Goal: Task Accomplishment & Management: Manage account settings

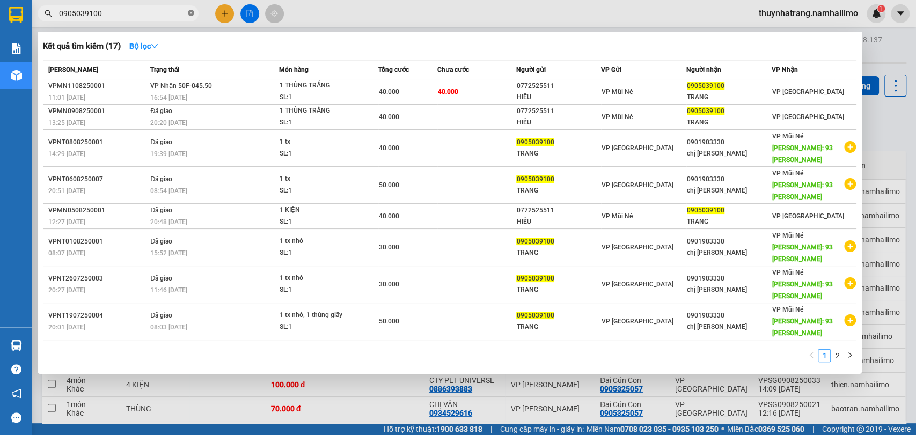
click at [189, 14] on icon "close-circle" at bounding box center [191, 13] width 6 height 6
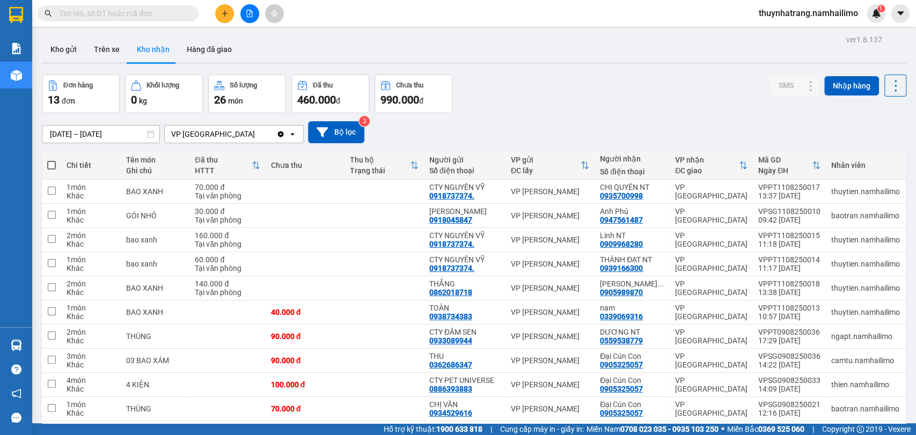
click at [127, 10] on input "text" at bounding box center [122, 14] width 127 height 12
drag, startPoint x: 132, startPoint y: 2, endPoint x: 175, endPoint y: 5, distance: 42.5
click at [175, 5] on span at bounding box center [118, 13] width 161 height 16
click at [128, 9] on input "text" at bounding box center [122, 14] width 127 height 12
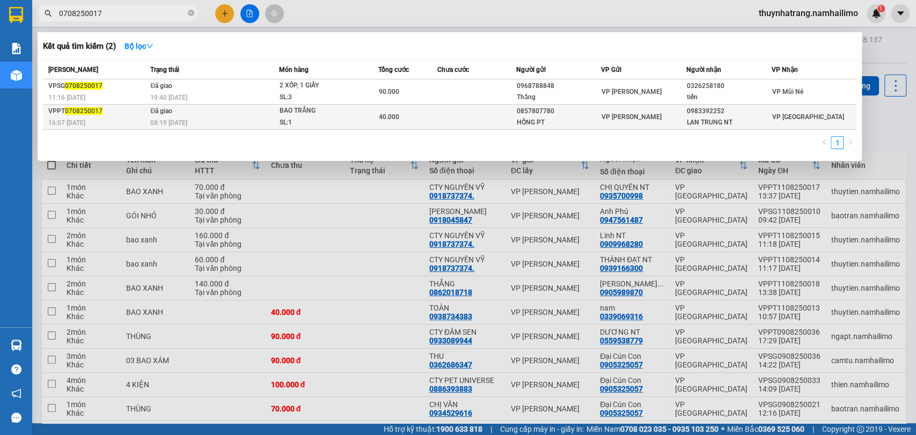
type input "0708250017"
click at [507, 121] on td at bounding box center [476, 117] width 79 height 25
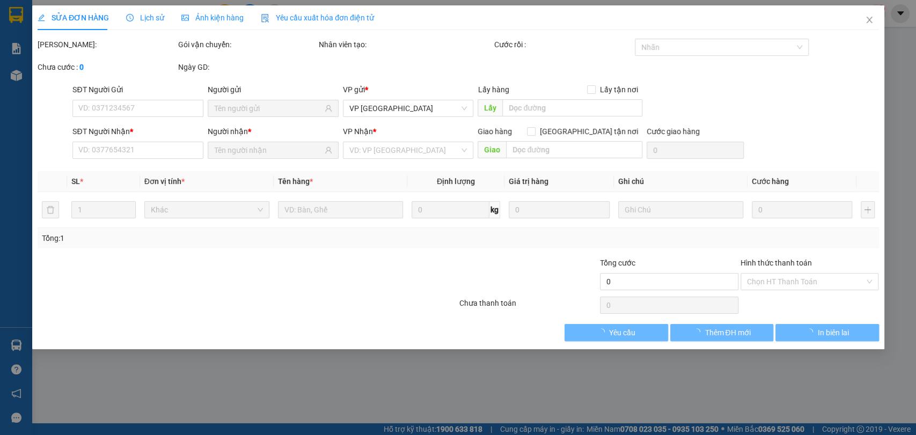
type input "0857807780"
type input "HỒNG PT"
type input "0983392252"
type input "LAN TRUNG NT"
type input "40.000"
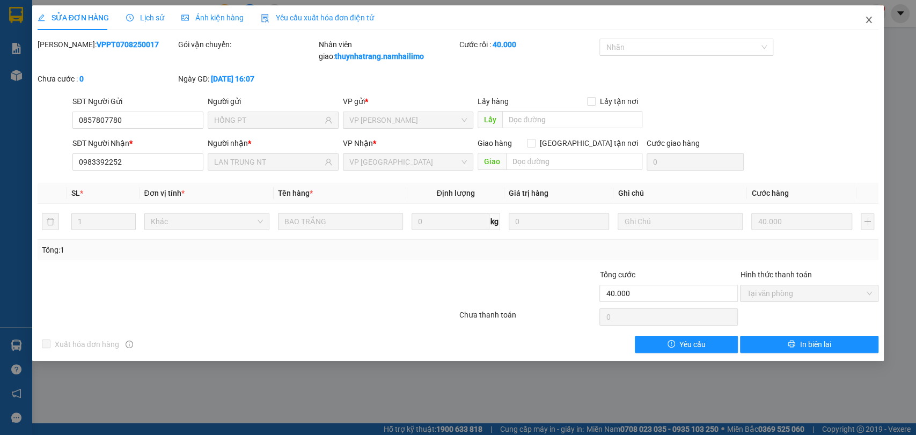
click at [868, 21] on icon "close" at bounding box center [868, 20] width 9 height 9
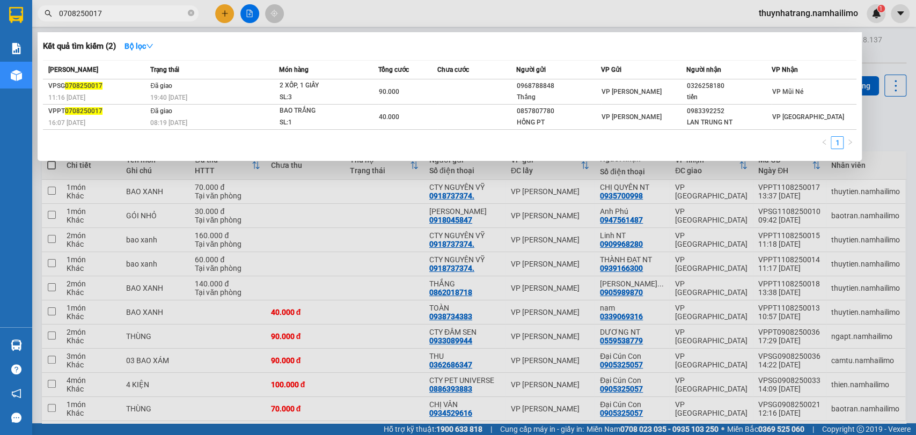
click at [128, 15] on input "0708250017" at bounding box center [122, 14] width 127 height 12
click at [191, 15] on icon "close-circle" at bounding box center [191, 13] width 6 height 6
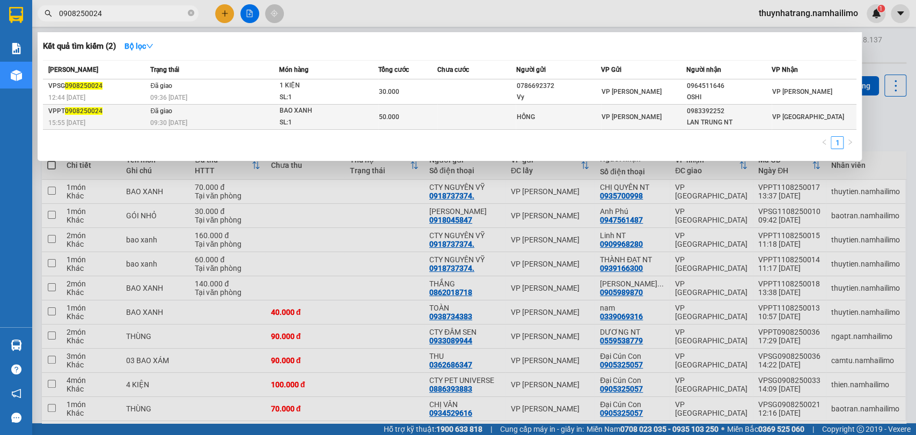
type input "0908250024"
click at [575, 119] on div "HỒNG" at bounding box center [558, 117] width 84 height 11
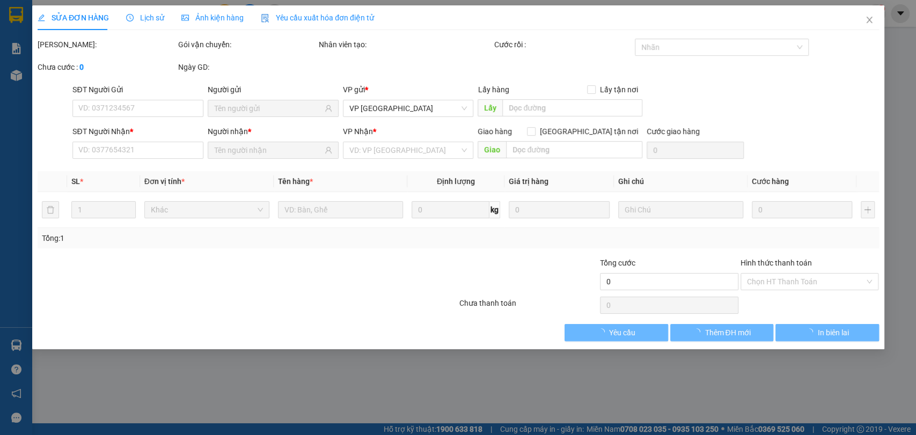
type input "HỒNG"
type input "0983392252"
type input "LAN TRUNG NT"
type input "50.000"
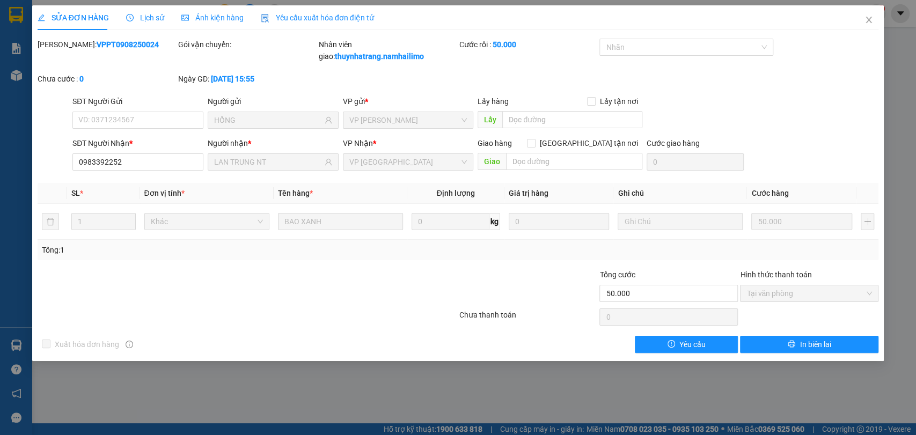
click at [336, 63] on div "Nhân viên giao: thuynhatrang.namhailimo" at bounding box center [388, 56] width 141 height 34
click at [219, 17] on span "Ảnh kiện hàng" at bounding box center [212, 17] width 62 height 9
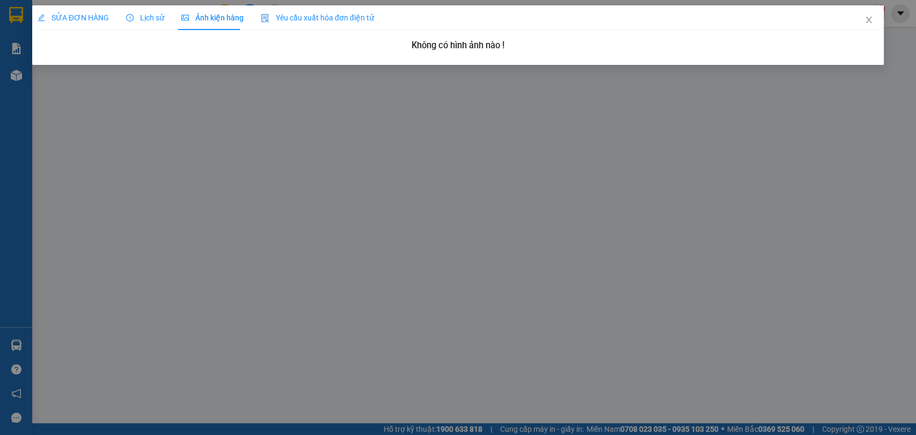
click at [144, 16] on span "Lịch sử" at bounding box center [145, 17] width 38 height 9
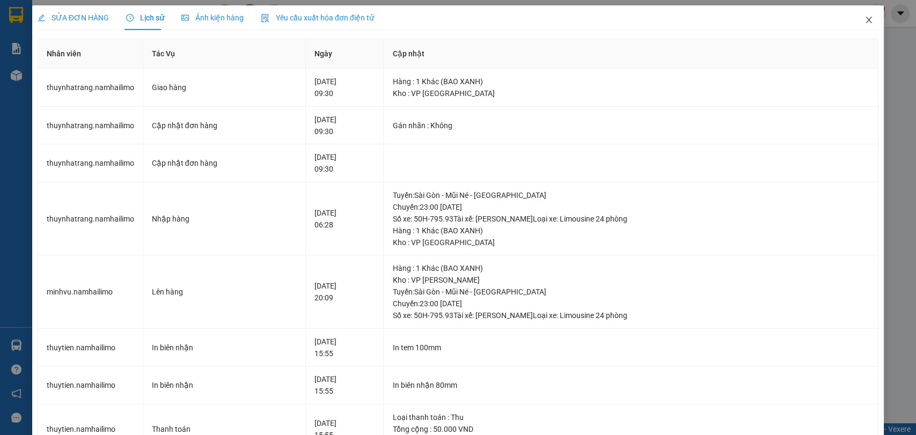
click at [864, 21] on icon "close" at bounding box center [868, 20] width 9 height 9
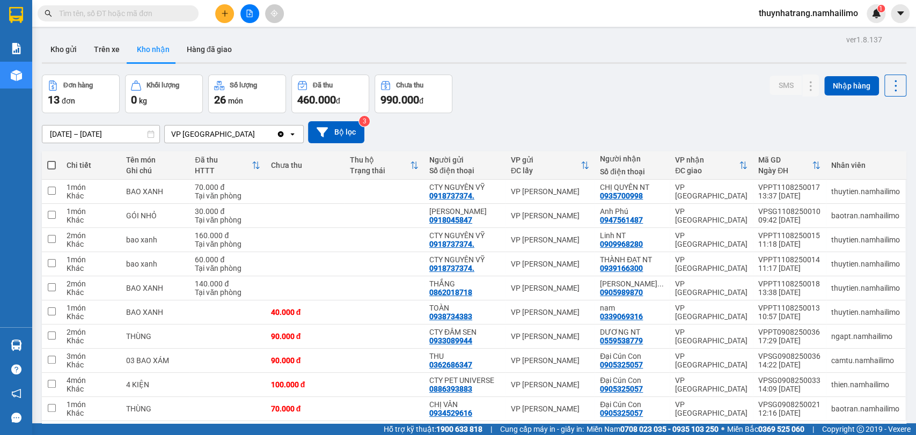
click at [174, 10] on input "text" at bounding box center [122, 14] width 127 height 12
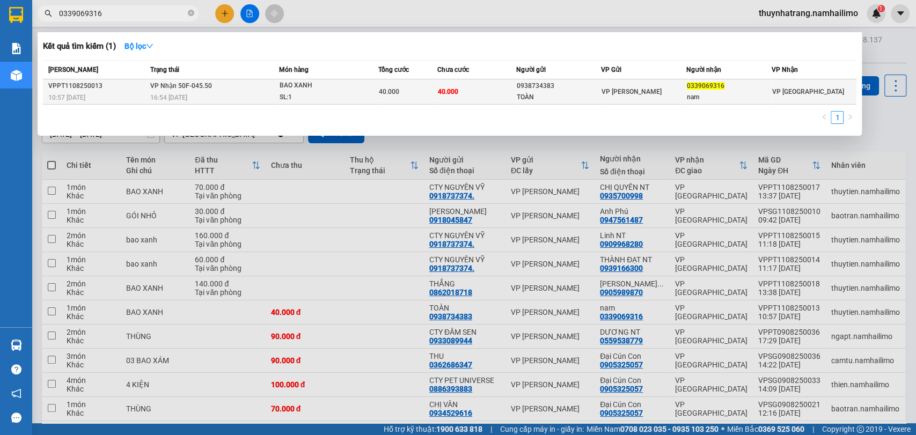
type input "0339069316"
click at [318, 92] on div "SL: 1" at bounding box center [319, 98] width 80 height 12
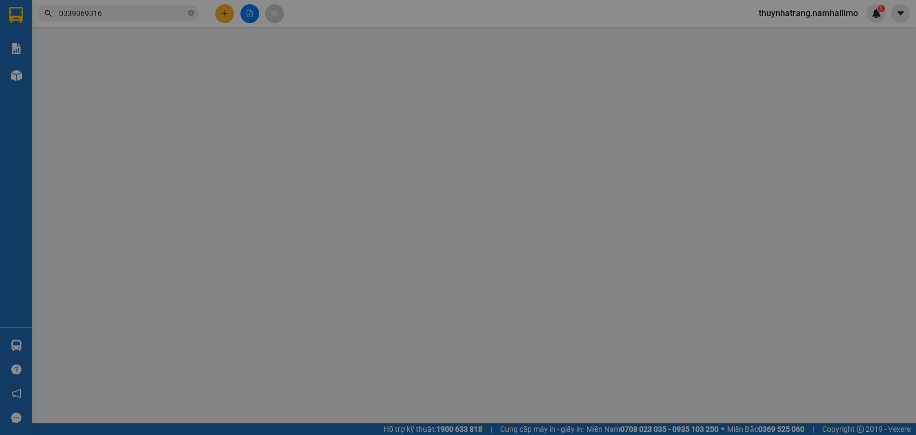
type input "0938734383"
type input "TOÀN"
type input "0339069316"
type input "nam"
type input "40.000"
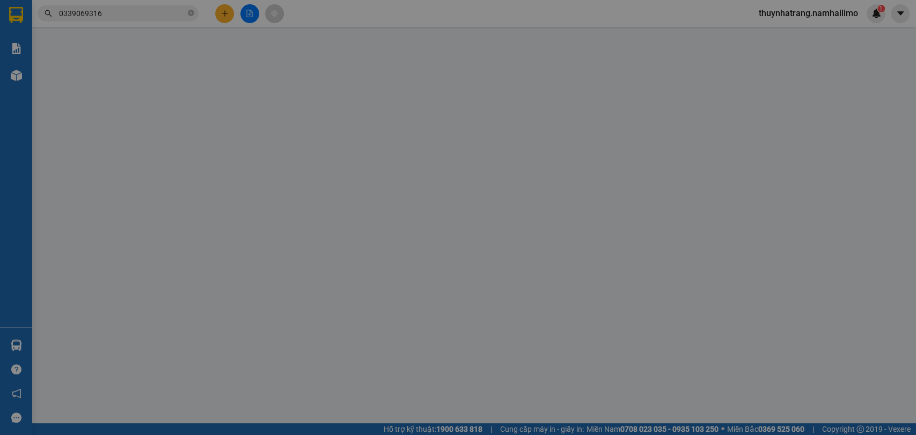
type input "40.000"
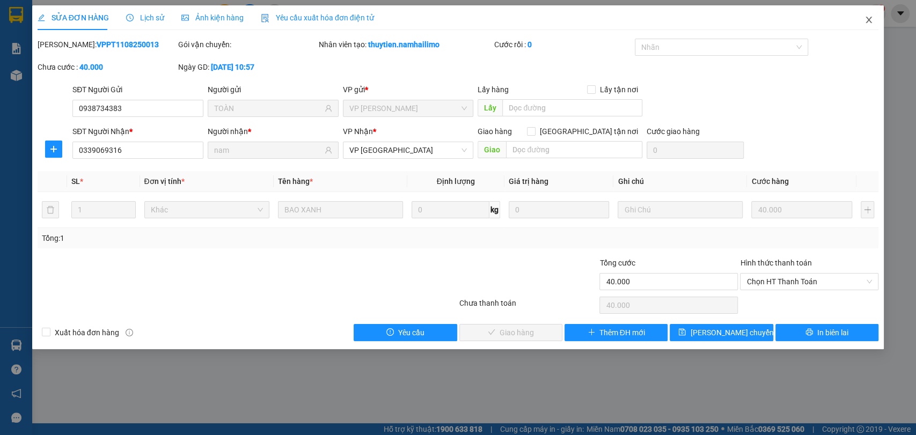
click at [865, 25] on span "Close" at bounding box center [868, 20] width 30 height 30
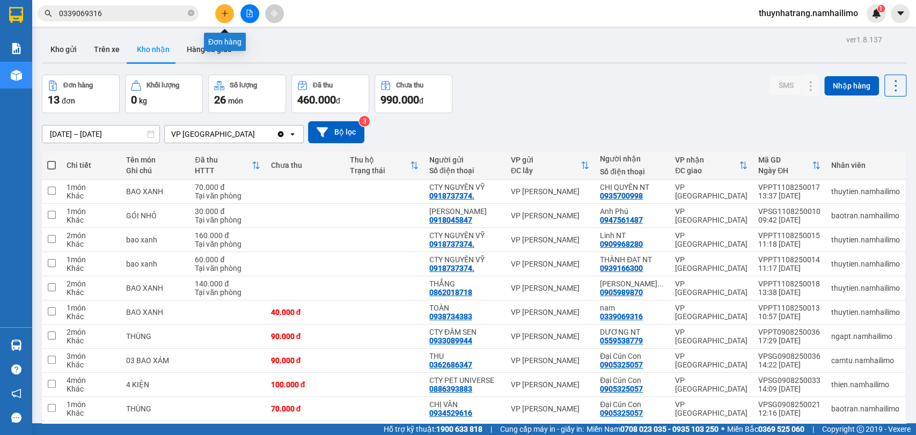
click at [226, 13] on icon "plus" at bounding box center [225, 13] width 6 height 1
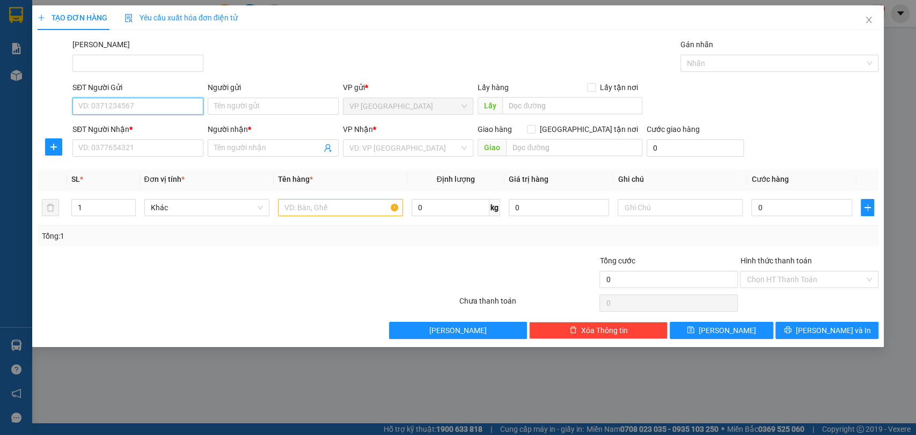
paste input "0973302462"
type input "0973302462"
paste input "0973302462"
type input "0973302462"
paste input "[PERSON_NAME]"
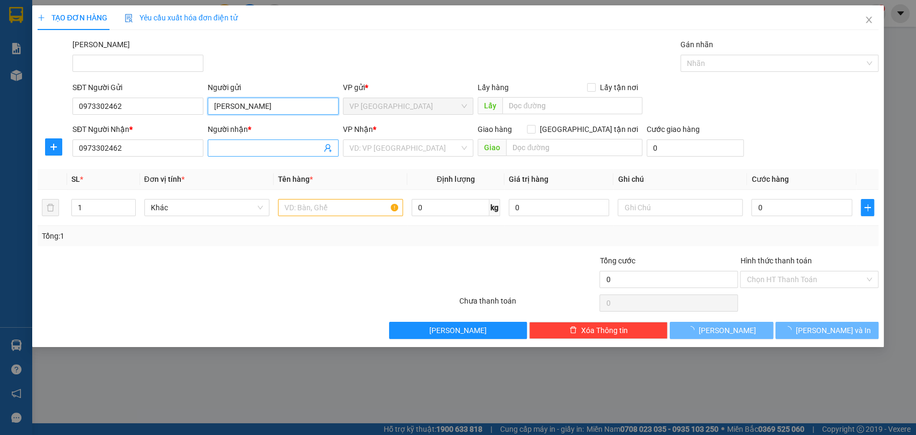
type input "[PERSON_NAME]"
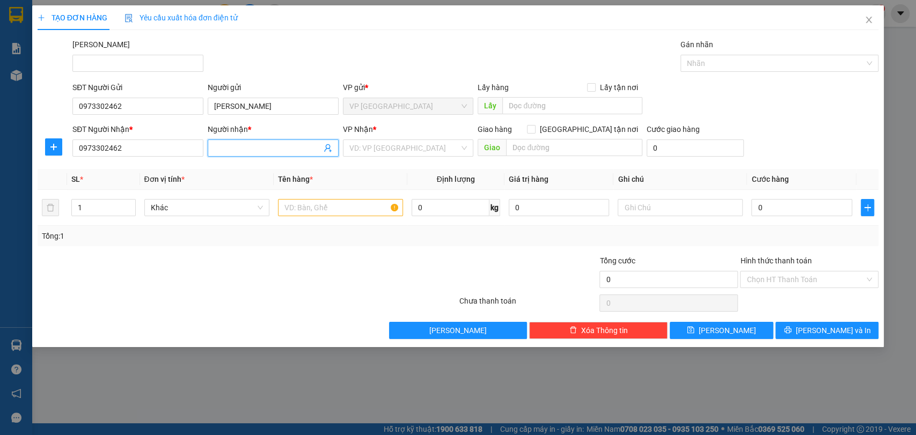
paste input "[PERSON_NAME]"
type input "[PERSON_NAME]"
click at [393, 145] on input "search" at bounding box center [404, 148] width 110 height 16
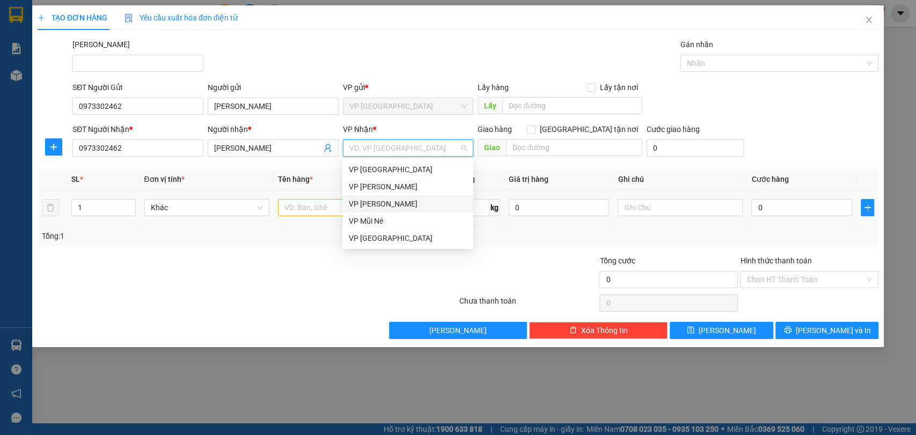
click at [393, 203] on div "VP [PERSON_NAME]" at bounding box center [408, 204] width 118 height 12
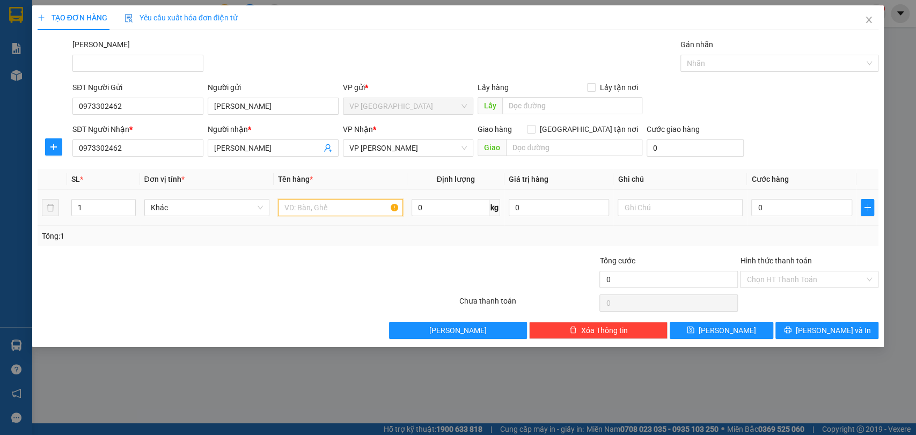
click at [311, 209] on input "text" at bounding box center [340, 207] width 125 height 17
paste input "86b912308"
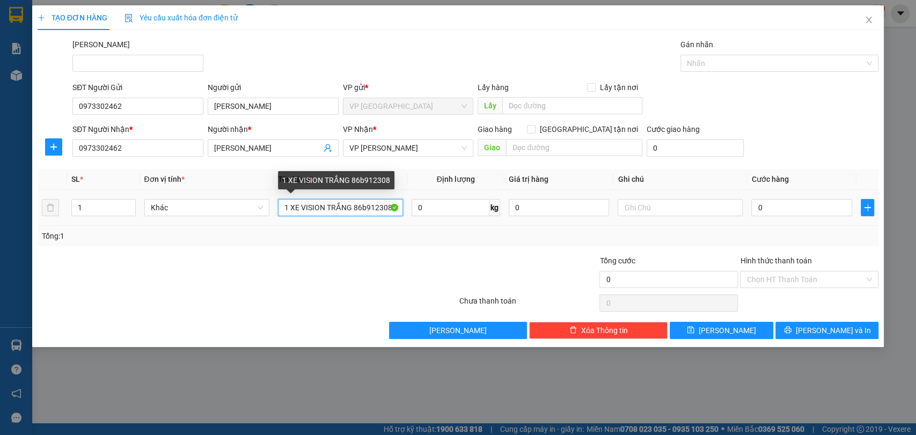
click at [364, 208] on input "1 XE VISION TRẮNG 86b912308" at bounding box center [340, 207] width 125 height 17
click at [370, 208] on input "1 XE VISION TRẮNG 86B912308" at bounding box center [340, 207] width 125 height 17
type input "1 XE VISION TRẮNG 86B9 12308"
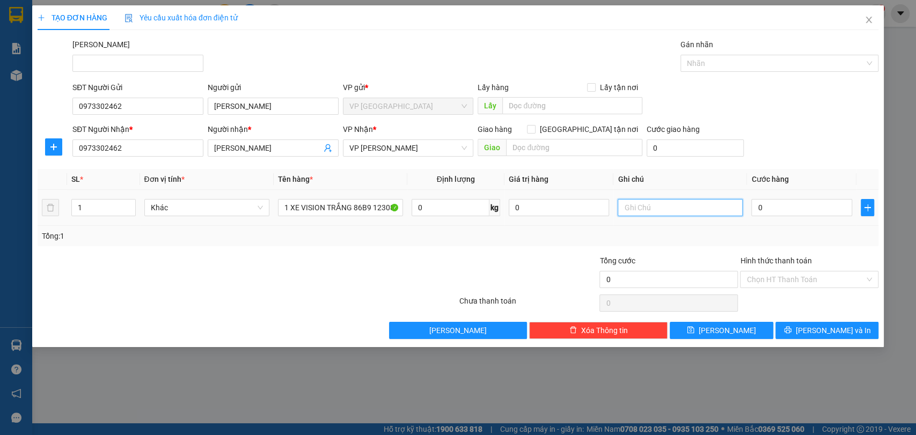
click at [672, 206] on input "text" at bounding box center [679, 207] width 125 height 17
click at [635, 210] on input "text" at bounding box center [679, 207] width 125 height 17
type input "k"
drag, startPoint x: 224, startPoint y: 314, endPoint x: 496, endPoint y: 255, distance: 278.3
click at [225, 310] on div "Transit Pickup Surcharge Ids Transit Deliver Surcharge Ids Transit Deliver Surc…" at bounding box center [458, 189] width 841 height 300
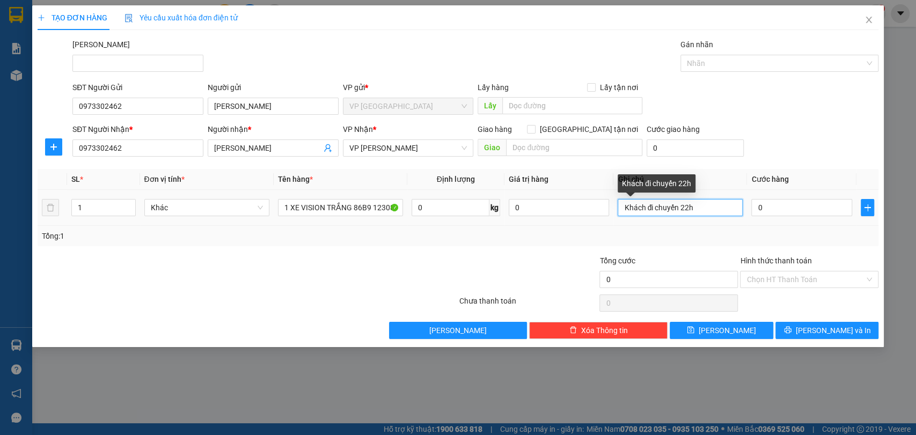
click at [713, 208] on input "Khách đi chuyến 22h" at bounding box center [679, 207] width 125 height 17
type input "Khách đi chuyến 22h C9,C11"
click at [778, 207] on input "0" at bounding box center [801, 207] width 101 height 17
type input "3"
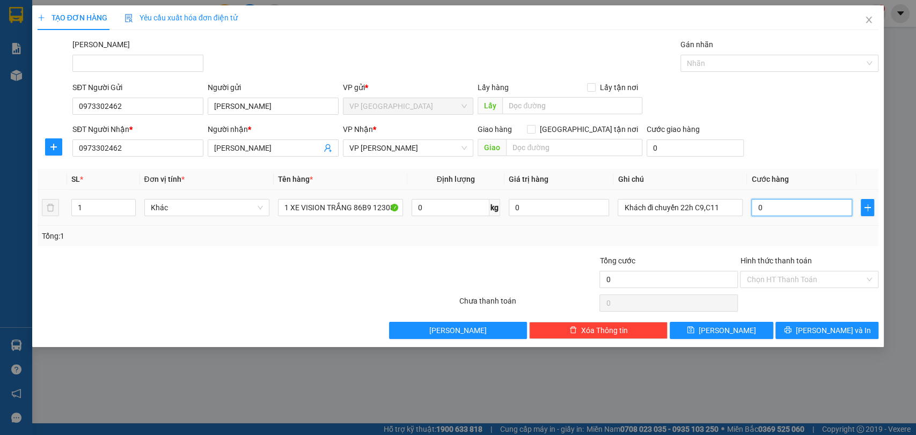
type input "3"
type input "35"
type input "350"
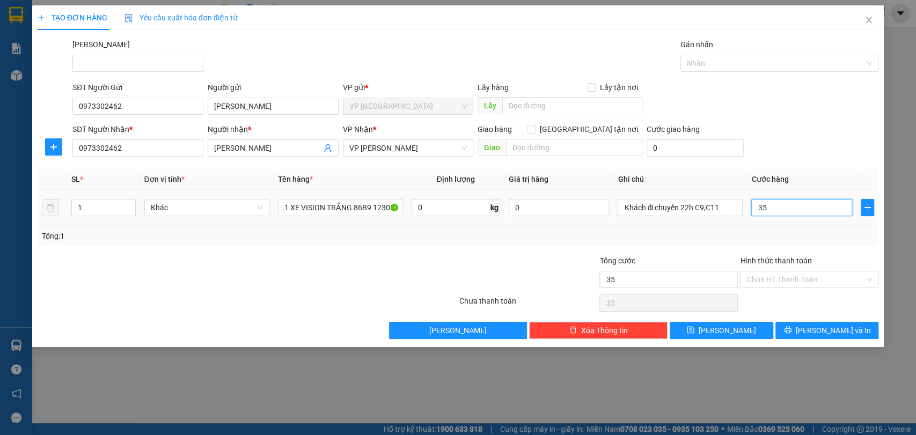
type input "350"
type input "3.500"
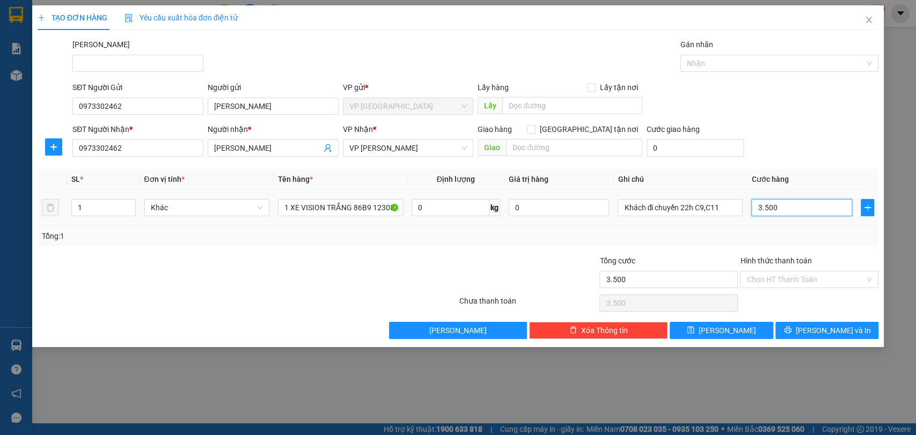
type input "35.000"
type input "350.000"
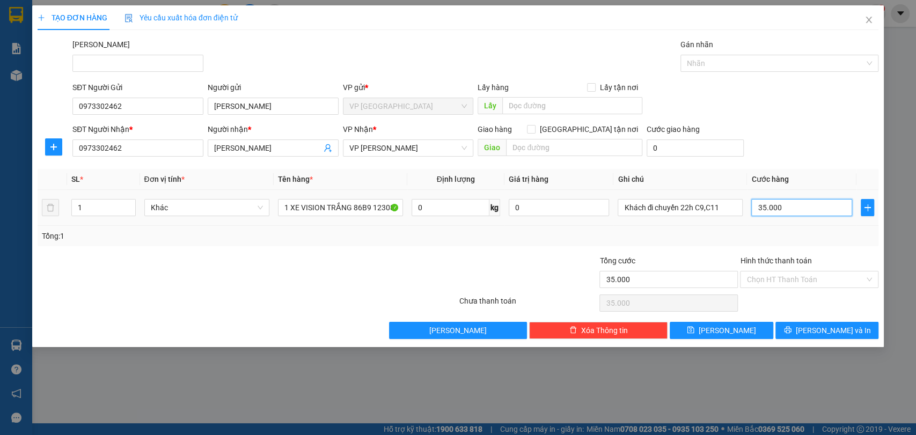
type input "350.000"
type input "35.000"
type input "3.500"
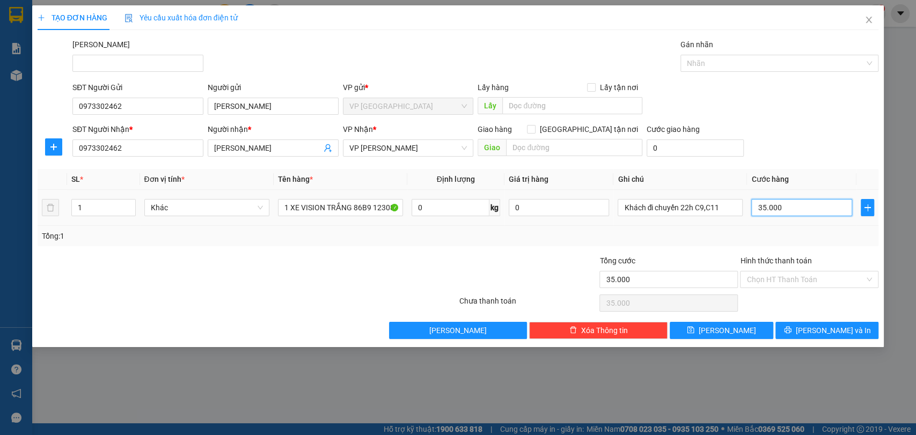
type input "3.500"
type input "350"
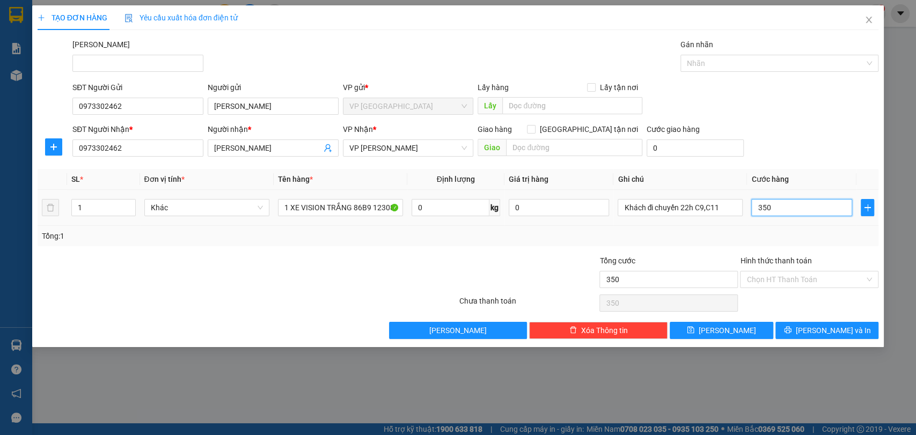
type input "35"
type input "3"
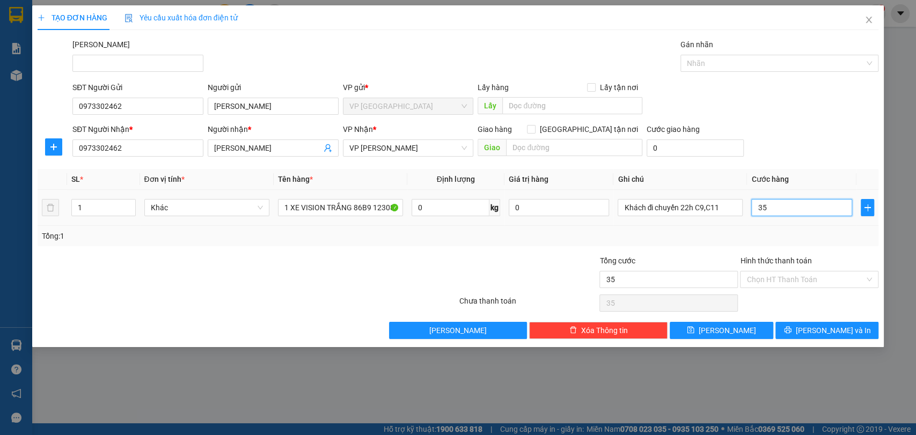
type input "3"
type input "30"
type input "300"
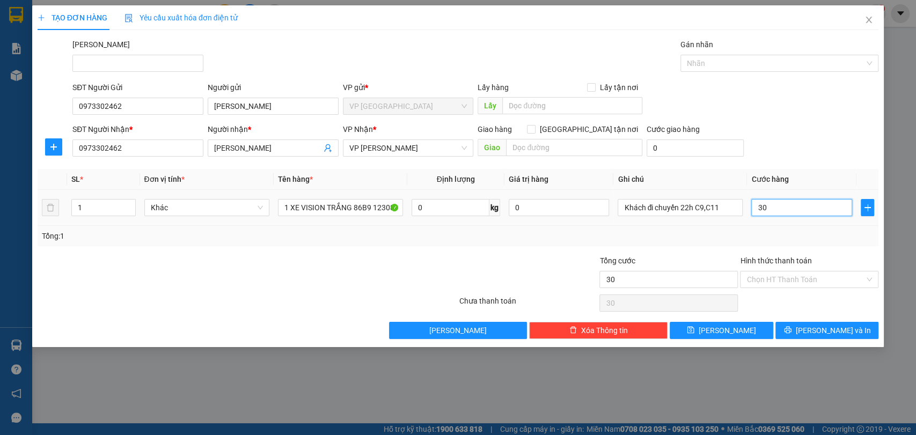
type input "300"
type input "3.000"
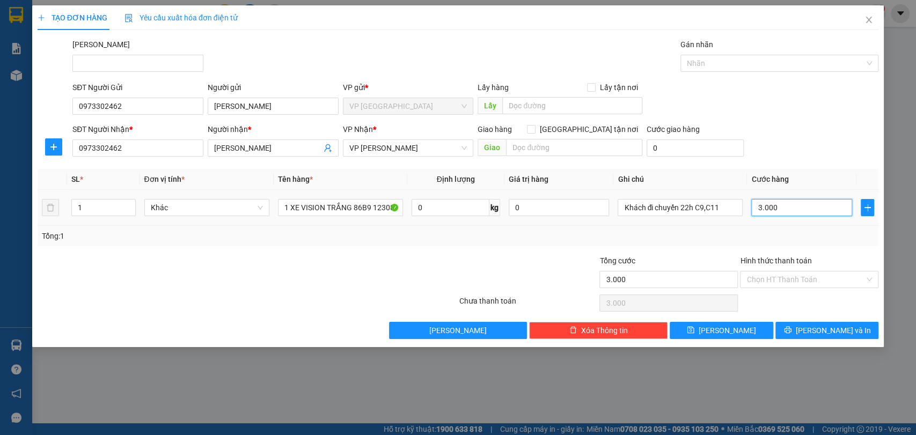
type input "30.000"
type input "300.000"
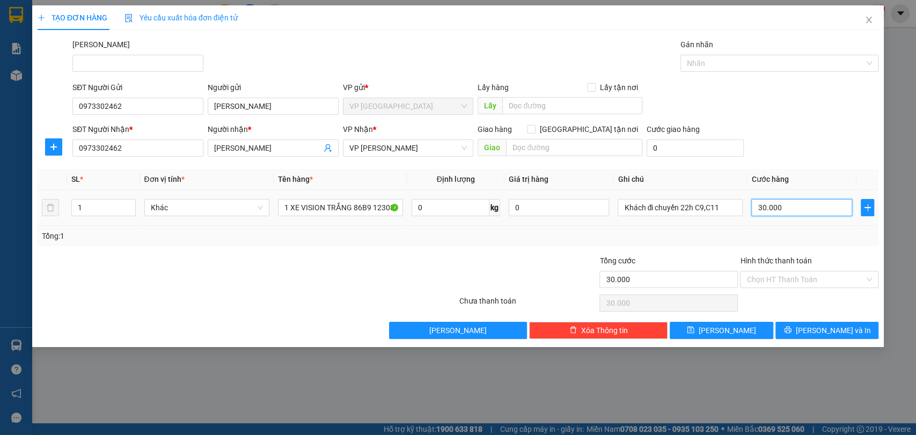
type input "300.000"
click at [741, 330] on button "[PERSON_NAME]" at bounding box center [720, 330] width 103 height 17
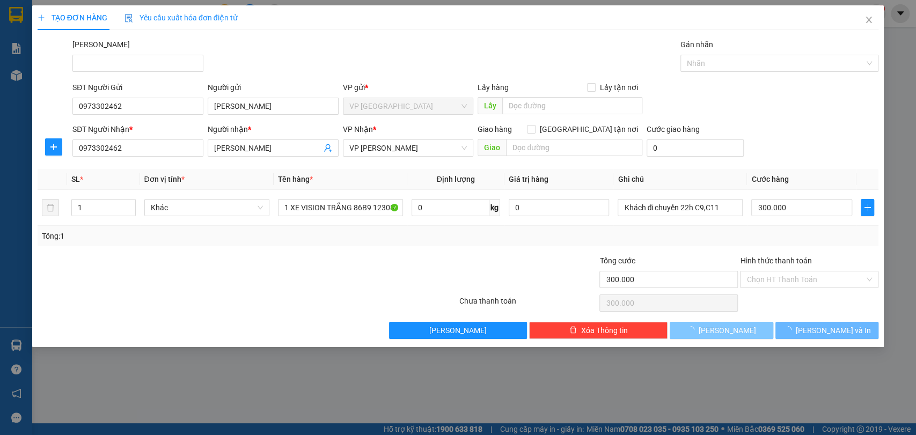
type input "0"
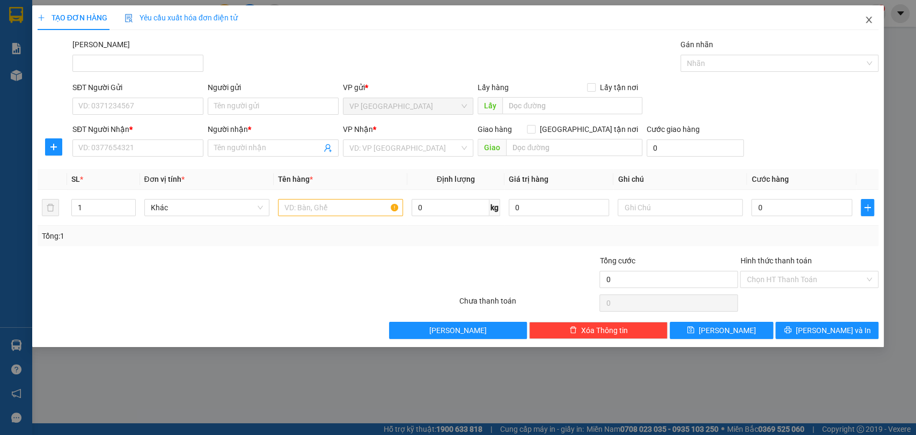
click at [868, 20] on icon "close" at bounding box center [869, 20] width 6 height 6
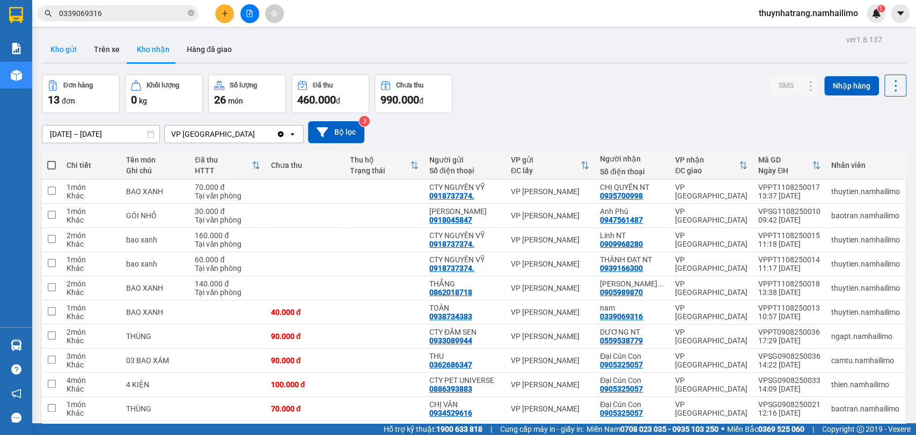
click at [75, 54] on button "Kho gửi" at bounding box center [63, 49] width 43 height 26
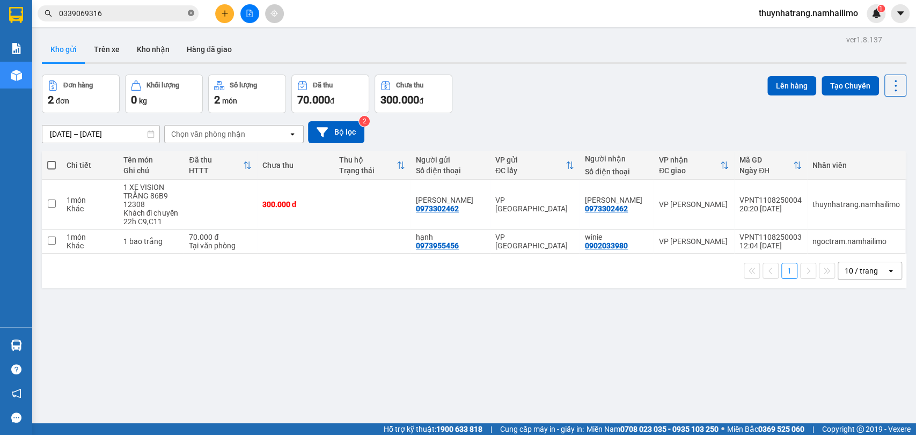
click at [189, 11] on icon "close-circle" at bounding box center [191, 13] width 6 height 6
click at [84, 12] on input "text" at bounding box center [122, 14] width 127 height 12
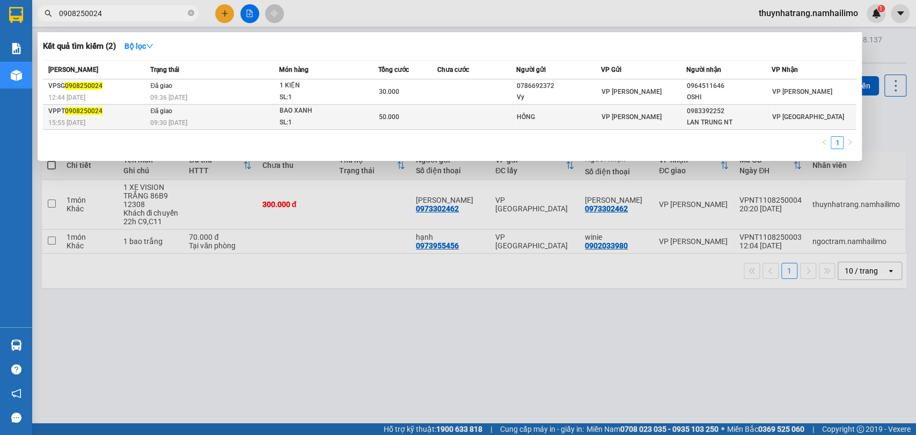
type input "0908250024"
click at [585, 125] on td "HỒNG" at bounding box center [557, 117] width 85 height 25
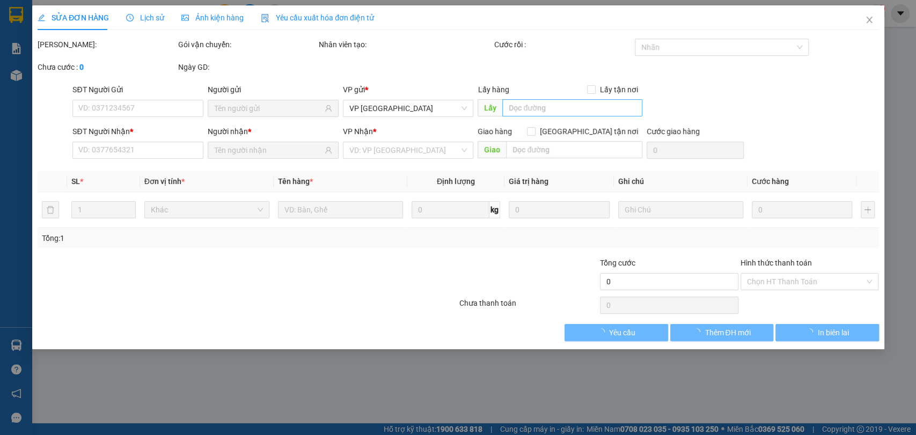
type input "HỒNG"
type input "0983392252"
type input "LAN TRUNG NT"
type input "50.000"
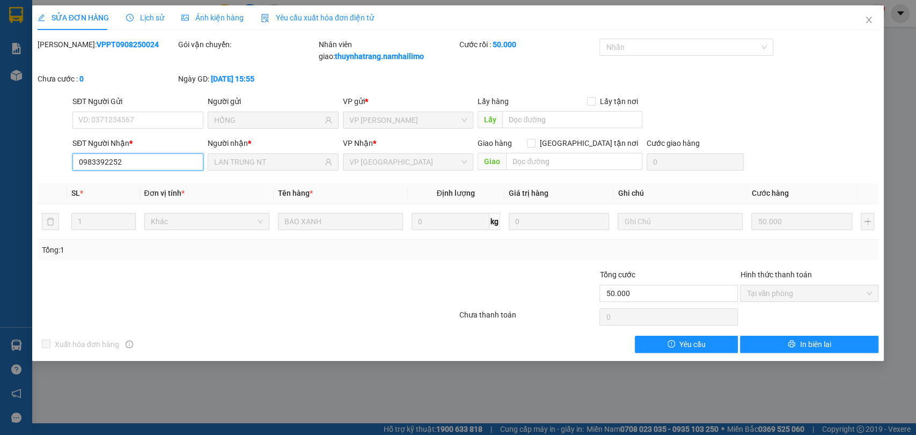
drag, startPoint x: 141, startPoint y: 161, endPoint x: 0, endPoint y: 157, distance: 141.1
click at [0, 159] on div "SỬA ĐƠN HÀNG Lịch sử Ảnh kiện hàng Yêu cầu xuất hóa đơn điện tử Total Paid Fee …" at bounding box center [458, 217] width 916 height 435
click at [157, 331] on div "Total Paid Fee 50.000 Total UnPaid Fee 0 Cash Collection Total Fee Mã ĐH: VPPT0…" at bounding box center [458, 196] width 841 height 314
drag, startPoint x: 874, startPoint y: 19, endPoint x: 867, endPoint y: 18, distance: 7.5
click at [867, 18] on span "Close" at bounding box center [868, 20] width 30 height 30
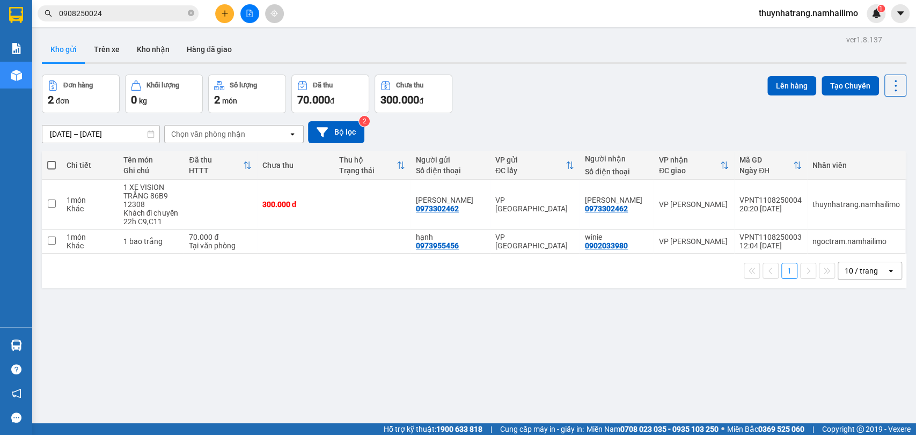
click at [211, 136] on div "Chọn văn phòng nhận" at bounding box center [208, 134] width 74 height 11
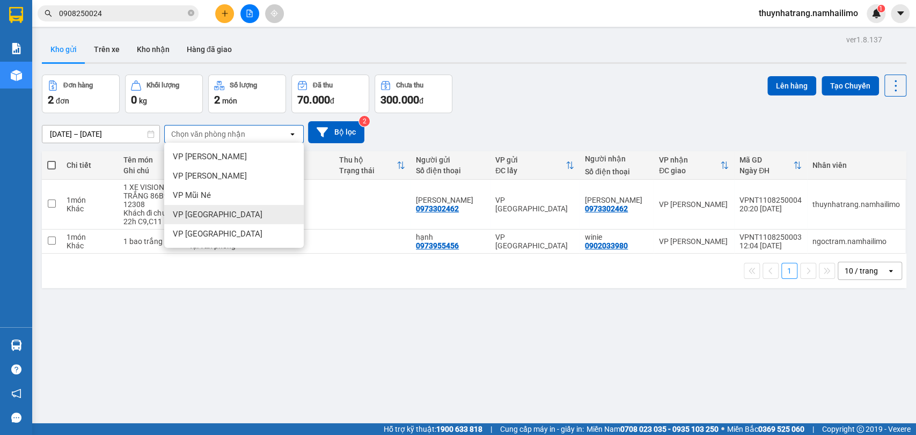
click at [224, 212] on div "VP [GEOGRAPHIC_DATA]" at bounding box center [233, 214] width 139 height 19
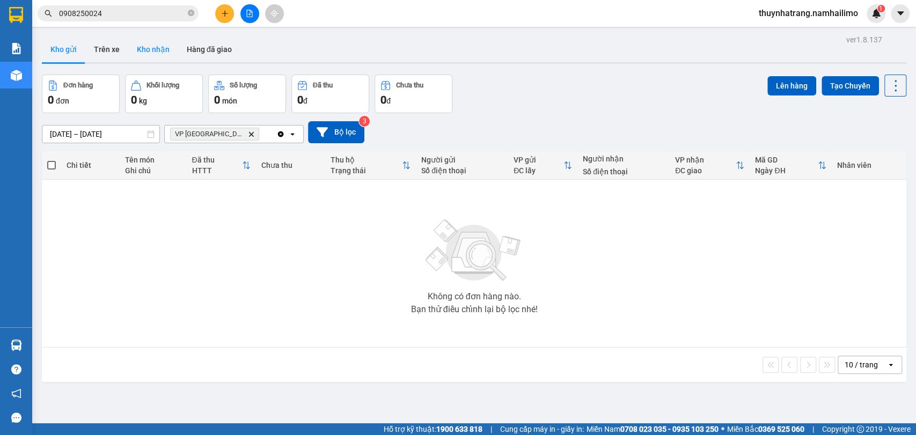
click at [142, 49] on button "Kho nhận" at bounding box center [153, 49] width 50 height 26
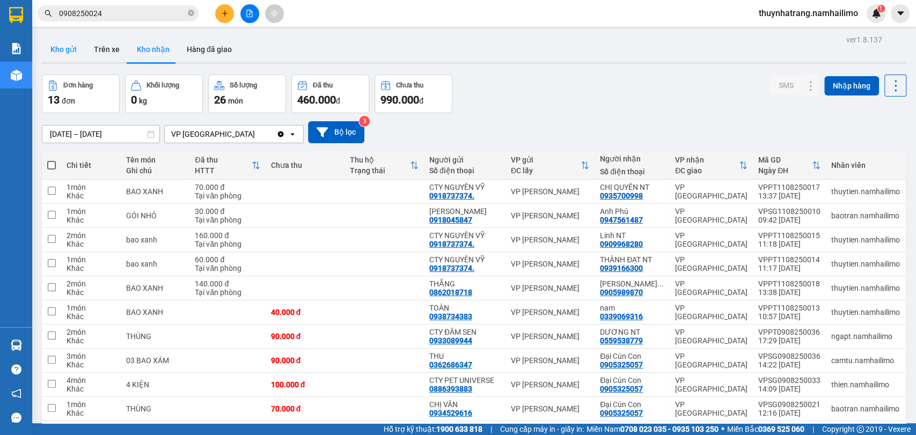
click at [64, 53] on button "Kho gửi" at bounding box center [63, 49] width 43 height 26
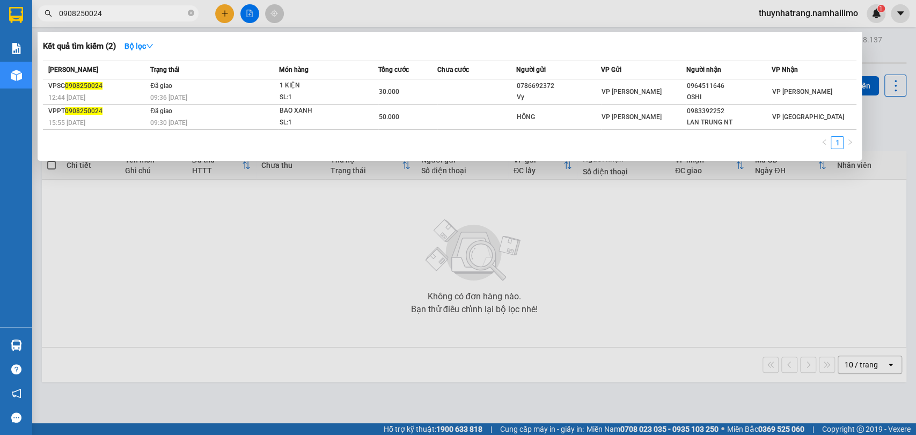
click at [109, 8] on input "0908250024" at bounding box center [122, 14] width 127 height 12
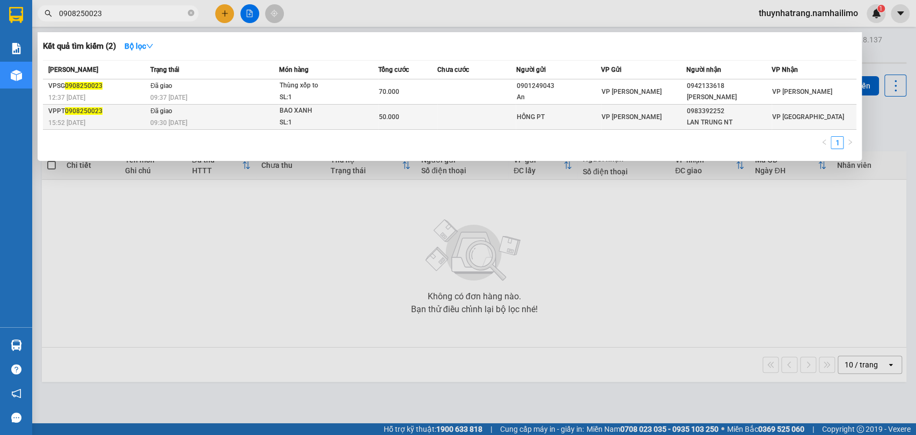
type input "0908250023"
click at [625, 111] on div "VP [PERSON_NAME]" at bounding box center [643, 117] width 84 height 12
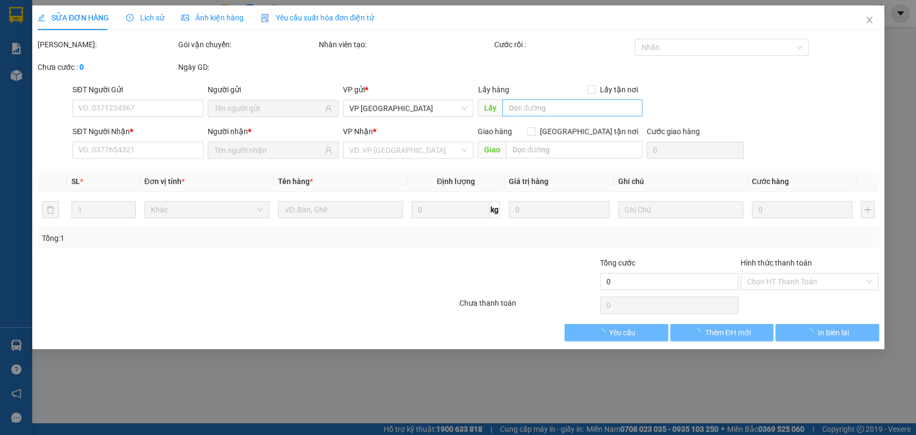
type input "HỒNG PT"
type input "0983392252"
type input "LAN TRUNG NT"
type input "50.000"
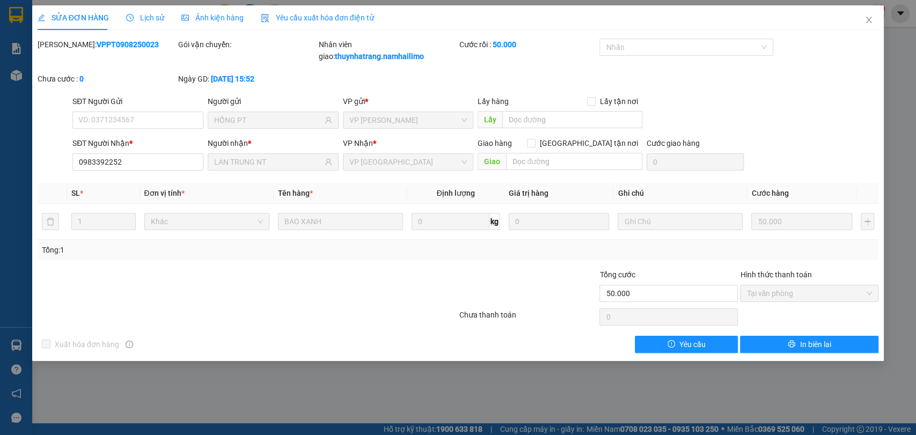
click at [337, 52] on b "thuynhatrang.namhailimo" at bounding box center [379, 56] width 89 height 9
click at [147, 20] on span "Lịch sử" at bounding box center [145, 17] width 38 height 9
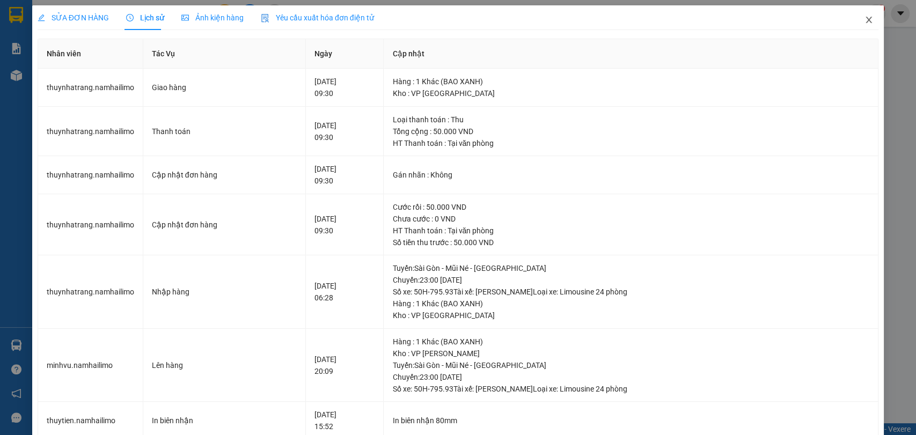
click at [865, 18] on span "Close" at bounding box center [868, 20] width 30 height 30
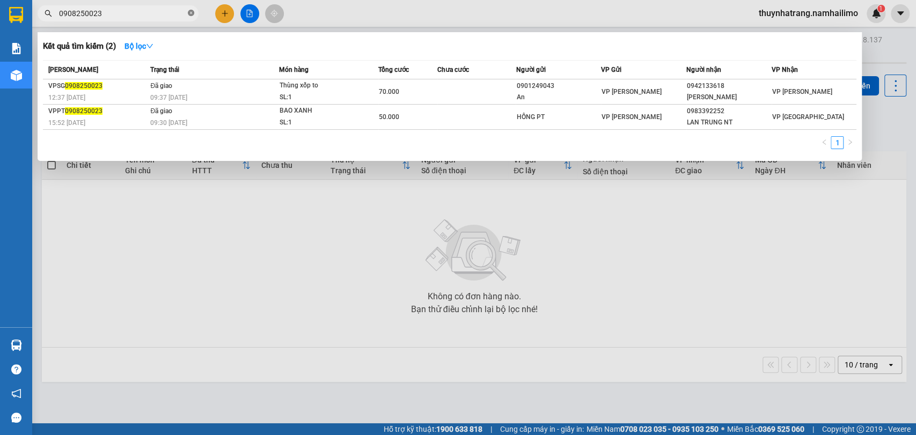
click at [193, 11] on icon "close-circle" at bounding box center [191, 13] width 6 height 6
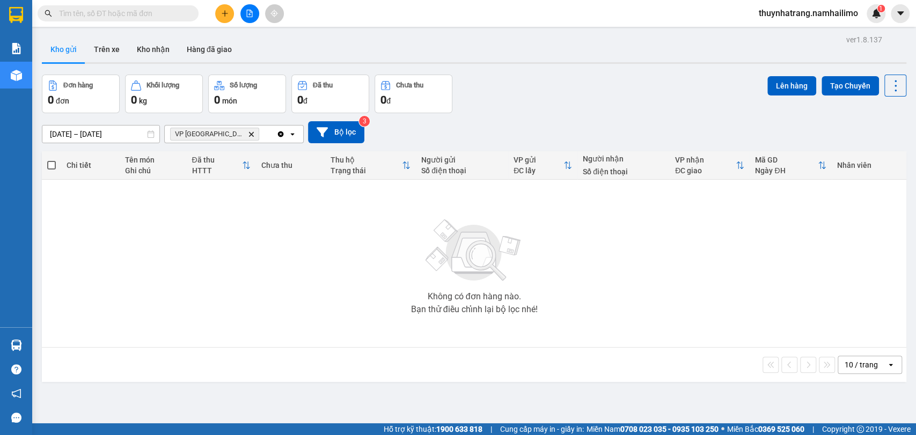
click at [157, 14] on input "text" at bounding box center [122, 14] width 127 height 12
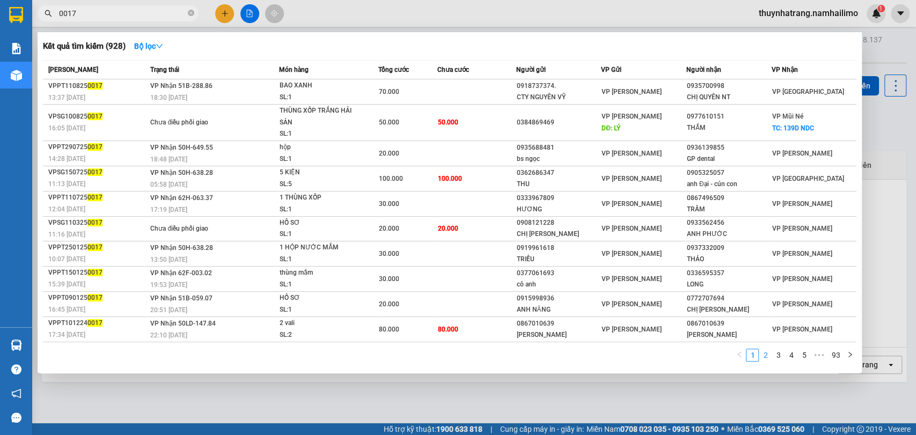
type input "0017"
click at [765, 356] on link "2" at bounding box center [765, 355] width 12 height 12
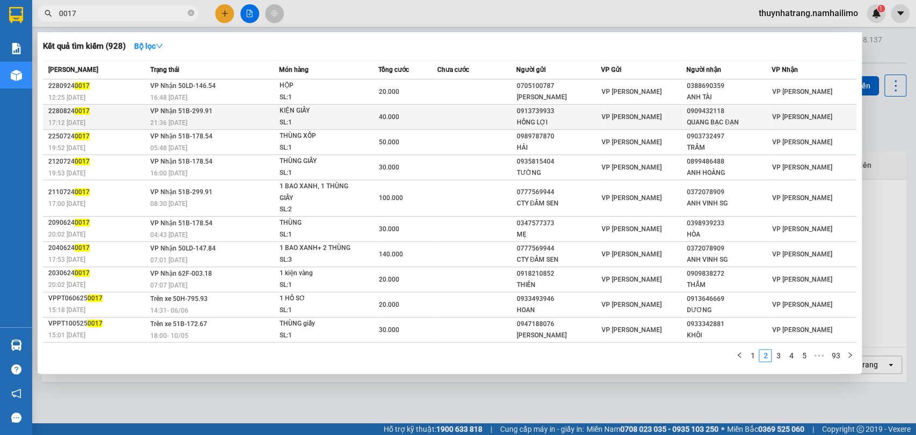
click at [535, 119] on div "HỒNG LỢI" at bounding box center [558, 122] width 84 height 11
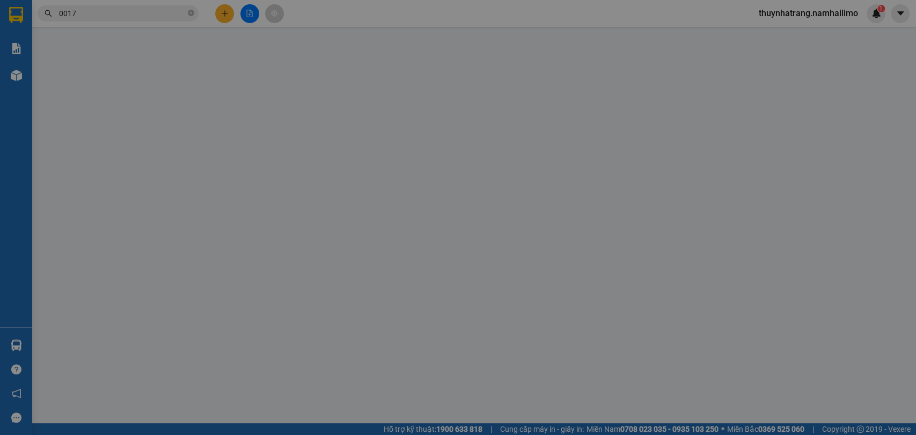
type input "0913739933"
type input "HỒNG LỢI"
type input "0909432118"
type input "QUANG BẠC ĐẠN"
type input "40.000"
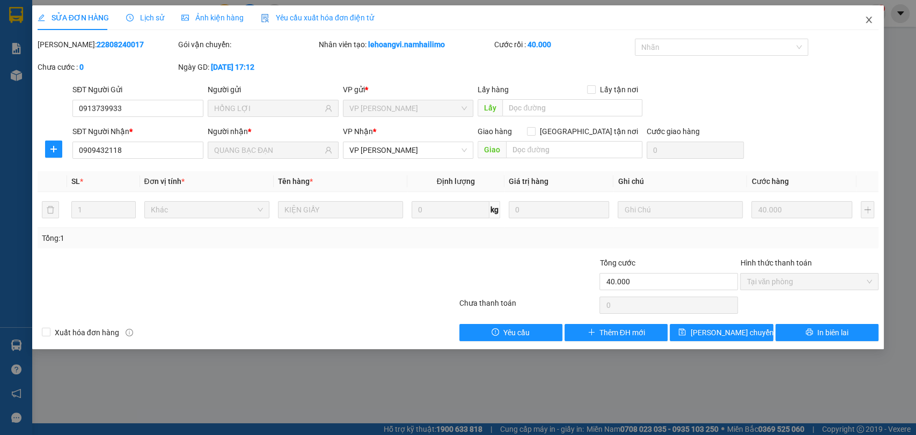
click at [871, 19] on icon "close" at bounding box center [868, 20] width 9 height 9
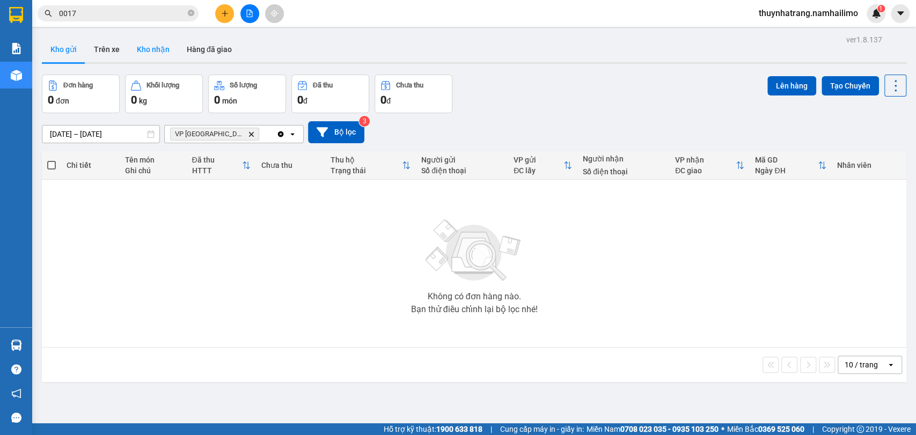
click at [145, 53] on button "Kho nhận" at bounding box center [153, 49] width 50 height 26
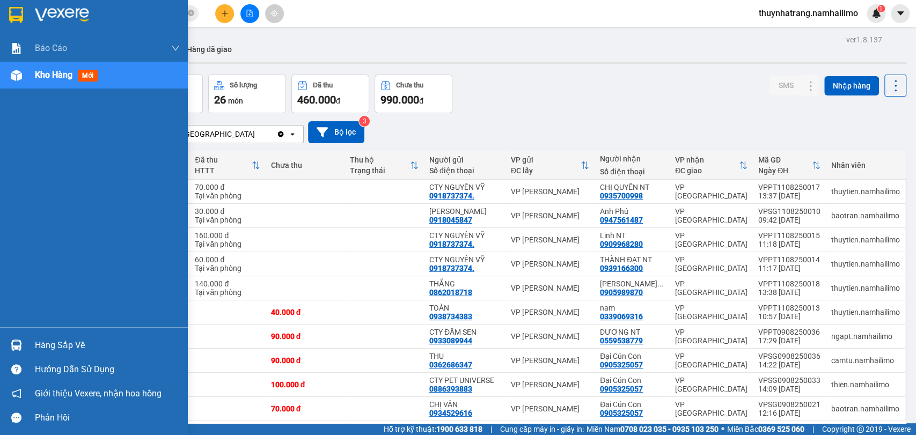
click at [20, 14] on img at bounding box center [16, 15] width 14 height 16
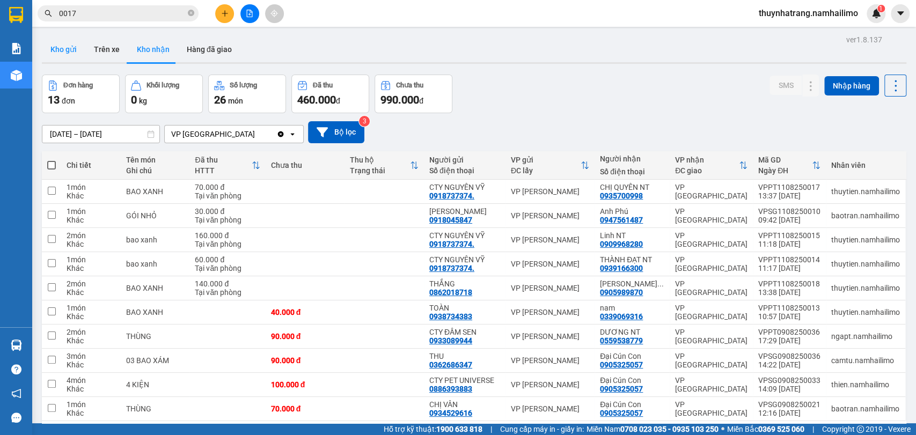
click at [56, 48] on button "Kho gửi" at bounding box center [63, 49] width 43 height 26
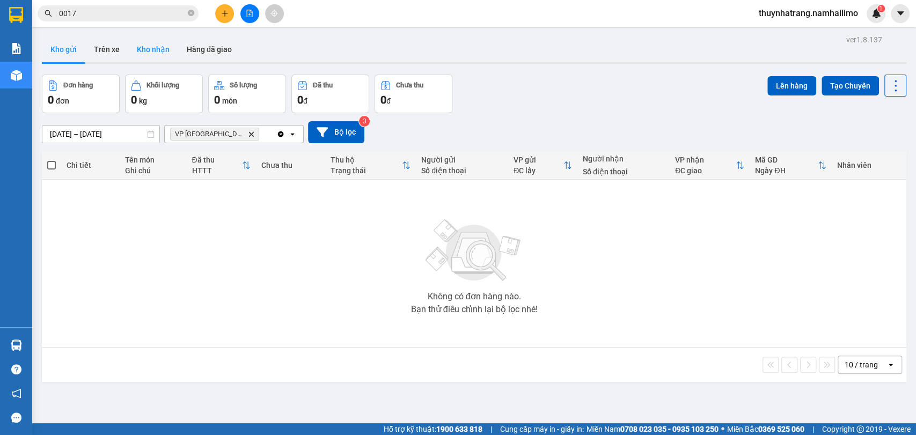
click at [164, 49] on button "Kho nhận" at bounding box center [153, 49] width 50 height 26
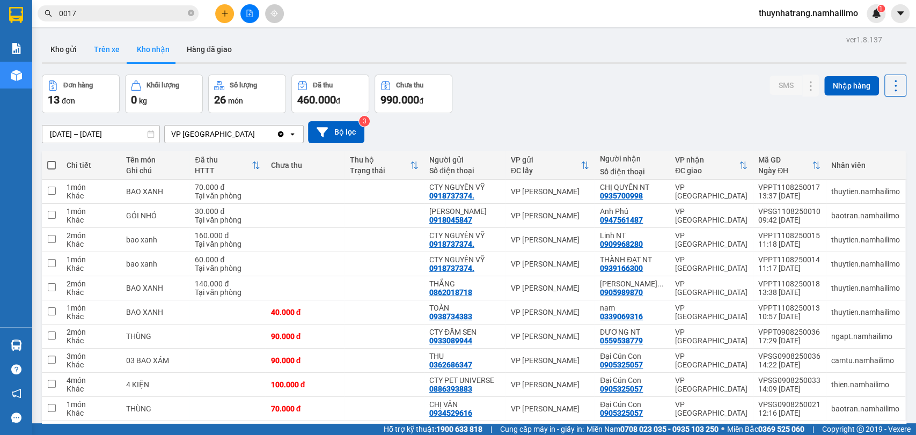
click at [98, 54] on button "Trên xe" at bounding box center [106, 49] width 43 height 26
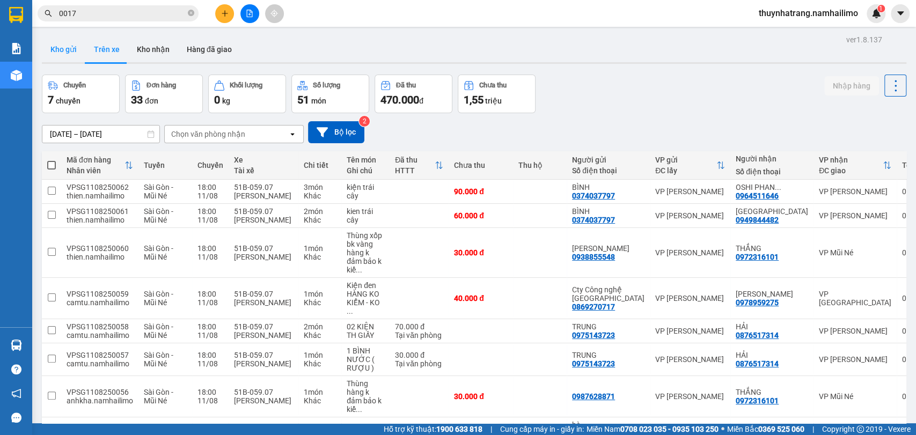
click at [63, 47] on button "Kho gửi" at bounding box center [63, 49] width 43 height 26
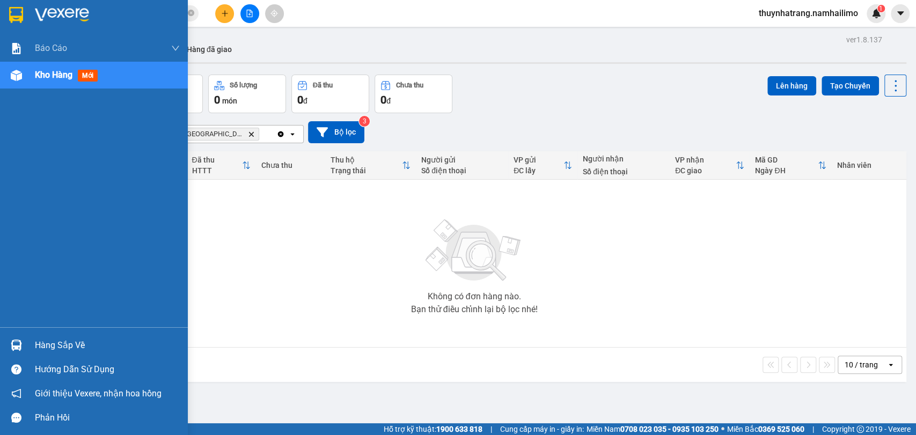
click at [15, 13] on img at bounding box center [16, 15] width 14 height 16
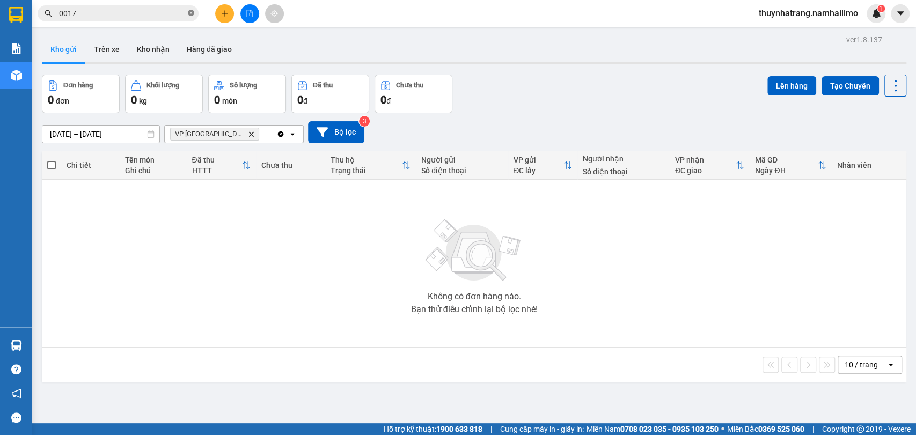
click at [193, 14] on icon "close-circle" at bounding box center [191, 13] width 6 height 6
click at [223, 10] on icon "plus" at bounding box center [225, 14] width 8 height 8
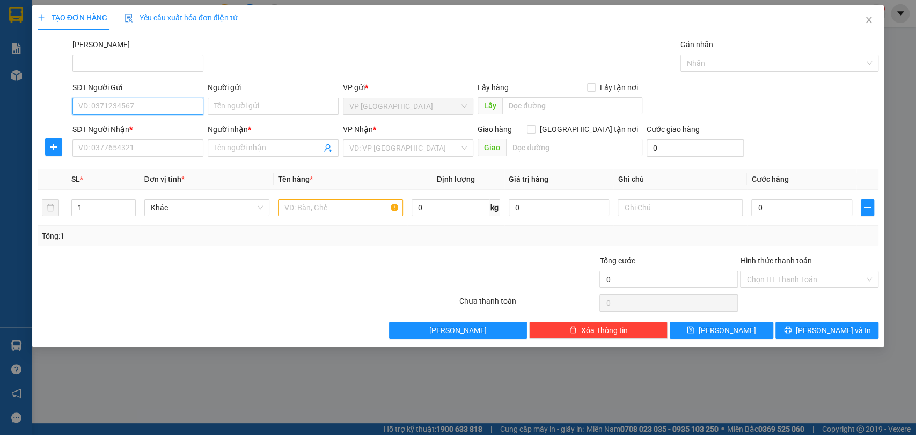
paste input "0973302462"
type input "0973302462"
paste input "0973302462"
type input "0973302462"
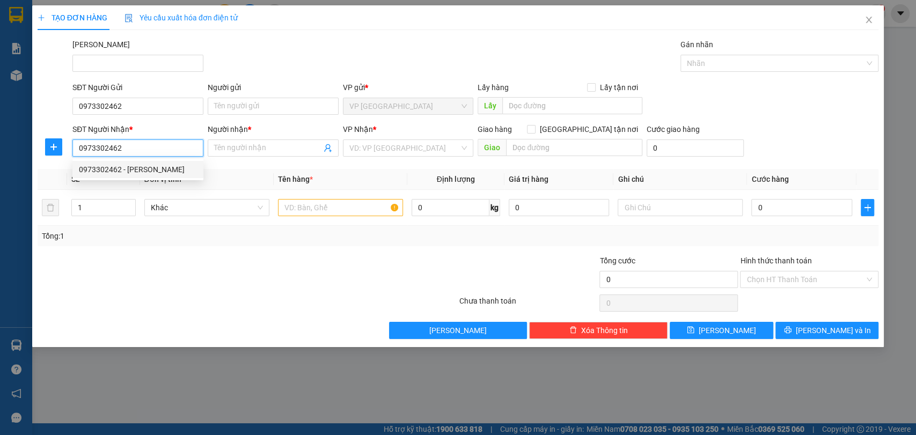
click at [141, 171] on div "0973302462 - Đỗ Văn Hệ" at bounding box center [138, 170] width 118 height 12
type input "[PERSON_NAME]"
type input "300.000"
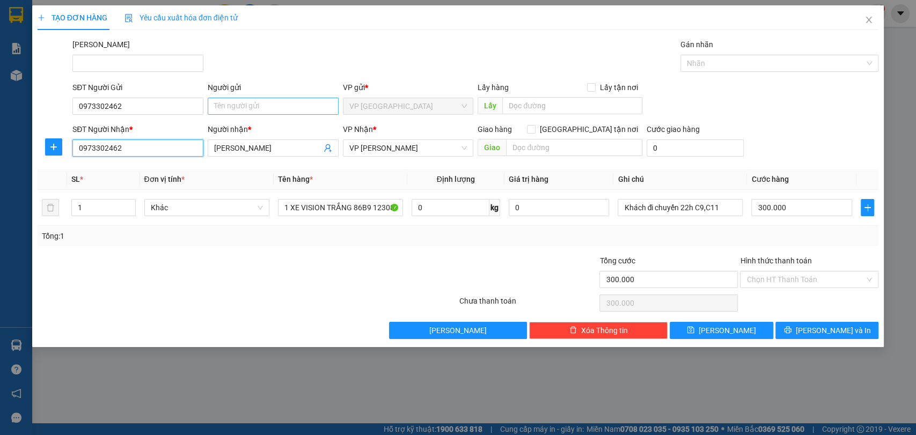
type input "0973302462"
click at [242, 104] on input "Người gửi" at bounding box center [273, 106] width 131 height 17
drag, startPoint x: 254, startPoint y: 144, endPoint x: 172, endPoint y: 162, distance: 83.4
click at [173, 162] on div "Transit Pickup Surcharge Ids Transit Deliver Surcharge Ids Transit Deliver Surc…" at bounding box center [458, 189] width 841 height 300
paste input "[PERSON_NAME]"
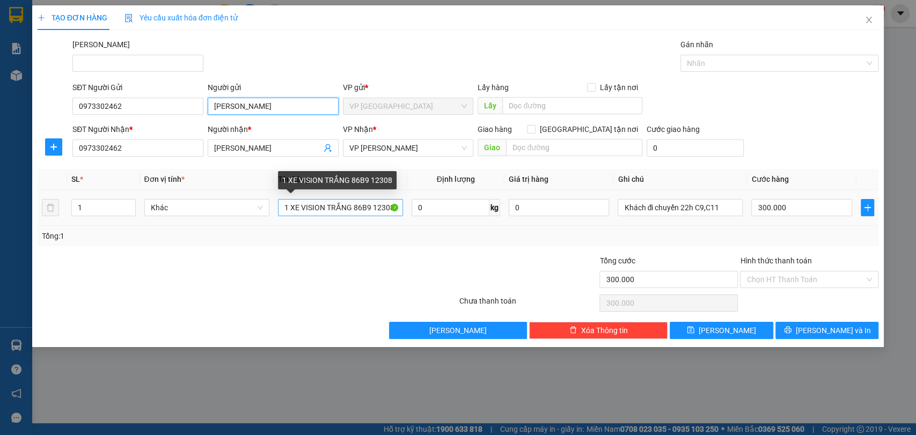
type input "[PERSON_NAME]"
drag, startPoint x: 300, startPoint y: 209, endPoint x: 347, endPoint y: 207, distance: 46.7
click at [348, 208] on input "1 XE VISION TRẮNG 86B9 12308" at bounding box center [340, 207] width 125 height 17
click at [348, 210] on input "1 XE SIRIUS 86B9 12308" at bounding box center [340, 207] width 125 height 17
drag, startPoint x: 343, startPoint y: 209, endPoint x: 369, endPoint y: 208, distance: 25.8
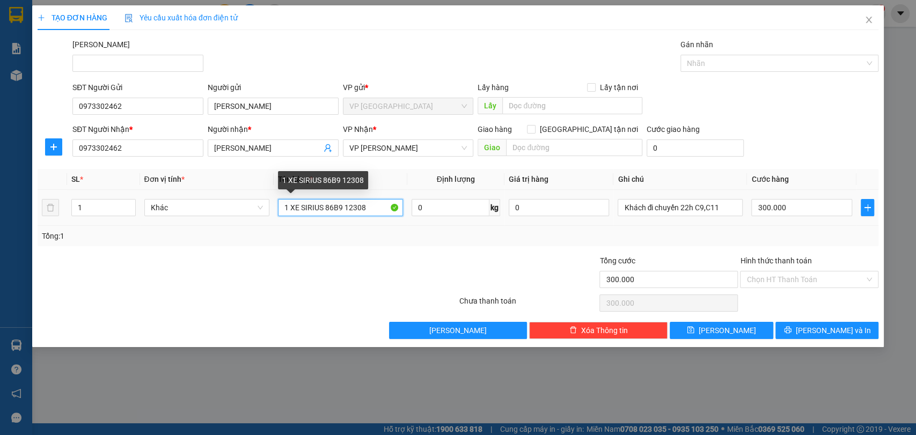
click at [369, 208] on input "1 XE SIRIUS 86B9 12308" at bounding box center [340, 207] width 125 height 17
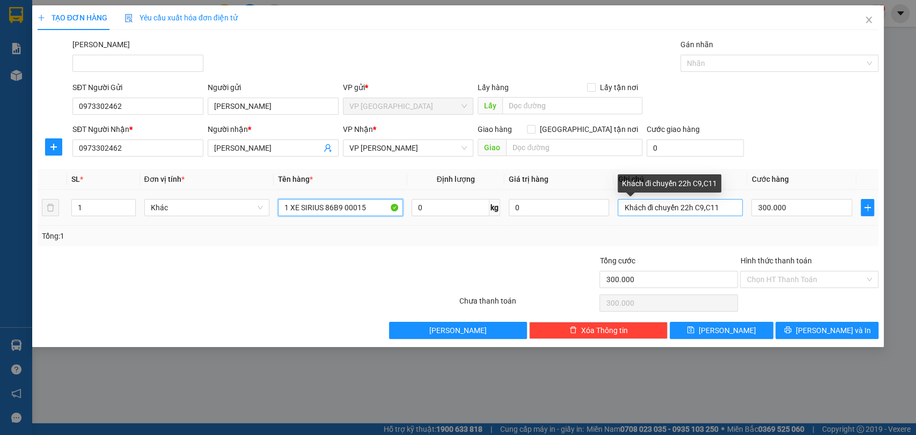
type input "1 XE SIRIUS 86B9 00015"
click at [647, 211] on input "Khách đi chuyến 22h C9,C11" at bounding box center [679, 207] width 125 height 17
type input "2"
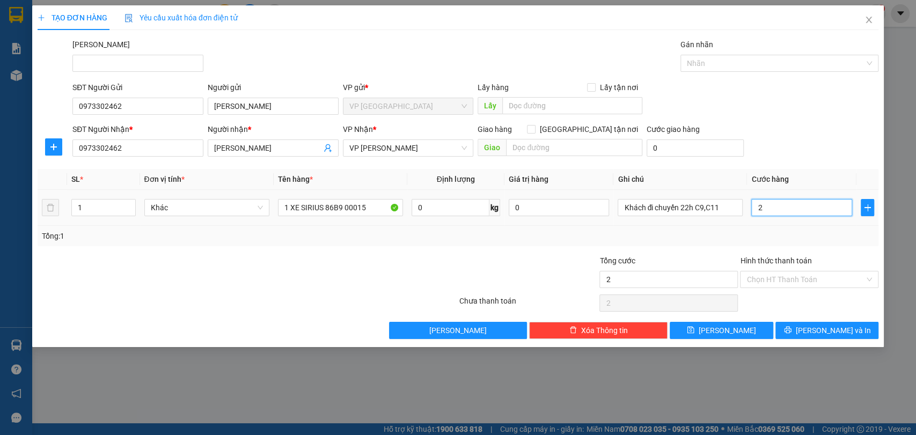
type input "25"
type input "250"
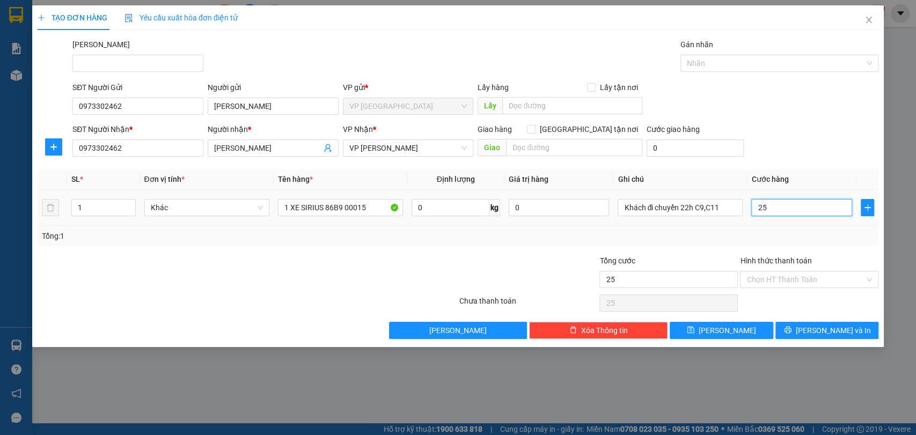
type input "250"
type input "2.500"
type input "25.000"
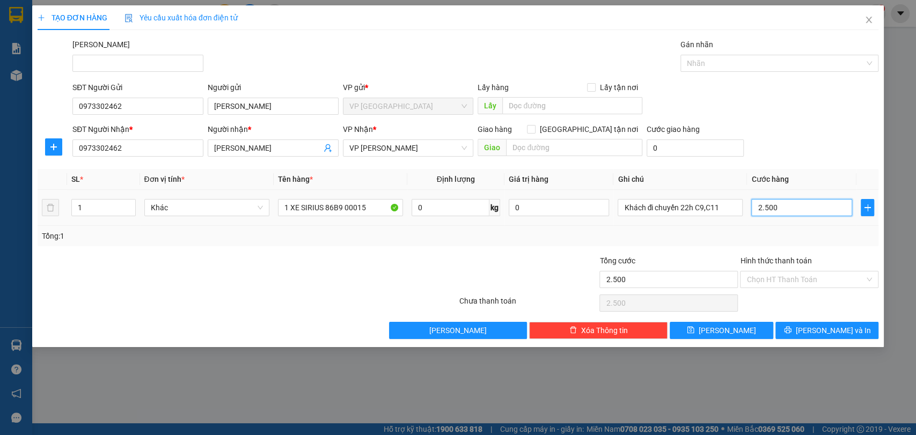
type input "25.000"
type input "250.000"
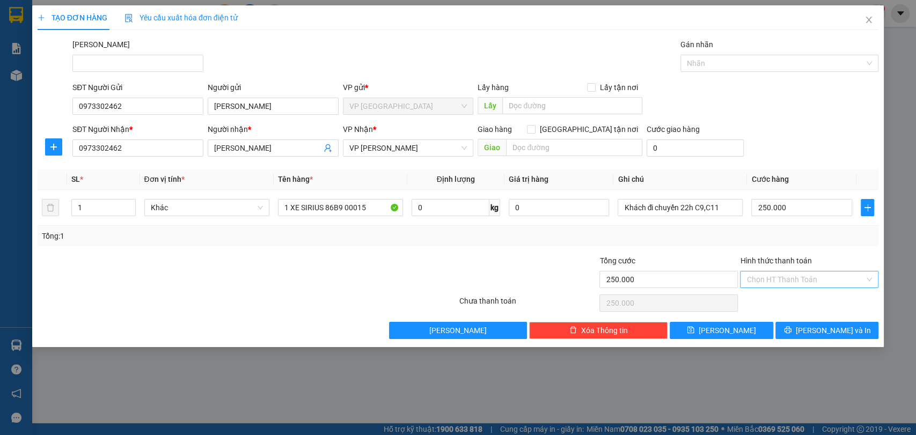
click at [765, 276] on input "Hình thức thanh toán" at bounding box center [805, 279] width 118 height 16
click at [687, 242] on div "Tổng: 1" at bounding box center [458, 236] width 841 height 20
click at [725, 338] on button "[PERSON_NAME]" at bounding box center [720, 330] width 103 height 17
type input "0"
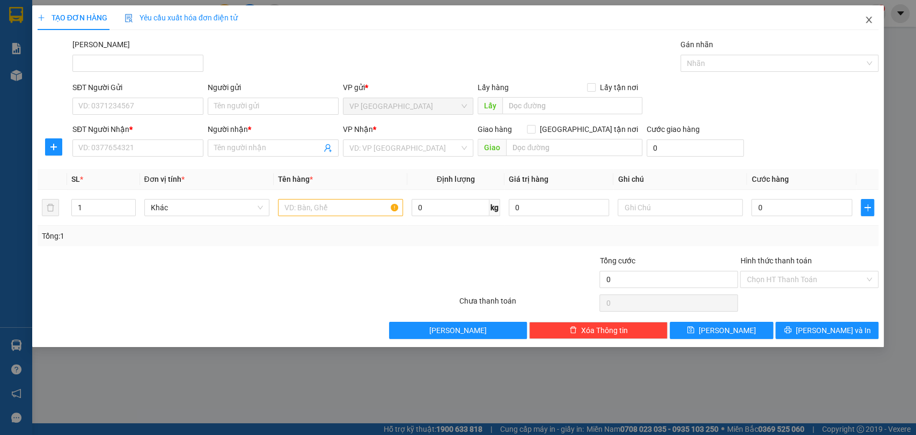
click at [869, 19] on icon "close" at bounding box center [869, 20] width 6 height 6
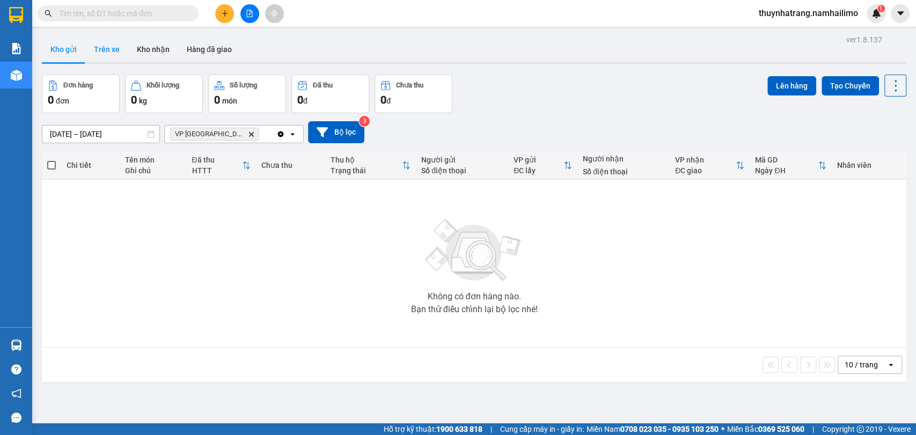
click at [105, 51] on button "Trên xe" at bounding box center [106, 49] width 43 height 26
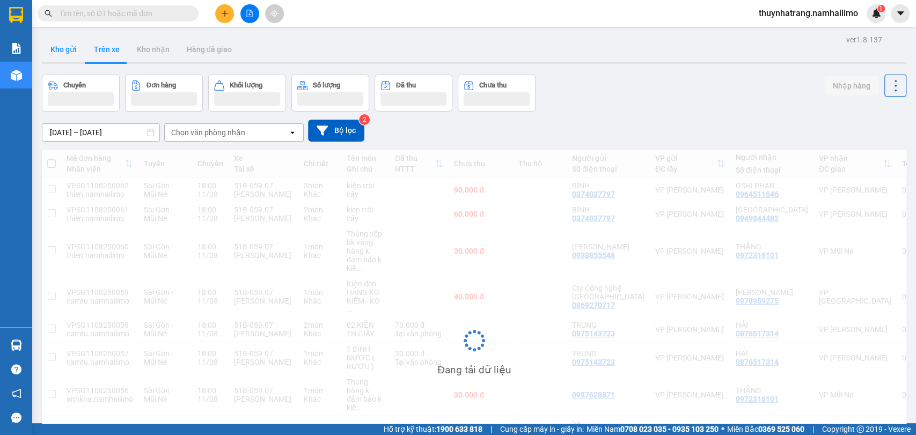
click at [67, 56] on button "Kho gửi" at bounding box center [63, 49] width 43 height 26
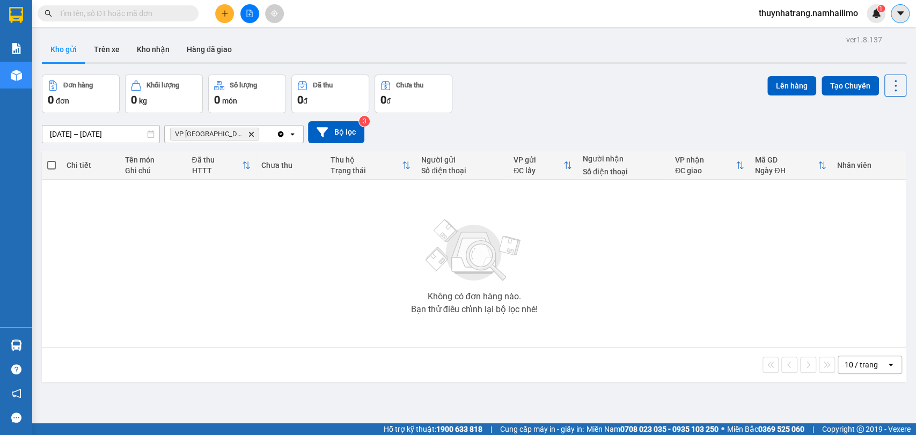
click at [895, 17] on icon "caret-down" at bounding box center [900, 14] width 10 height 10
click at [772, 20] on span "thuynhatrang.namhailimo" at bounding box center [808, 12] width 116 height 13
click at [776, 16] on span "thuynhatrang.namhailimo" at bounding box center [808, 12] width 116 height 13
click at [784, 10] on span "thuynhatrang.namhailimo" at bounding box center [808, 12] width 116 height 13
click at [788, 32] on span "Đăng xuất" at bounding box center [812, 33] width 94 height 12
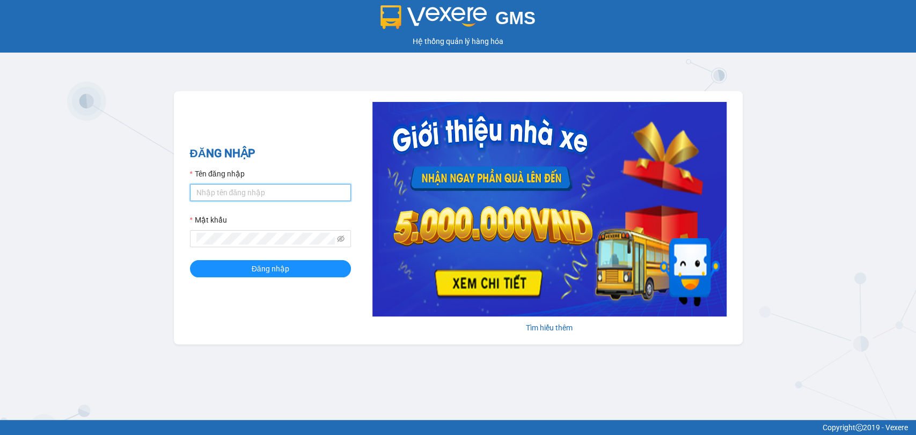
click at [262, 195] on input "Tên đăng nhập" at bounding box center [270, 192] width 161 height 17
type input "thuynhatrang.namhailimo"
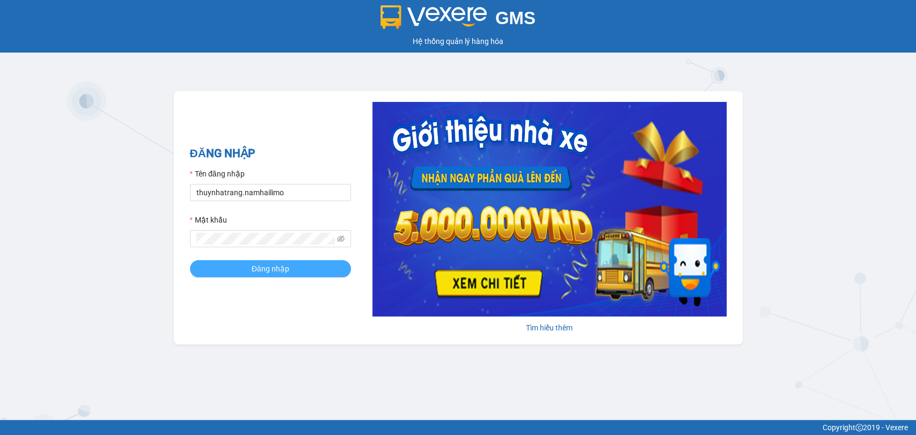
click at [263, 266] on span "Đăng nhập" at bounding box center [271, 269] width 38 height 12
click at [259, 269] on span "Đăng nhập" at bounding box center [271, 269] width 38 height 12
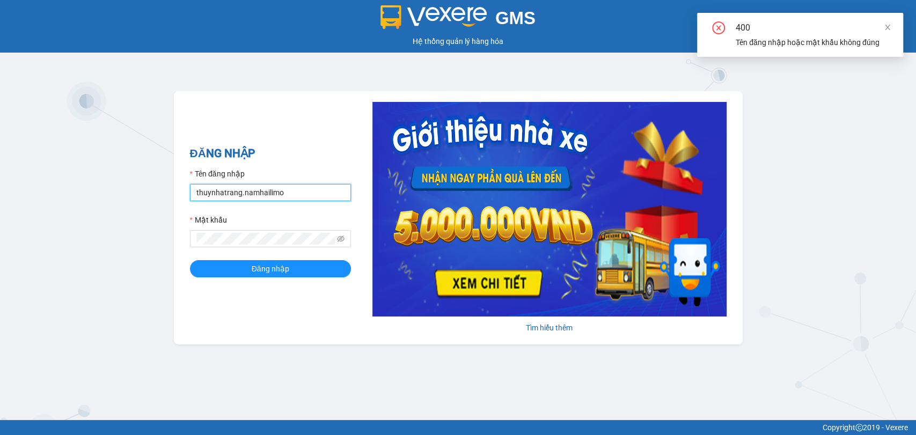
click at [308, 190] on input "thuynhatrang.namhailimo" at bounding box center [270, 192] width 161 height 17
click at [342, 239] on icon "eye-invisible" at bounding box center [341, 239] width 8 height 8
click at [68, 257] on div "GMS Hệ thống quản lý hàng hóa ĐĂNG NHẬP Tên đăng nhập thuynhatrang.[PERSON_NAME…" at bounding box center [458, 210] width 916 height 420
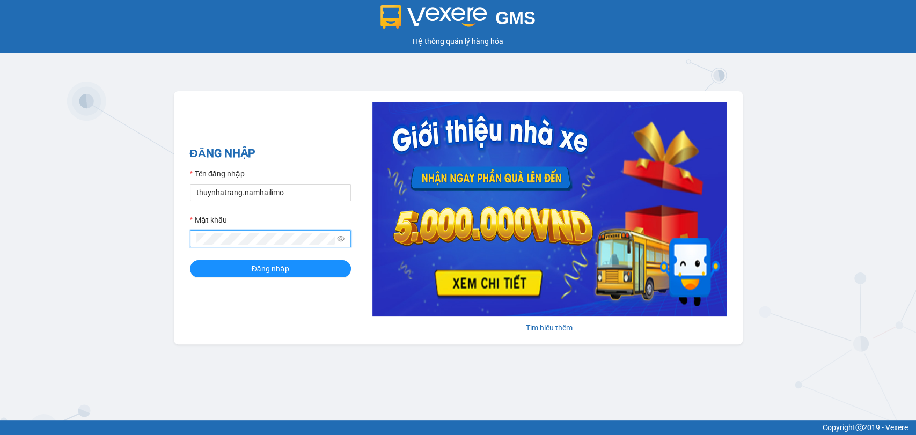
click at [190, 260] on button "Đăng nhập" at bounding box center [270, 268] width 161 height 17
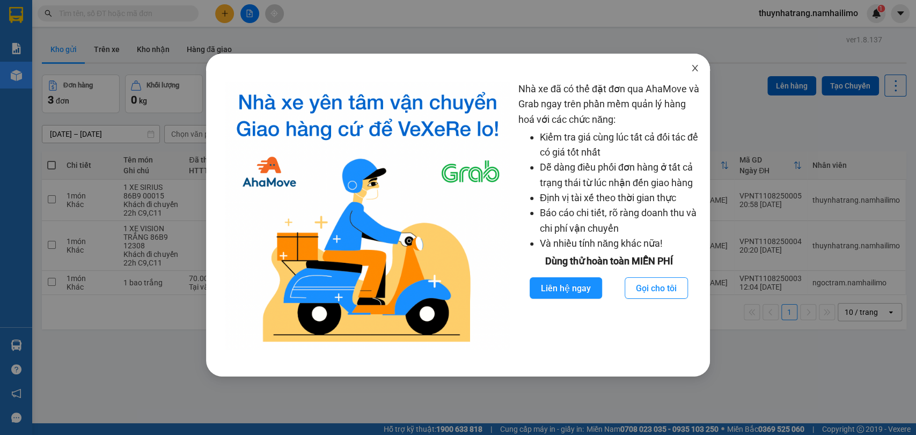
click at [691, 68] on icon "close" at bounding box center [694, 68] width 9 height 9
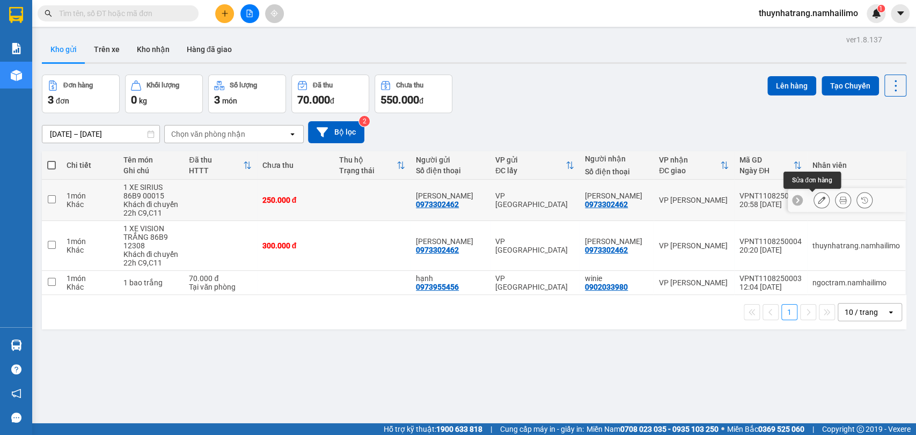
click at [817, 200] on icon at bounding box center [821, 200] width 8 height 8
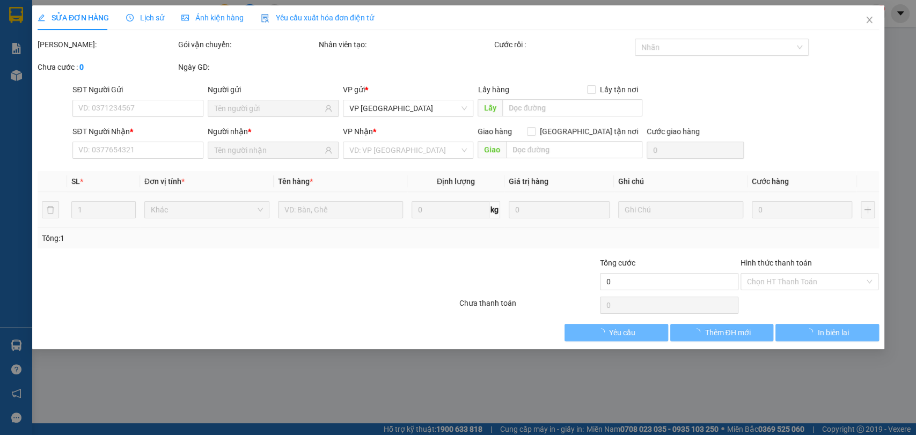
type input "0973302462"
type input "250.000"
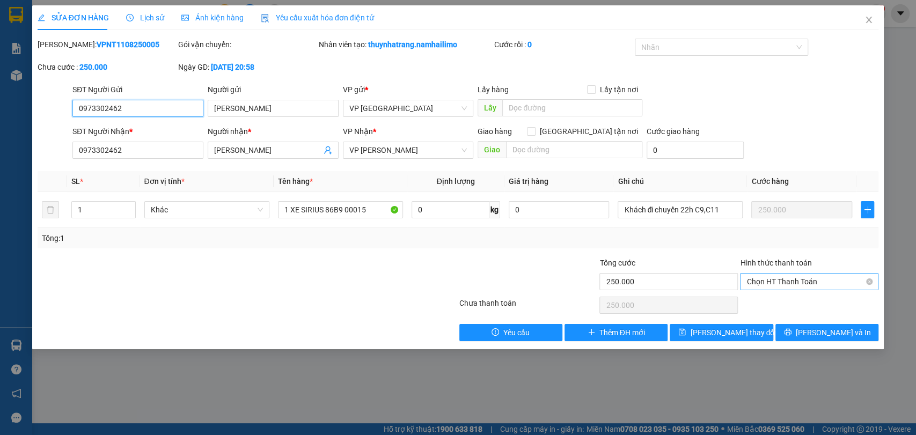
click at [799, 278] on span "Chọn HT Thanh Toán" at bounding box center [809, 282] width 126 height 16
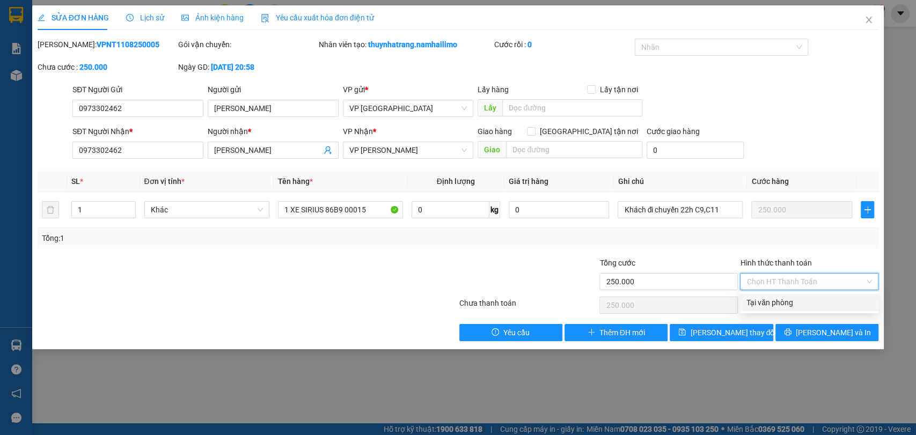
click at [790, 304] on div "Tại văn phòng" at bounding box center [809, 303] width 126 height 12
type input "0"
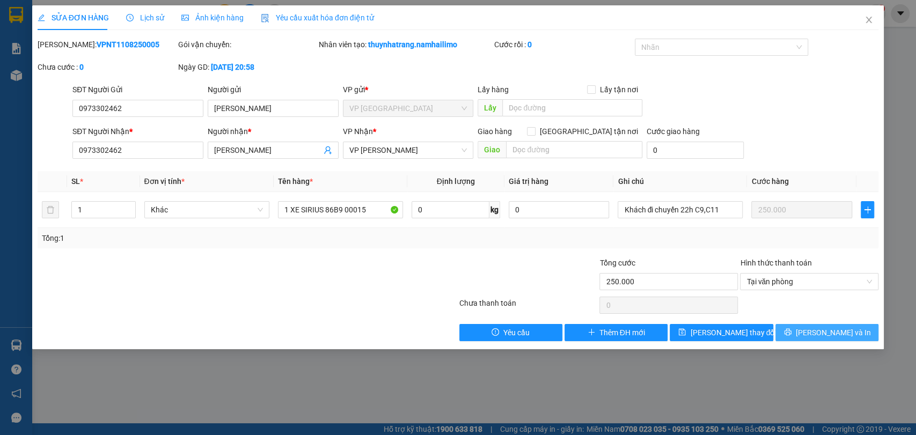
click at [837, 334] on span "[PERSON_NAME] và In" at bounding box center [832, 333] width 75 height 12
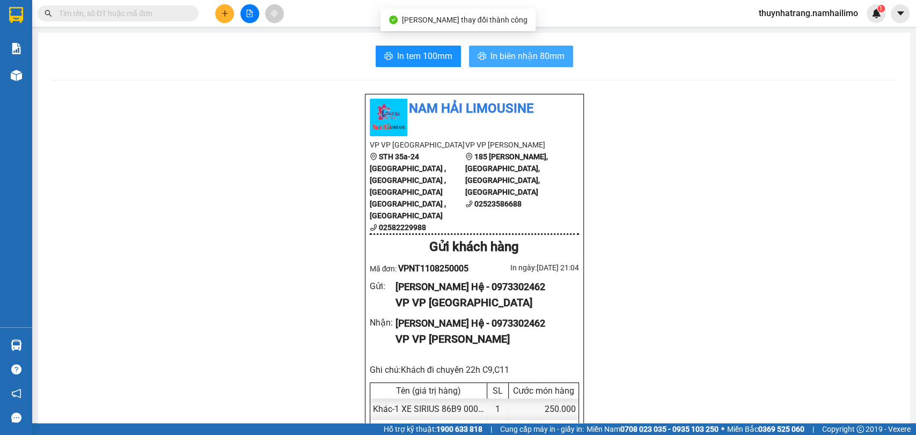
click at [511, 56] on span "In biên nhận 80mm" at bounding box center [527, 55] width 74 height 13
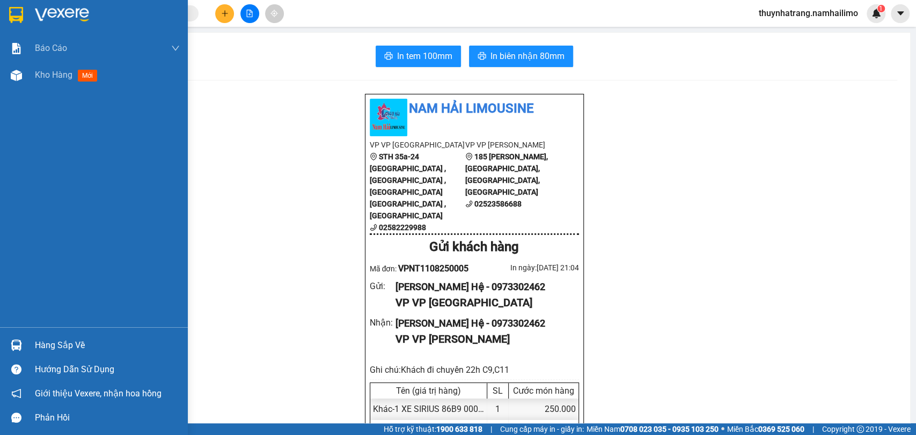
click at [18, 13] on img at bounding box center [16, 15] width 14 height 16
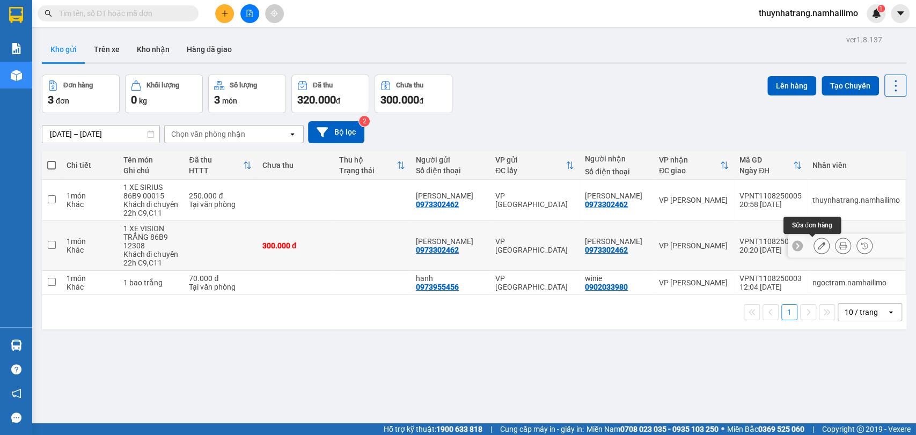
click at [817, 247] on icon at bounding box center [821, 246] width 8 height 8
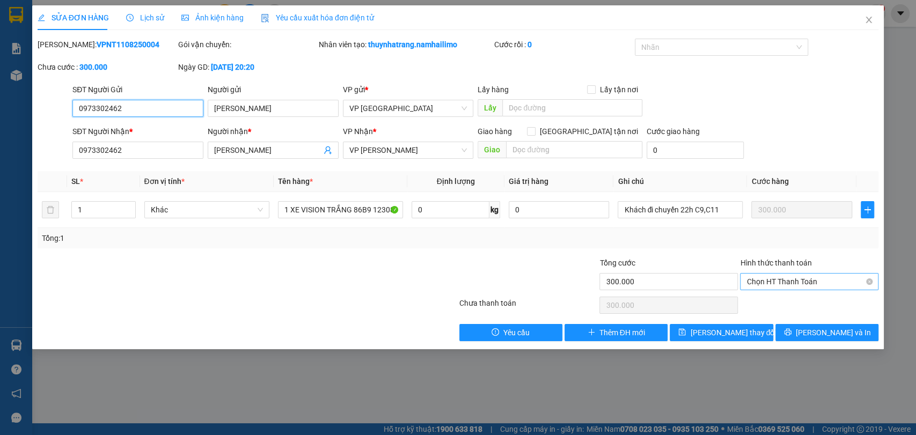
click at [786, 280] on span "Chọn HT Thanh Toán" at bounding box center [809, 282] width 126 height 16
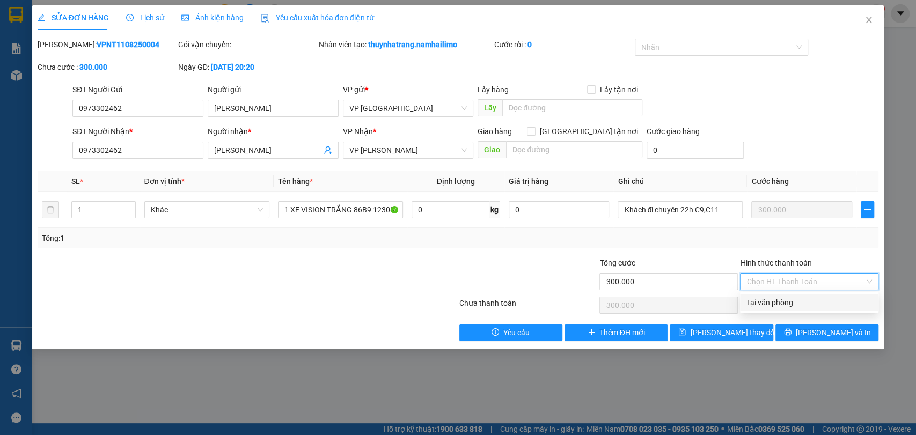
click at [785, 307] on div "Tại văn phòng" at bounding box center [809, 303] width 126 height 12
type input "0"
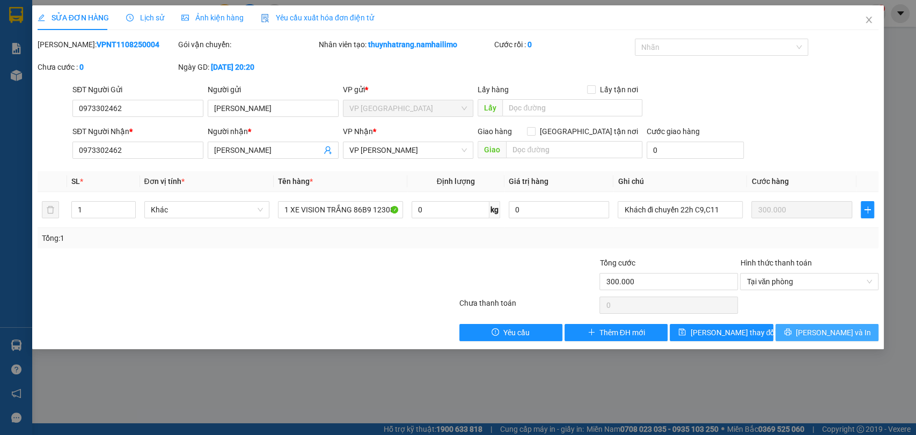
click at [815, 330] on button "[PERSON_NAME] và In" at bounding box center [826, 332] width 103 height 17
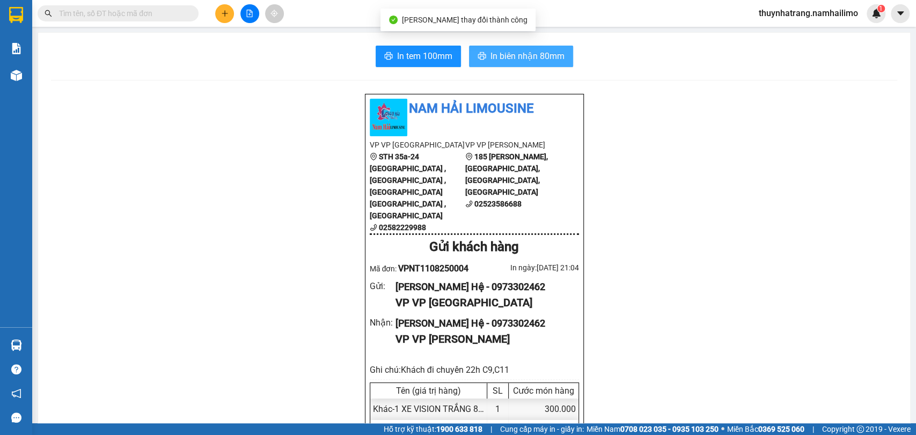
click at [519, 55] on span "In biên nhận 80mm" at bounding box center [527, 55] width 74 height 13
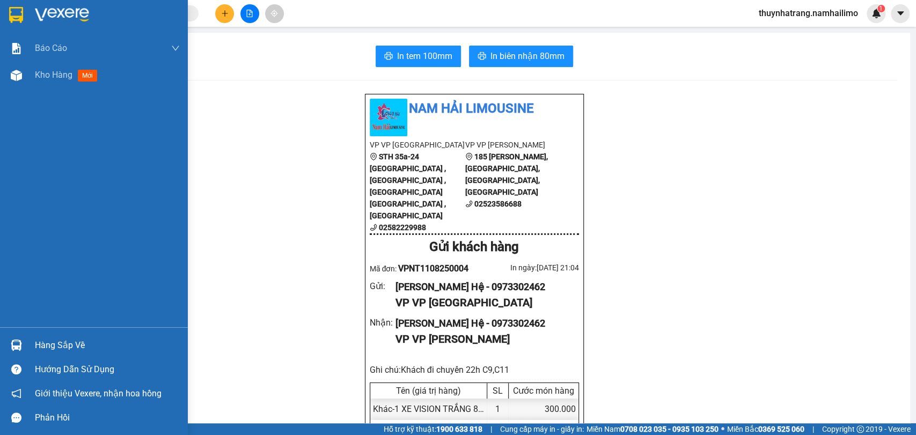
click at [19, 18] on img at bounding box center [16, 15] width 14 height 16
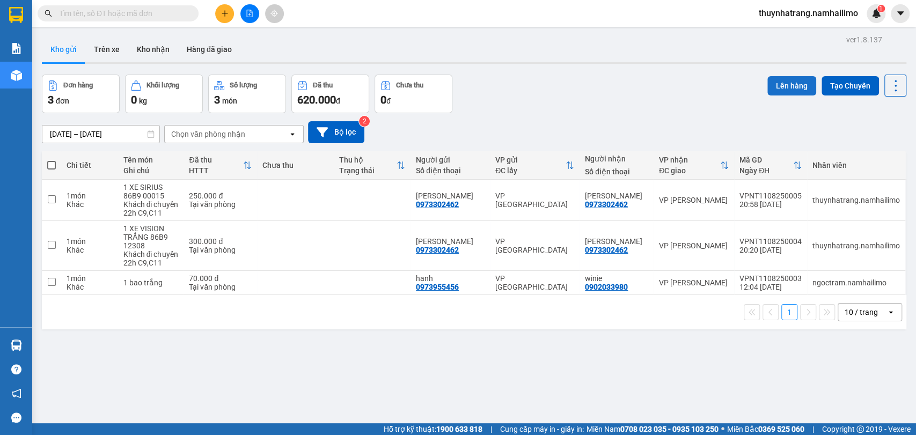
click at [785, 86] on button "Lên hàng" at bounding box center [791, 85] width 49 height 19
click at [46, 200] on td at bounding box center [51, 200] width 19 height 41
checkbox input "true"
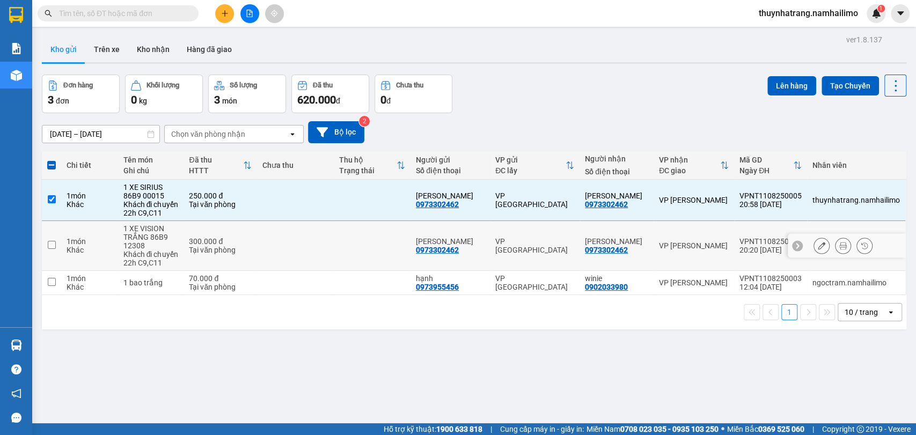
click at [54, 242] on input "checkbox" at bounding box center [52, 245] width 8 height 8
checkbox input "true"
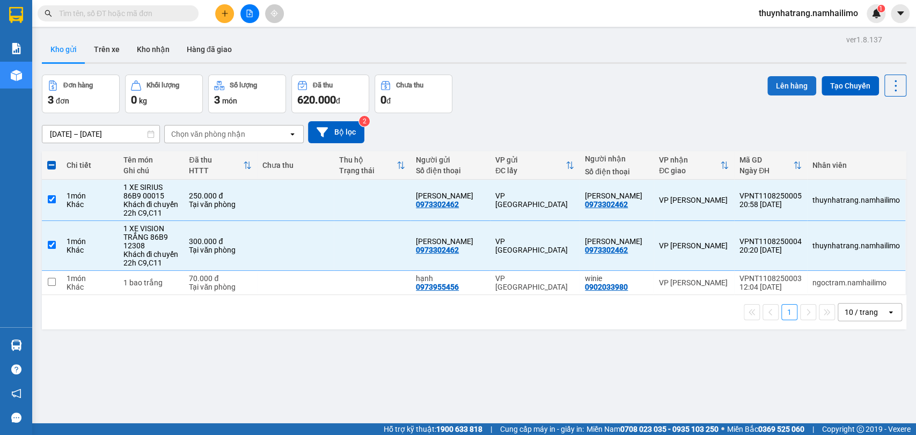
click at [786, 92] on button "Lên hàng" at bounding box center [791, 85] width 49 height 19
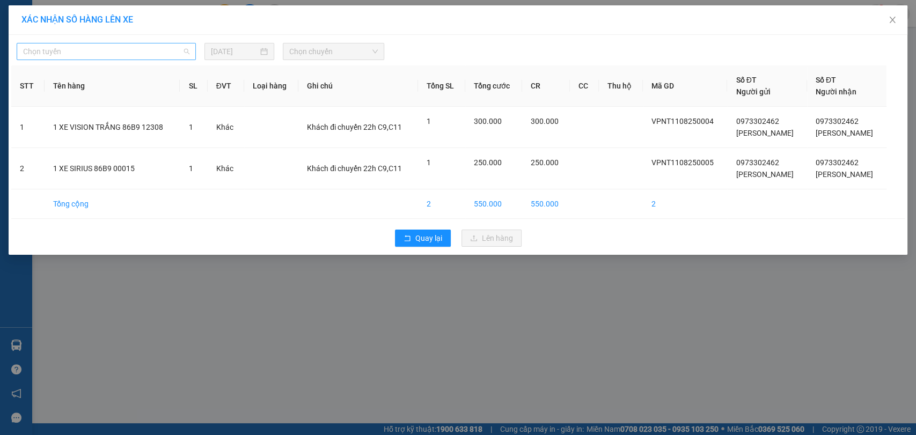
click at [159, 51] on span "Chọn tuyến" at bounding box center [106, 51] width 166 height 16
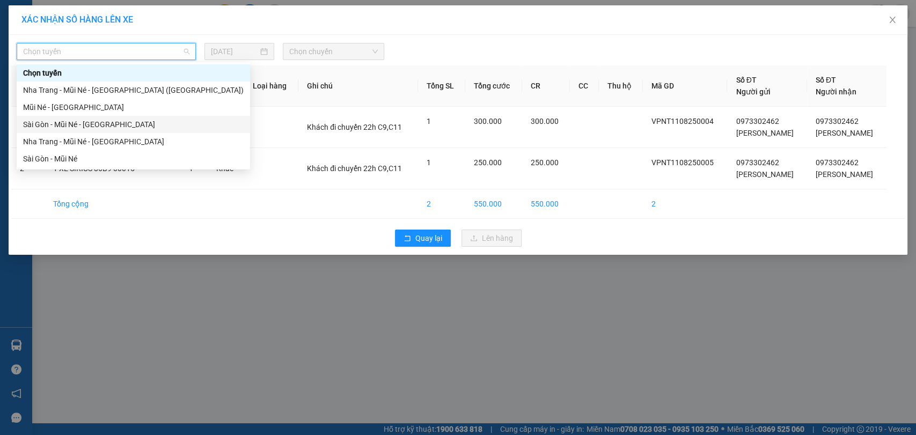
click at [121, 128] on div "Sài Gòn - Mũi Né - [GEOGRAPHIC_DATA]" at bounding box center [133, 125] width 220 height 12
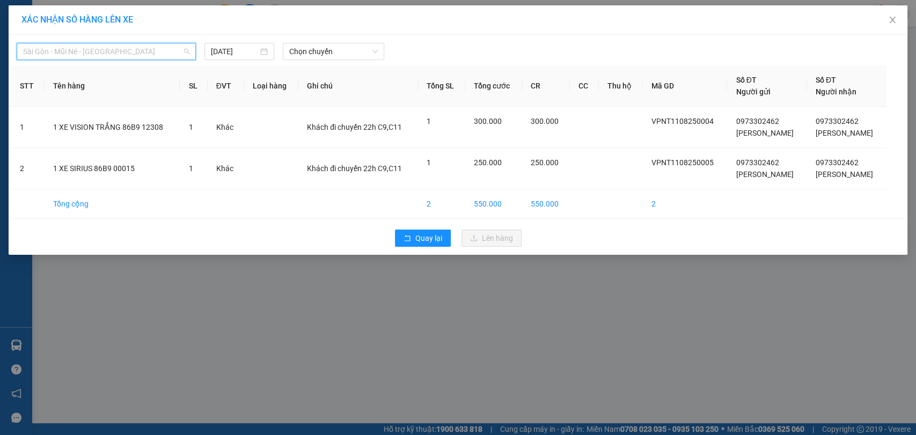
click at [109, 57] on span "Sài Gòn - Mũi Né - [GEOGRAPHIC_DATA]" at bounding box center [106, 51] width 166 height 16
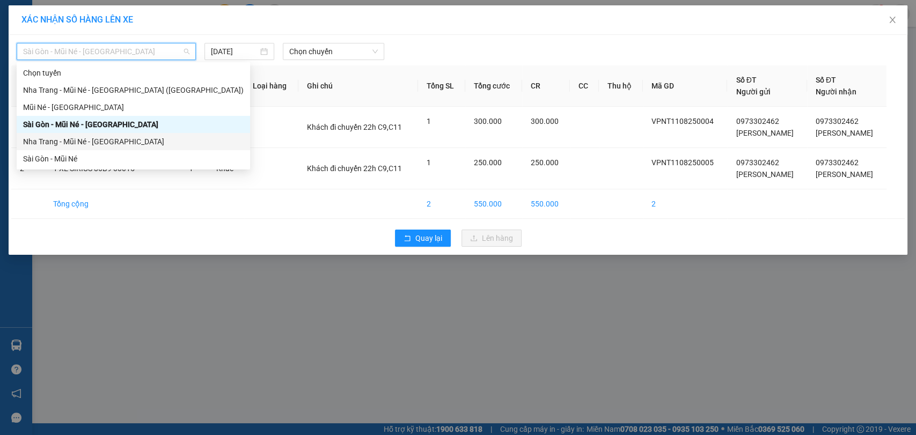
click at [86, 143] on div "Nha Trang - Mũi Né - [GEOGRAPHIC_DATA]" at bounding box center [133, 142] width 220 height 12
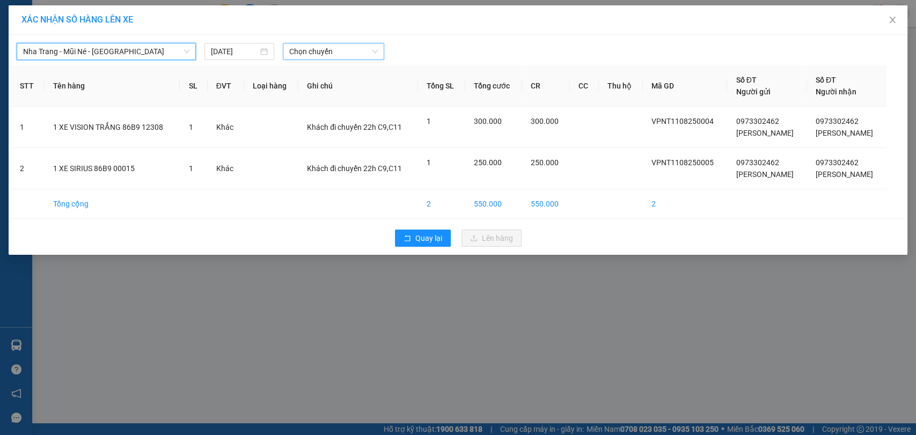
click at [343, 55] on span "Chọn chuyến" at bounding box center [333, 51] width 88 height 16
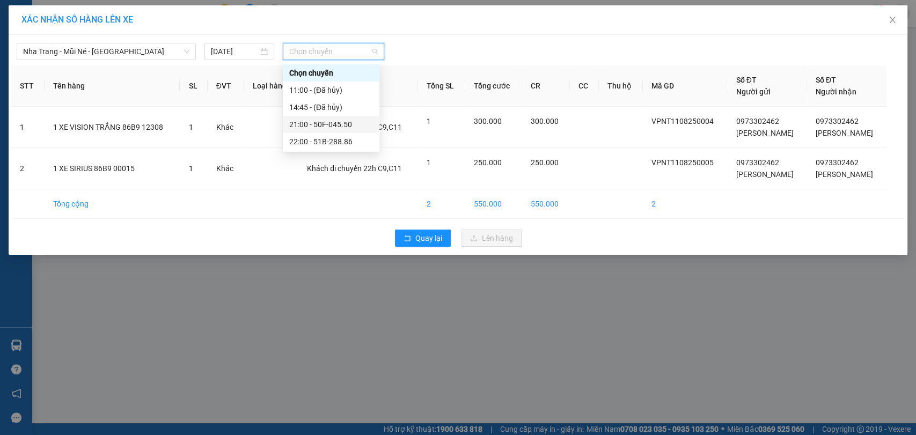
click at [323, 127] on div "21:00 - 50F-045.50" at bounding box center [331, 125] width 84 height 12
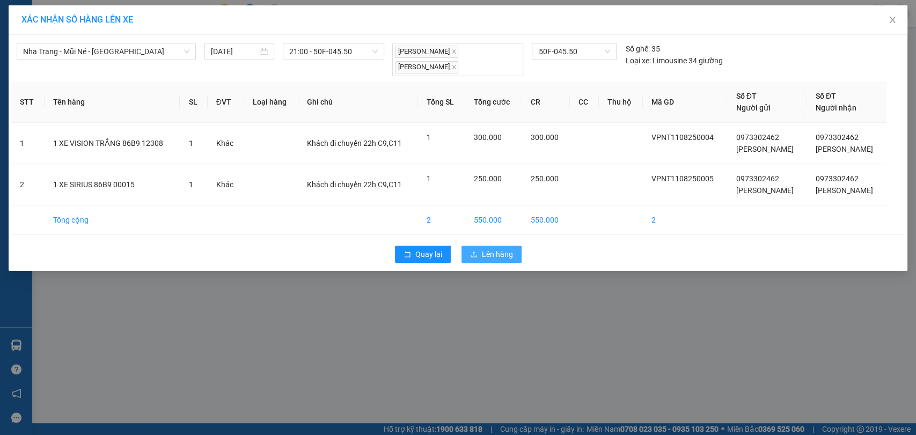
click at [497, 255] on span "Lên hàng" at bounding box center [497, 254] width 31 height 12
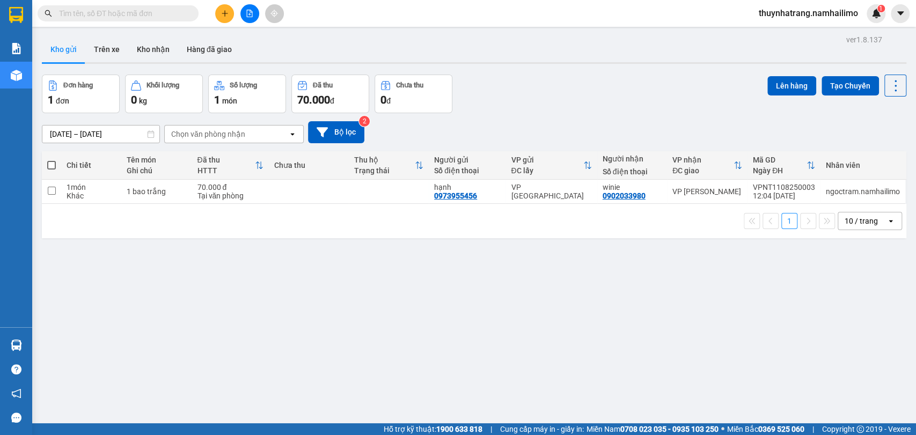
click at [202, 327] on div "ver 1.8.137 Kho gửi Trên xe Kho nhận Hàng đã giao Đơn hàng 1 đơn Khối lượng 0 k…" at bounding box center [474, 249] width 873 height 435
click at [249, 16] on icon "file-add" at bounding box center [250, 14] width 8 height 8
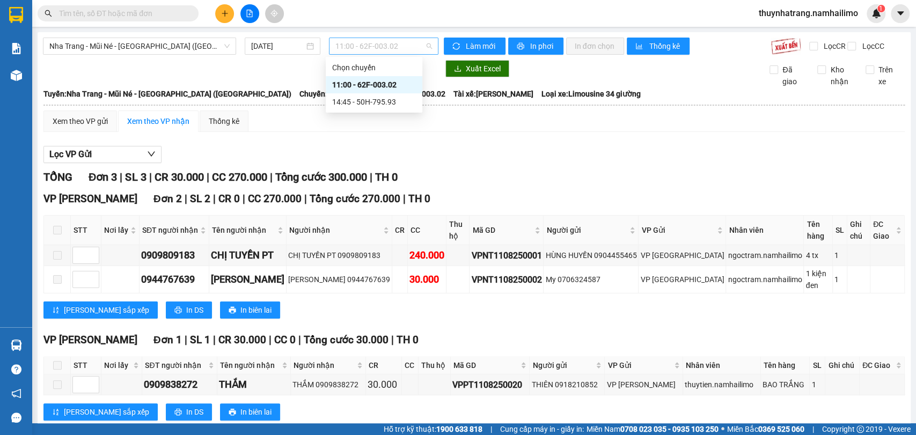
click at [360, 49] on span "11:00 - 62F-003.02" at bounding box center [383, 46] width 96 height 16
drag, startPoint x: 384, startPoint y: 84, endPoint x: 390, endPoint y: 45, distance: 39.8
click at [390, 45] on body "Kết quả tìm kiếm ( 0 ) Bộ lọc No Data thuynhatrang.namhailimo 1 Báo cáo Báo cáo…" at bounding box center [458, 217] width 916 height 435
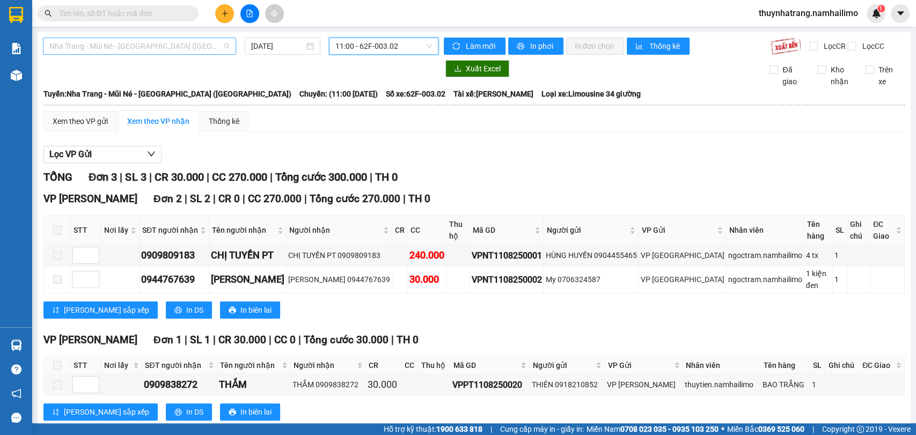
click at [156, 53] on span "Nha Trang - Mũi Né - [GEOGRAPHIC_DATA] ([GEOGRAPHIC_DATA])" at bounding box center [139, 46] width 180 height 16
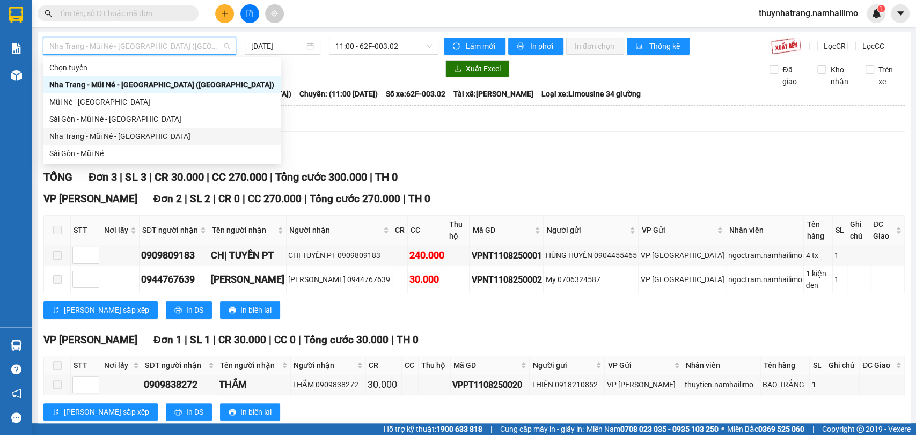
click at [146, 132] on div "Nha Trang - Mũi Né - [GEOGRAPHIC_DATA]" at bounding box center [161, 136] width 225 height 12
type input "[DATE]"
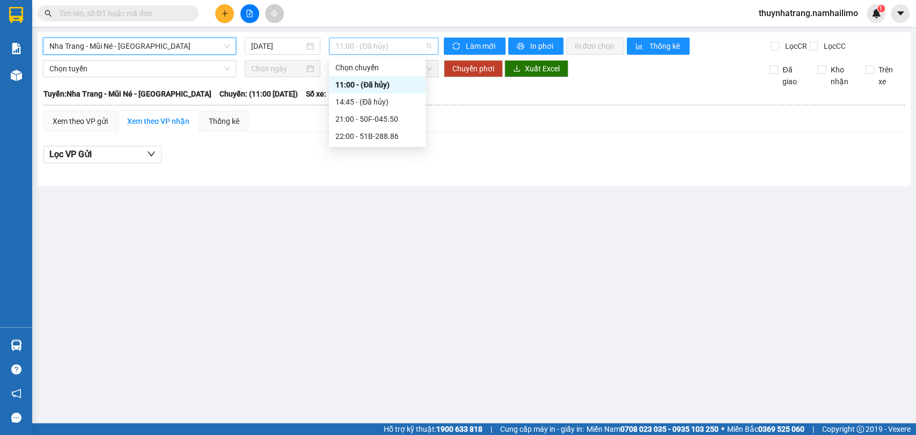
click at [377, 53] on span "11:00 - (Đã hủy)" at bounding box center [383, 46] width 96 height 16
click at [369, 116] on div "21:00 - 50F-045.50" at bounding box center [377, 119] width 84 height 12
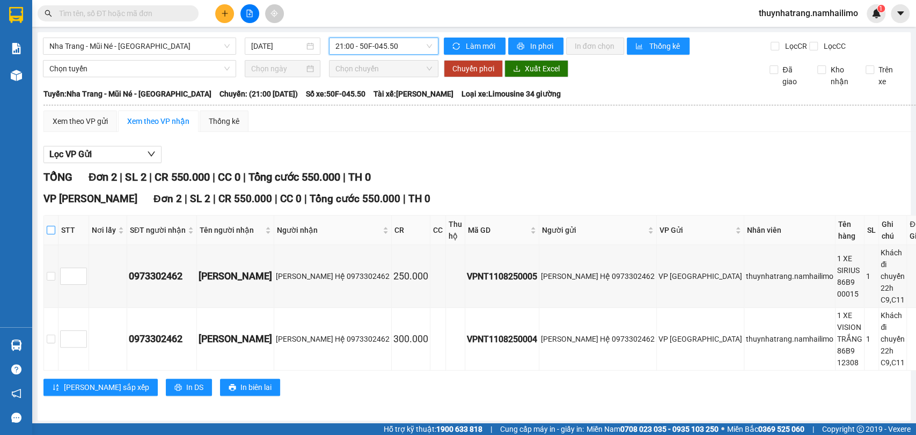
click at [55, 234] on input "checkbox" at bounding box center [51, 230] width 9 height 9
checkbox input "true"
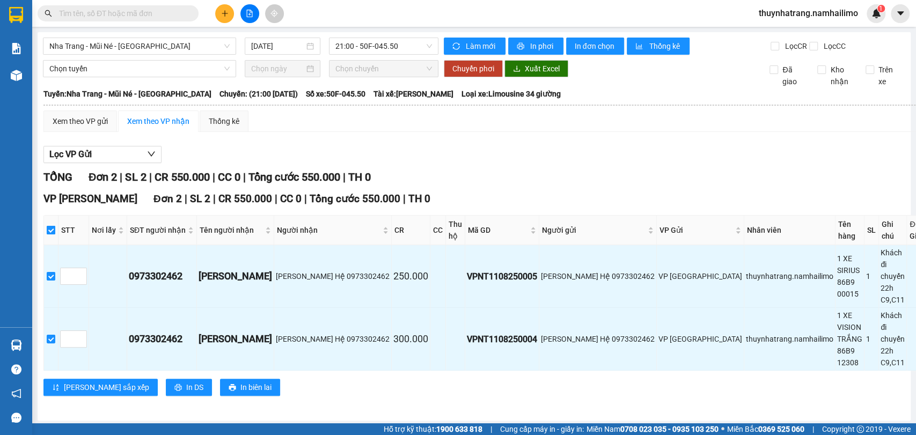
click at [55, 234] on input "checkbox" at bounding box center [51, 230] width 9 height 9
checkbox input "false"
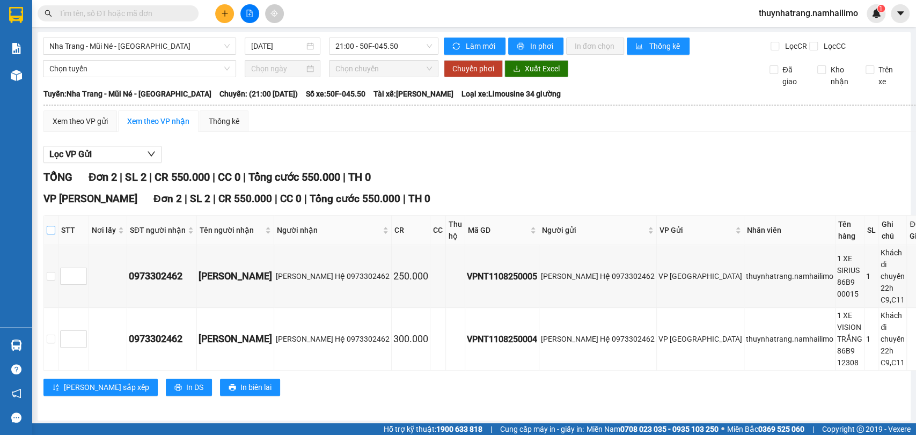
click at [55, 234] on input "checkbox" at bounding box center [51, 230] width 9 height 9
checkbox input "true"
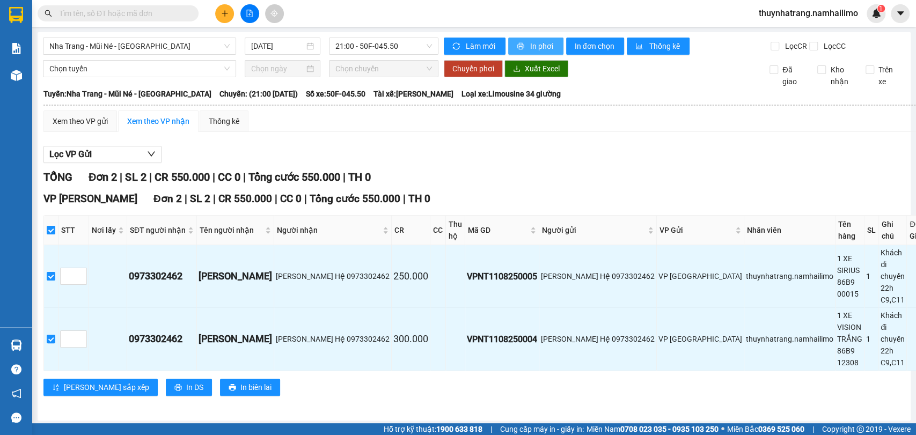
click at [535, 46] on span "In phơi" at bounding box center [542, 46] width 25 height 12
click at [185, 414] on main "[GEOGRAPHIC_DATA] - [GEOGRAPHIC_DATA] - [GEOGRAPHIC_DATA] [DATE] 21:00 - 50F-04…" at bounding box center [458, 211] width 916 height 423
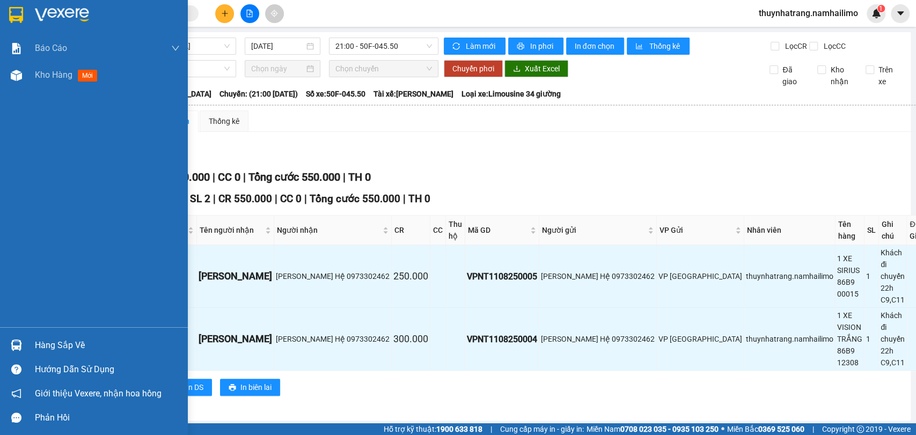
click at [22, 18] on img at bounding box center [16, 15] width 14 height 16
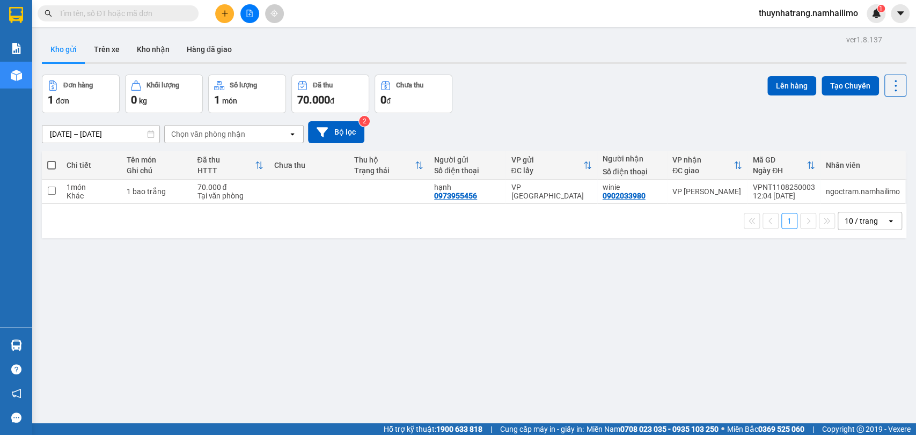
click at [120, 301] on div "ver 1.8.137 Kho gửi Trên xe Kho nhận Hàng đã giao Đơn hàng 1 đơn Khối lượng 0 k…" at bounding box center [474, 249] width 873 height 435
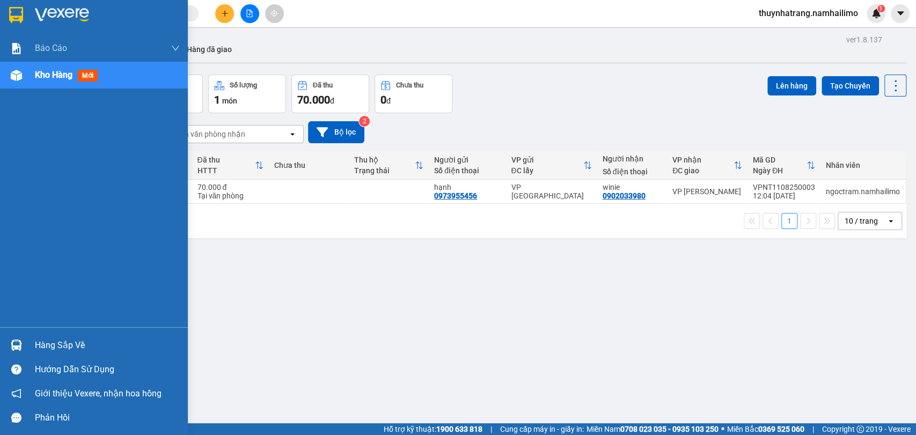
click at [10, 13] on img at bounding box center [16, 15] width 14 height 16
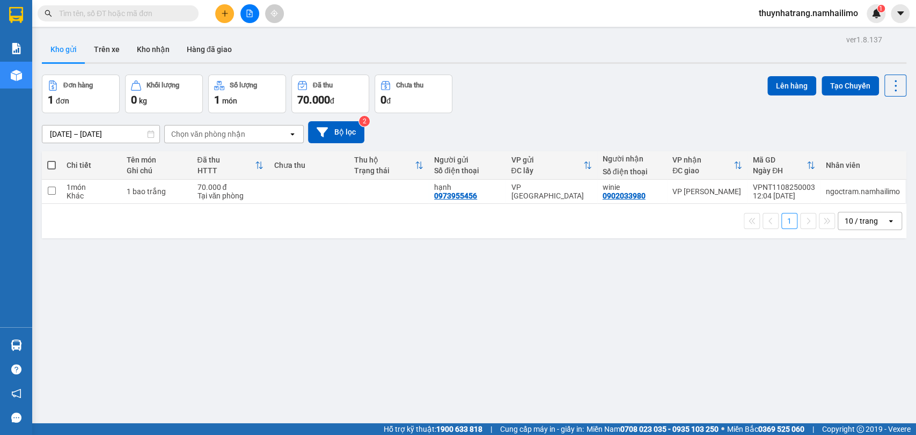
click at [223, 18] on button at bounding box center [224, 13] width 19 height 19
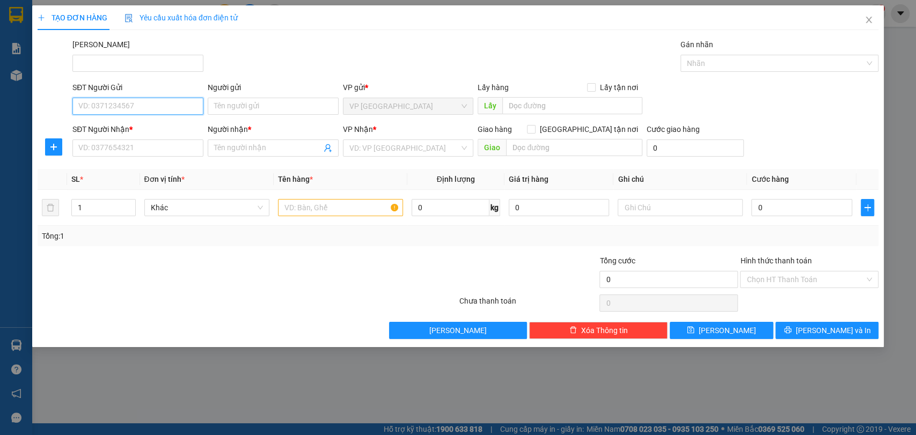
paste input "0373348265"
type input "0373348265"
paste input "0373348265"
type input "0373348265"
drag, startPoint x: 242, startPoint y: 102, endPoint x: 220, endPoint y: 104, distance: 21.5
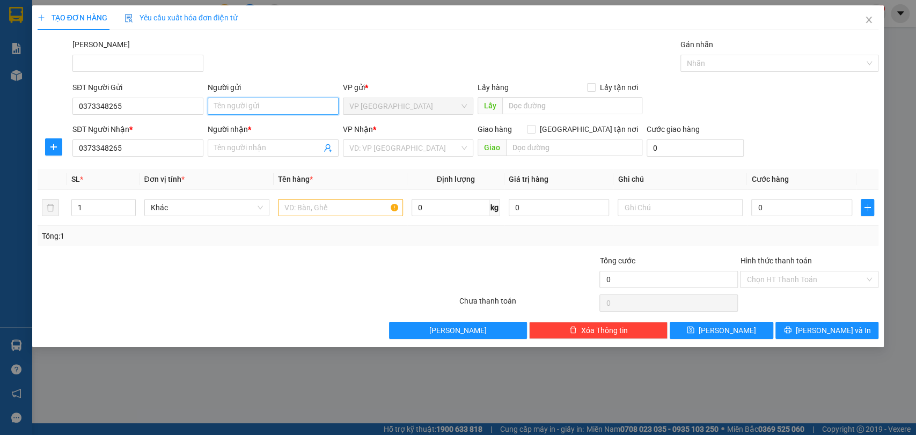
click at [220, 104] on input "Người gửi" at bounding box center [273, 106] width 131 height 17
click at [243, 106] on input "Người gửi" at bounding box center [273, 106] width 131 height 17
click at [246, 106] on input "[PERSON_NAME]" at bounding box center [273, 106] width 131 height 17
drag, startPoint x: 263, startPoint y: 104, endPoint x: 127, endPoint y: 125, distance: 137.3
click at [129, 125] on form "SĐT Người Gửi 0373348265 Người gửi [PERSON_NAME] VP gửi * VP [GEOGRAPHIC_DATA] …" at bounding box center [458, 121] width 841 height 79
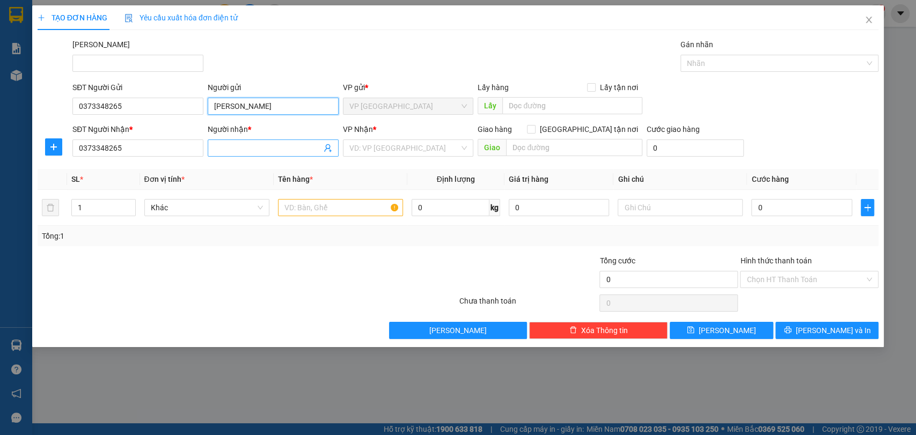
type input "[PERSON_NAME]"
paste input "[PERSON_NAME]"
type input "[PERSON_NAME]"
click at [392, 147] on input "search" at bounding box center [404, 148] width 110 height 16
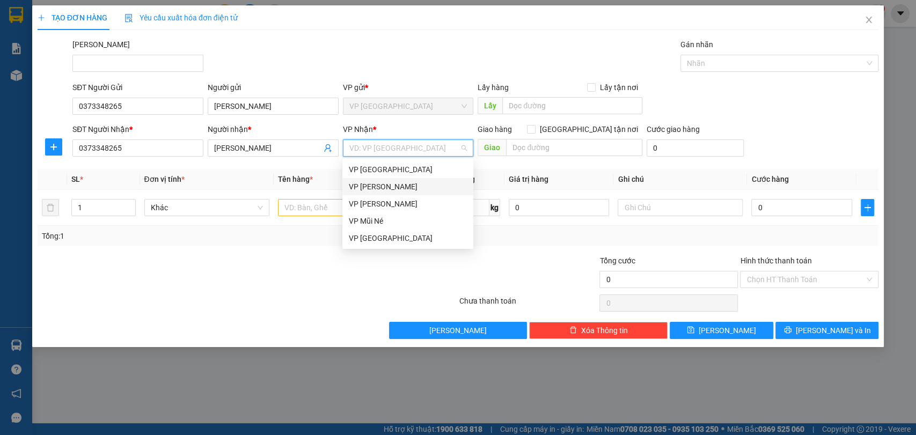
click at [401, 186] on div "VP [PERSON_NAME]" at bounding box center [408, 187] width 118 height 12
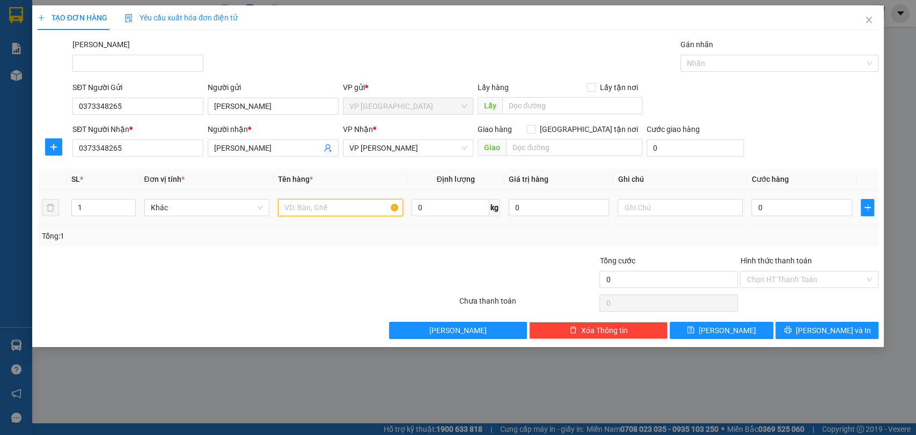
click at [353, 206] on input "text" at bounding box center [340, 207] width 125 height 17
type input "1 VISION ĐEN 62N1 48742"
click at [651, 209] on input "text" at bounding box center [679, 207] width 125 height 17
type input "d"
type input "đ"
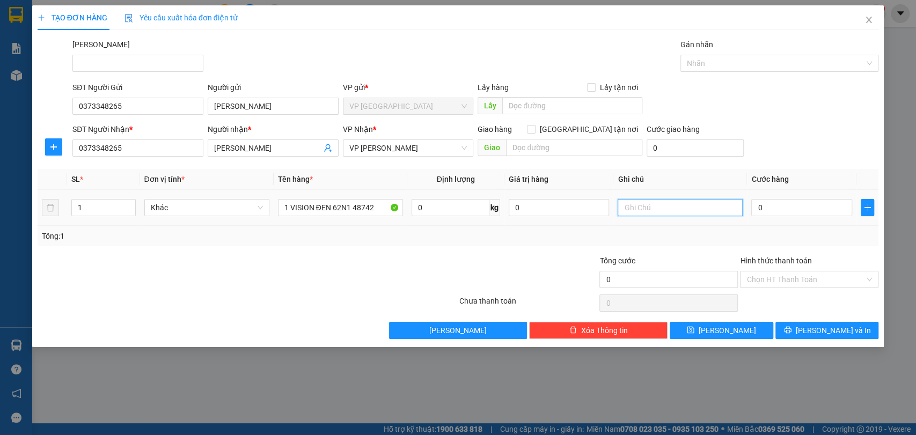
type input "D"
type input "Đi cùng khách A8C8"
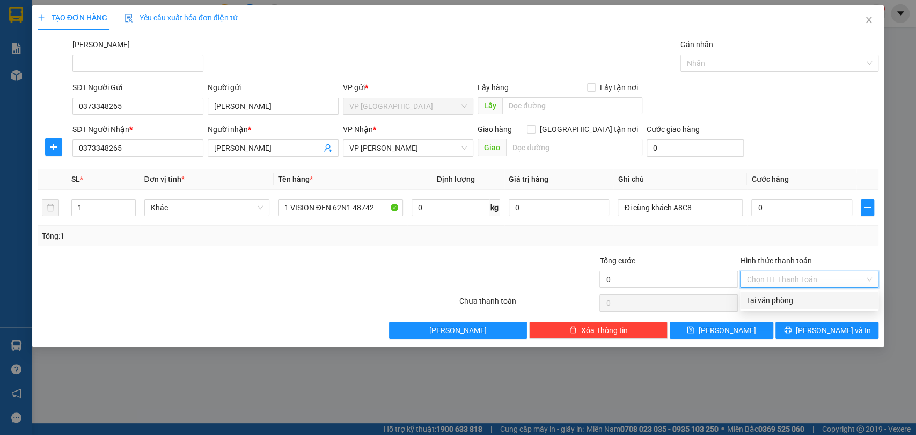
click at [797, 278] on input "Hình thức thanh toán" at bounding box center [805, 279] width 118 height 16
click at [778, 202] on input "0" at bounding box center [801, 207] width 101 height 17
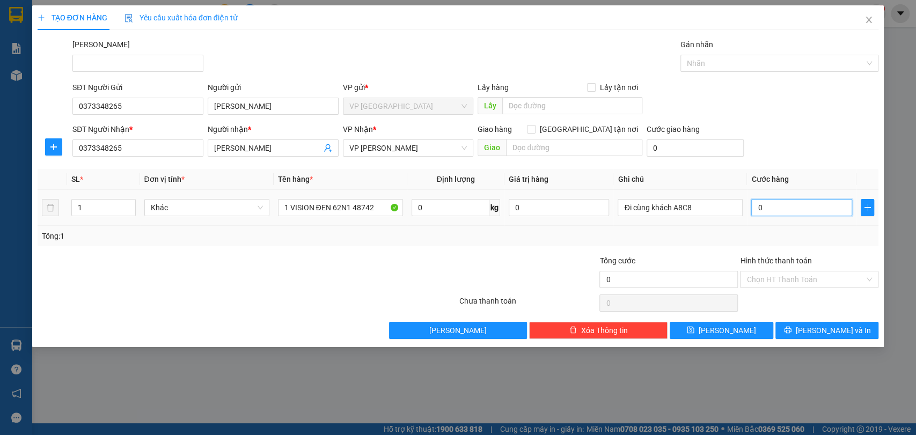
type input "3"
type input "35"
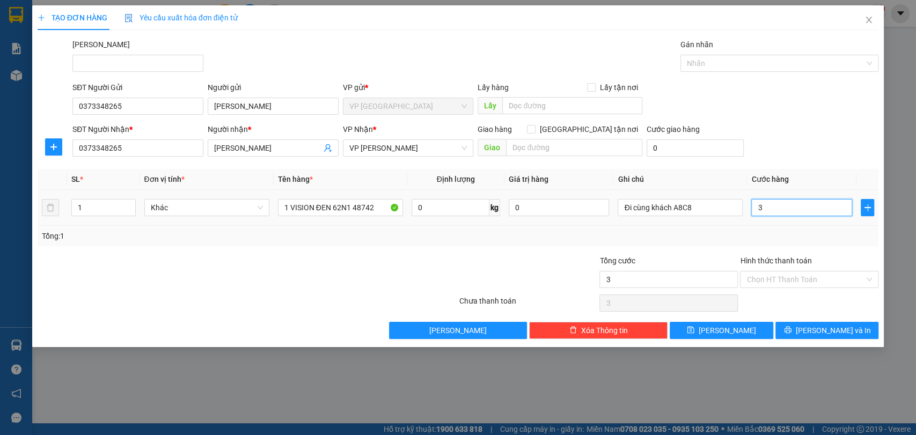
type input "35"
type input "350"
type input "3.500"
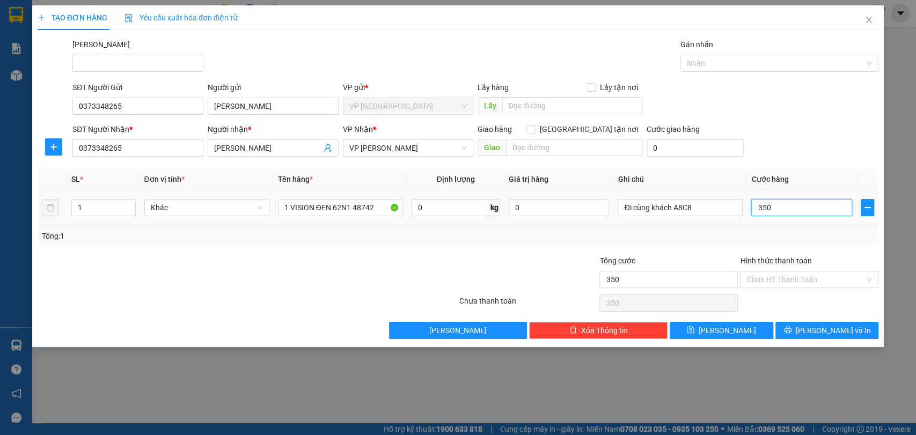
type input "3.500"
type input "35.000"
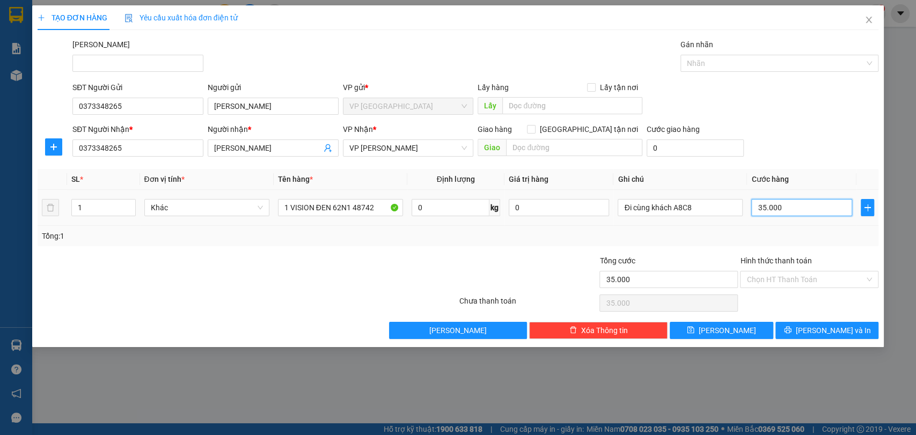
type input "350.000"
click at [444, 246] on div "Transit Pickup Surcharge Ids Transit Deliver Surcharge Ids Transit Deliver Surc…" at bounding box center [458, 189] width 841 height 300
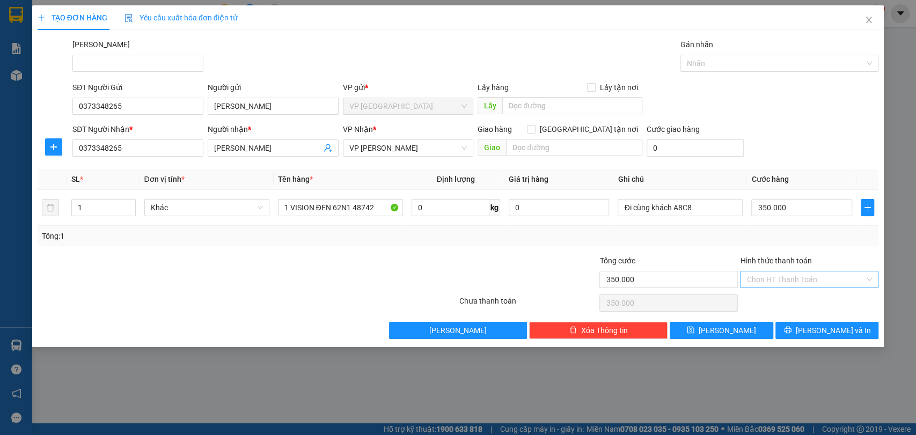
click at [796, 278] on input "Hình thức thanh toán" at bounding box center [805, 279] width 118 height 16
click at [783, 298] on div "Tại văn phòng" at bounding box center [809, 300] width 126 height 12
type input "0"
click at [828, 333] on span "[PERSON_NAME] và In" at bounding box center [832, 331] width 75 height 12
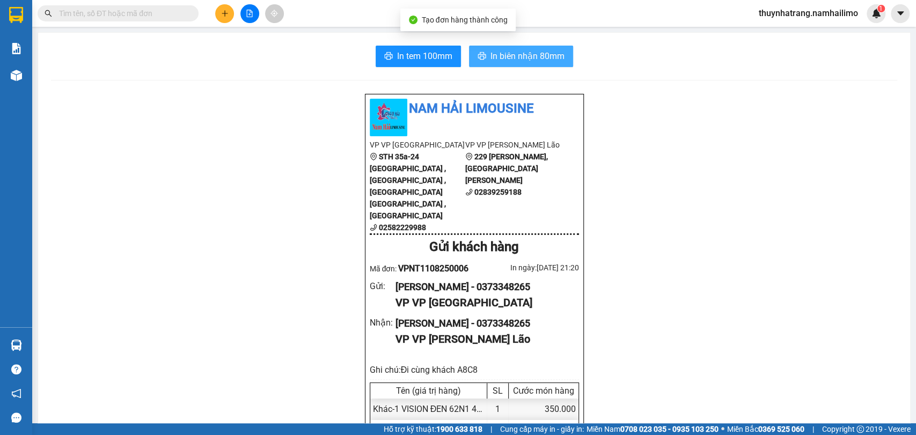
click at [528, 57] on span "In biên nhận 80mm" at bounding box center [527, 55] width 74 height 13
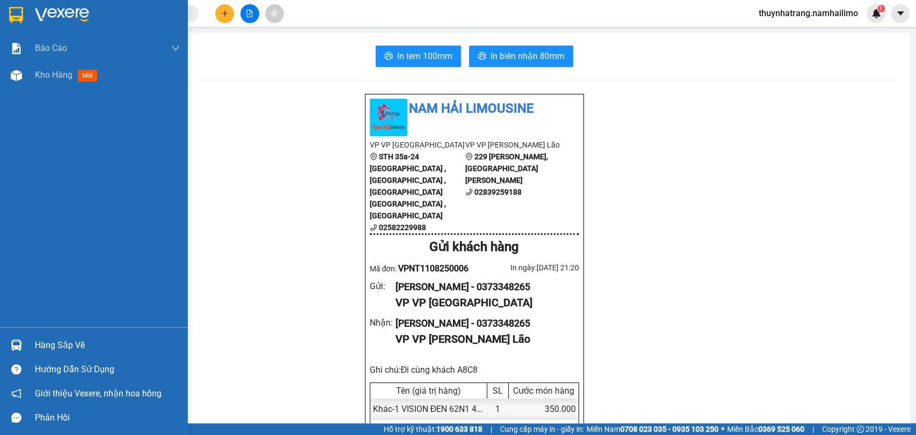
click at [15, 13] on img at bounding box center [16, 15] width 14 height 16
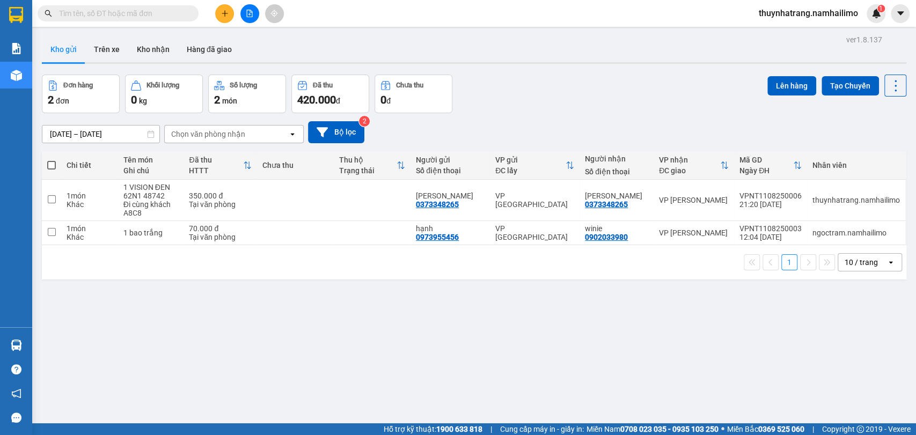
click at [52, 161] on span at bounding box center [51, 165] width 9 height 9
click at [51, 160] on input "checkbox" at bounding box center [51, 160] width 0 height 0
checkbox input "true"
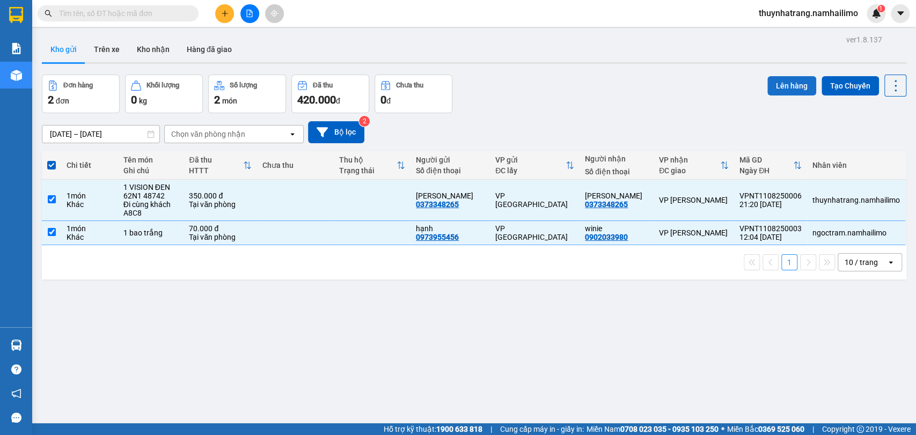
click at [785, 86] on button "Lên hàng" at bounding box center [791, 85] width 49 height 19
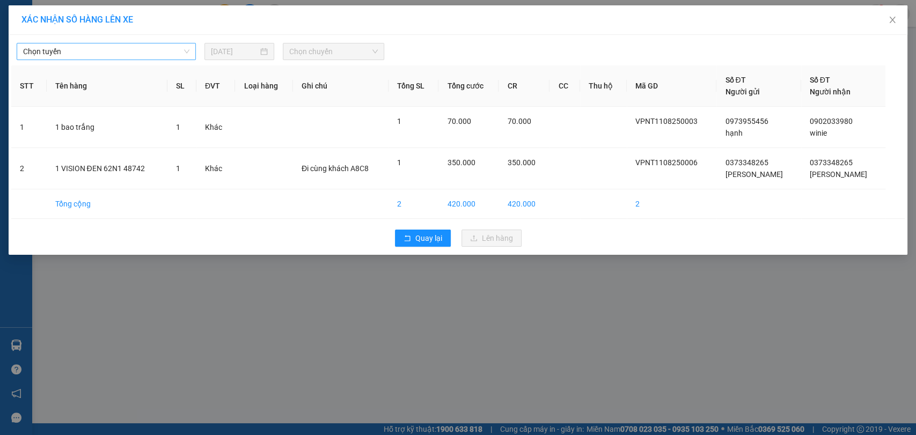
click at [114, 57] on span "Chọn tuyến" at bounding box center [106, 51] width 166 height 16
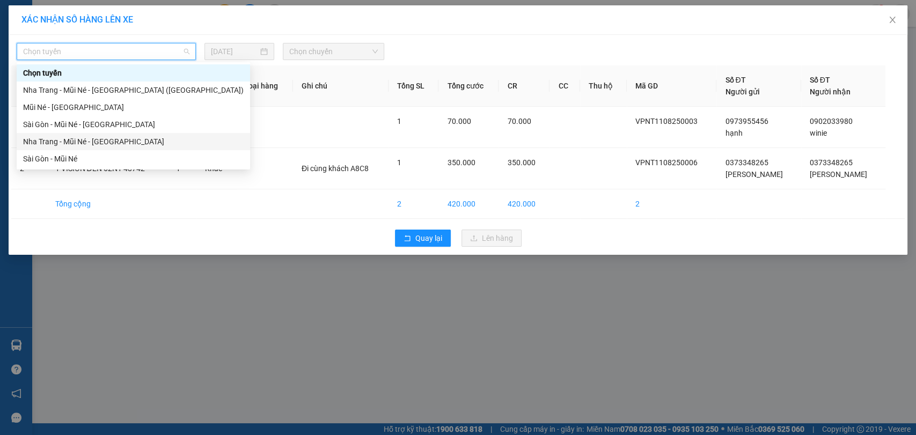
click at [101, 143] on div "Nha Trang - Mũi Né - [GEOGRAPHIC_DATA]" at bounding box center [133, 142] width 220 height 12
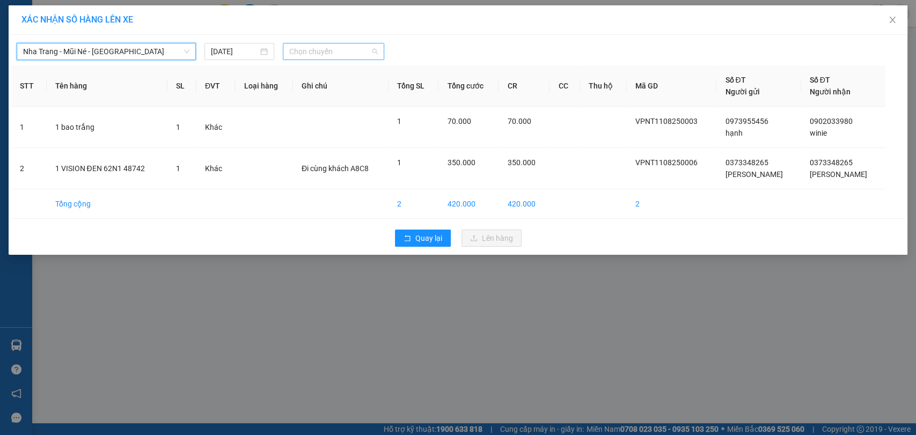
click at [324, 56] on span "Chọn chuyến" at bounding box center [333, 51] width 88 height 16
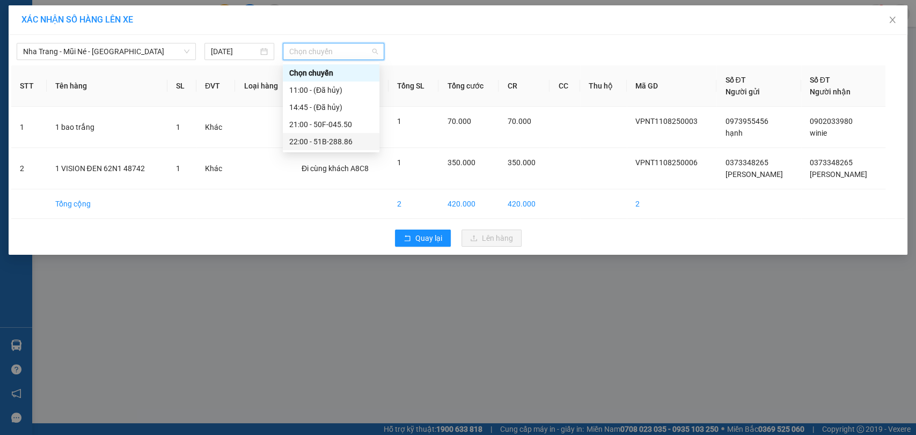
click at [330, 141] on div "22:00 - 51B-288.86" at bounding box center [331, 142] width 84 height 12
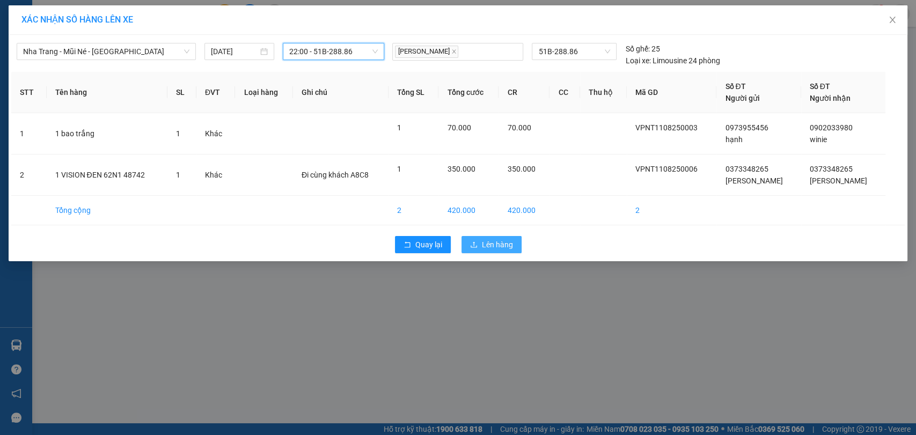
click at [491, 244] on span "Lên hàng" at bounding box center [497, 245] width 31 height 12
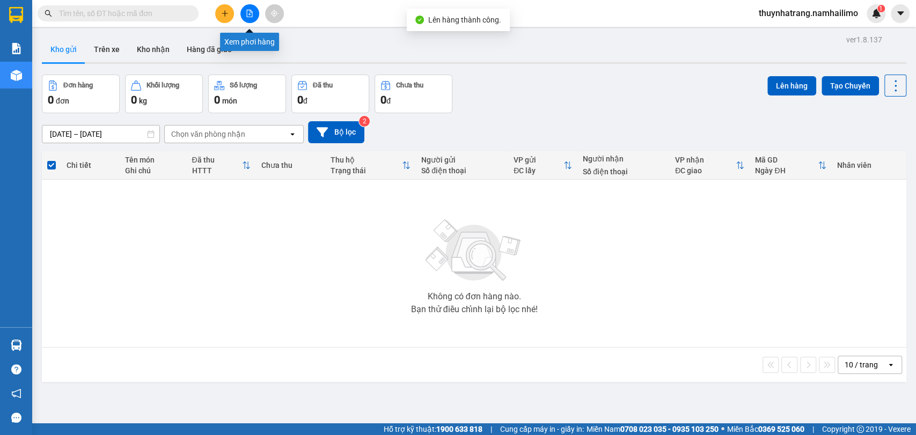
click at [255, 14] on button at bounding box center [249, 13] width 19 height 19
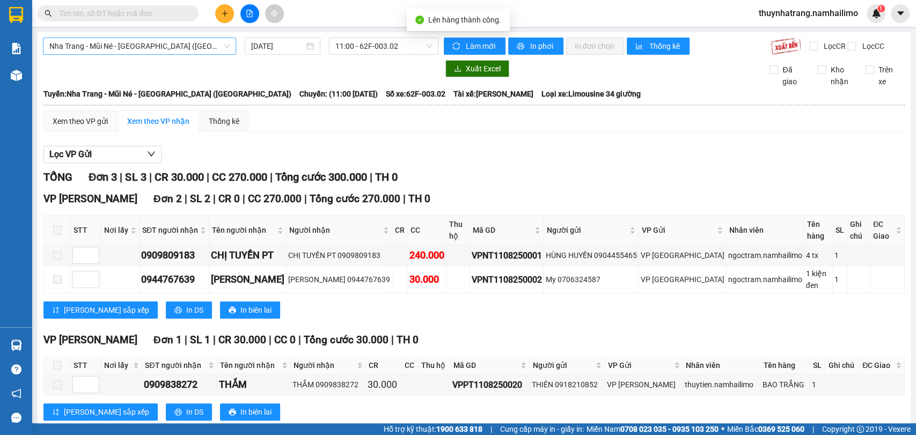
click at [193, 48] on span "Nha Trang - Mũi Né - [GEOGRAPHIC_DATA] ([GEOGRAPHIC_DATA])" at bounding box center [139, 46] width 180 height 16
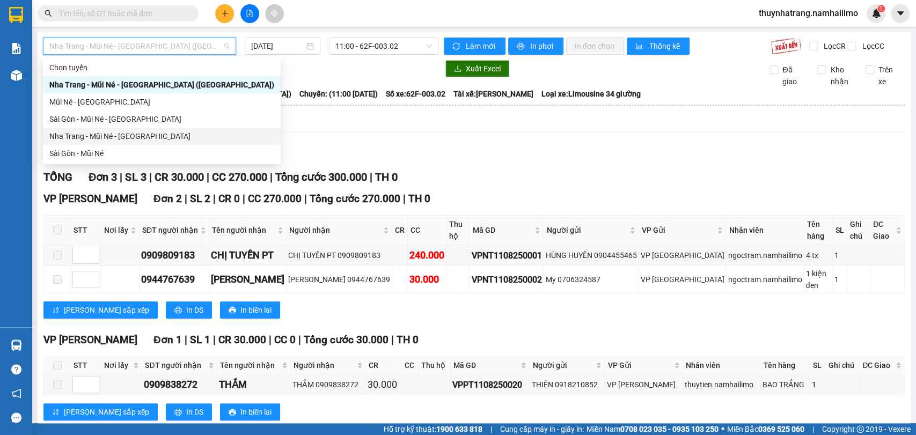
click at [150, 139] on div "Nha Trang - Mũi Né - [GEOGRAPHIC_DATA]" at bounding box center [161, 136] width 225 height 12
type input "[DATE]"
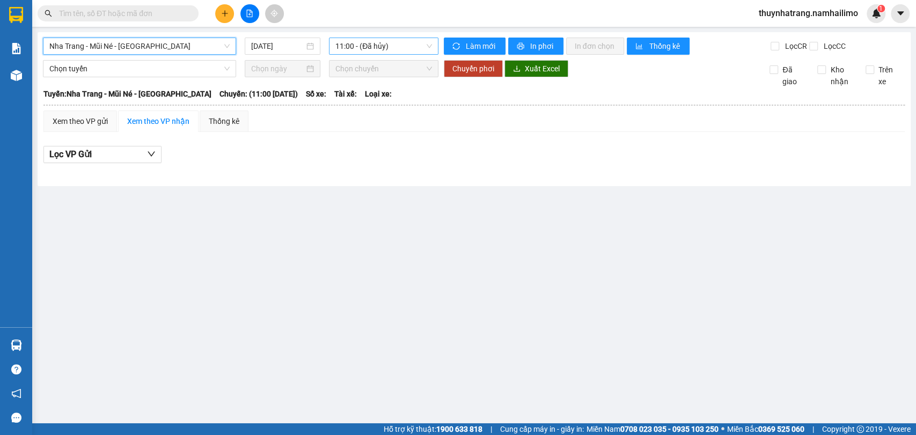
click at [367, 49] on span "11:00 - (Đã hủy)" at bounding box center [383, 46] width 96 height 16
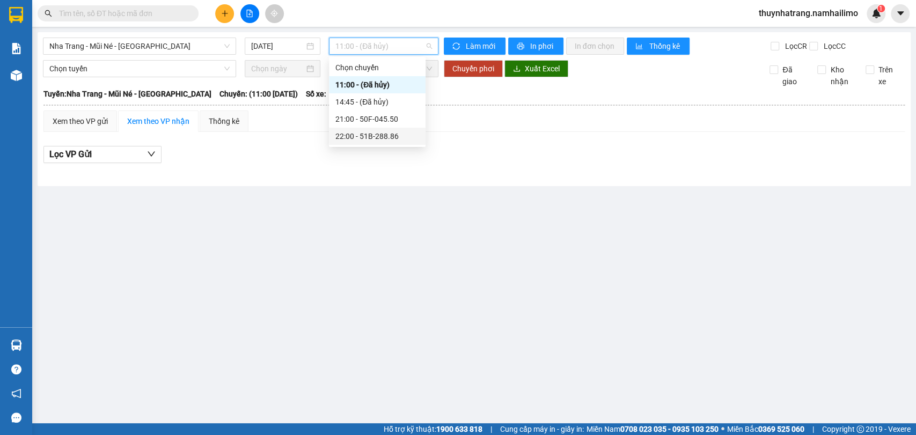
click at [370, 133] on div "22:00 - 51B-288.86" at bounding box center [377, 136] width 84 height 12
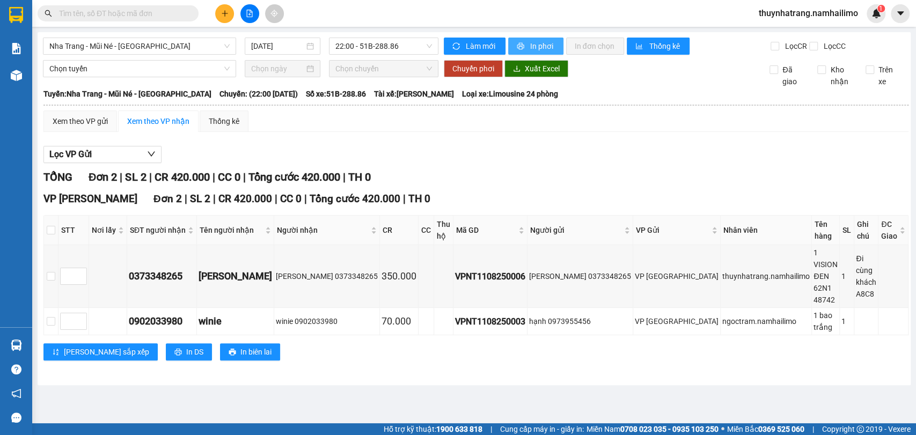
click at [530, 46] on span "In phơi" at bounding box center [542, 46] width 25 height 12
click at [227, 381] on main "[GEOGRAPHIC_DATA] - [GEOGRAPHIC_DATA] - [GEOGRAPHIC_DATA] [DATE] 22:00 - 51B-28…" at bounding box center [458, 211] width 916 height 423
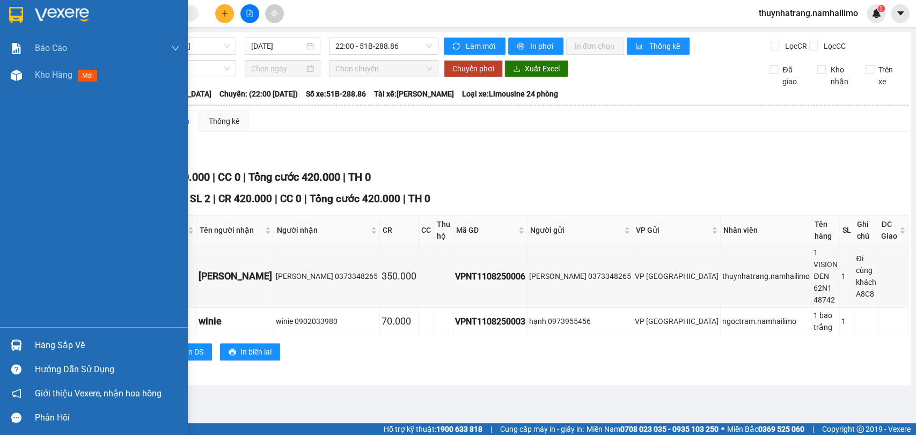
click at [20, 17] on img at bounding box center [16, 15] width 14 height 16
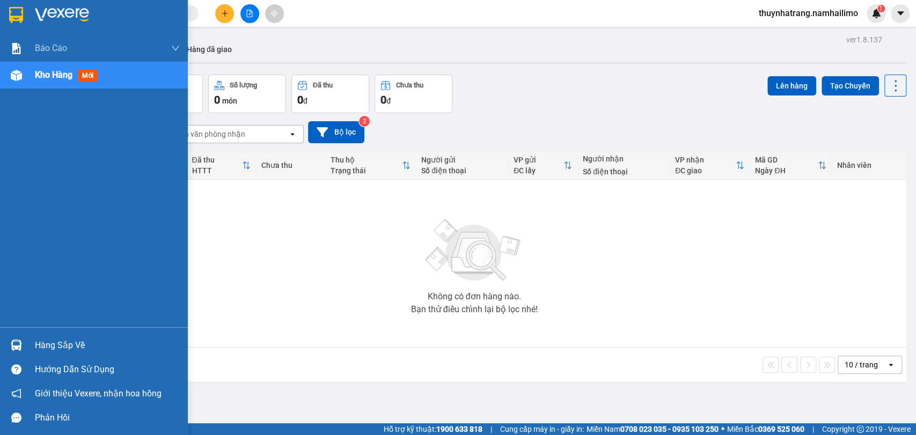
click at [31, 4] on div at bounding box center [94, 17] width 188 height 35
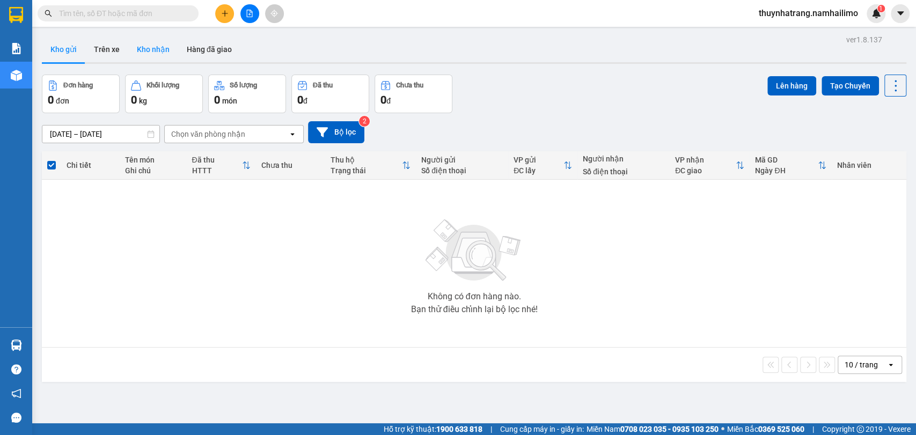
click at [153, 51] on button "Kho nhận" at bounding box center [153, 49] width 50 height 26
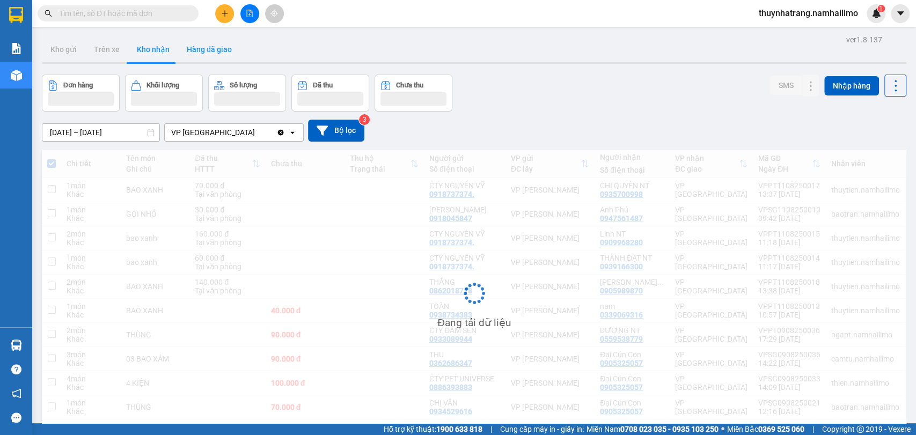
click at [221, 55] on button "Hàng đã giao" at bounding box center [209, 49] width 62 height 26
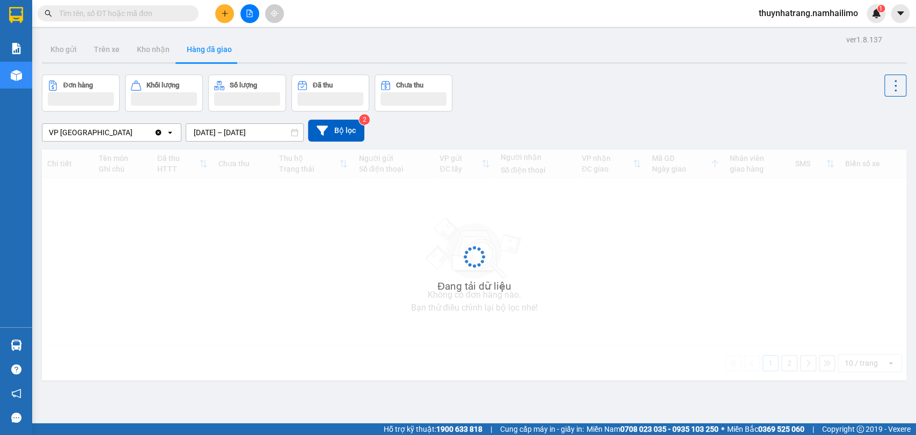
click at [218, 51] on button "Hàng đã giao" at bounding box center [209, 49] width 62 height 26
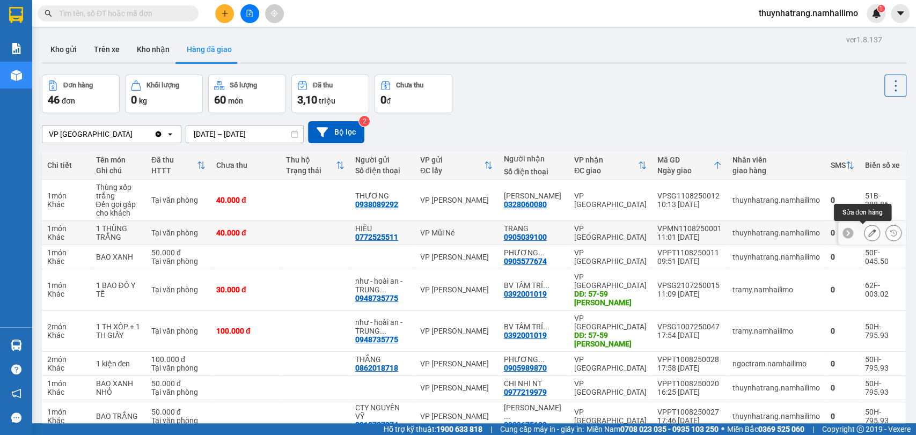
click at [868, 232] on icon at bounding box center [872, 233] width 8 height 8
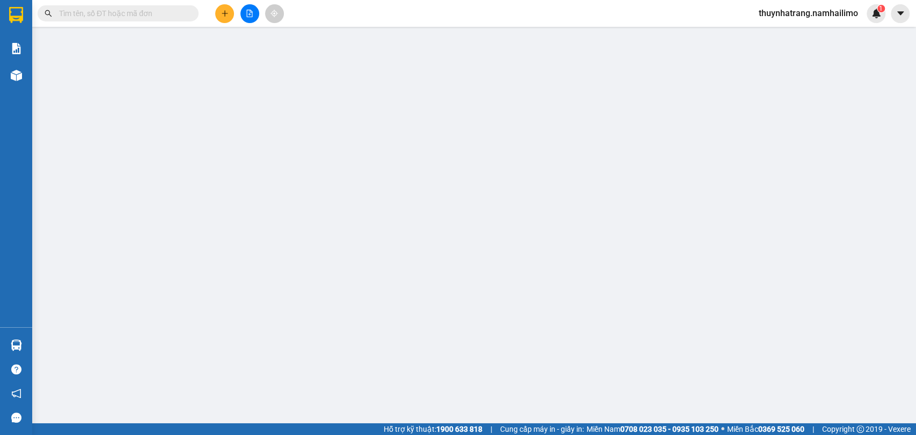
type input "0772525511"
type input "HIẾU"
type input "0905039100"
type input "TRANG"
type input "40.000"
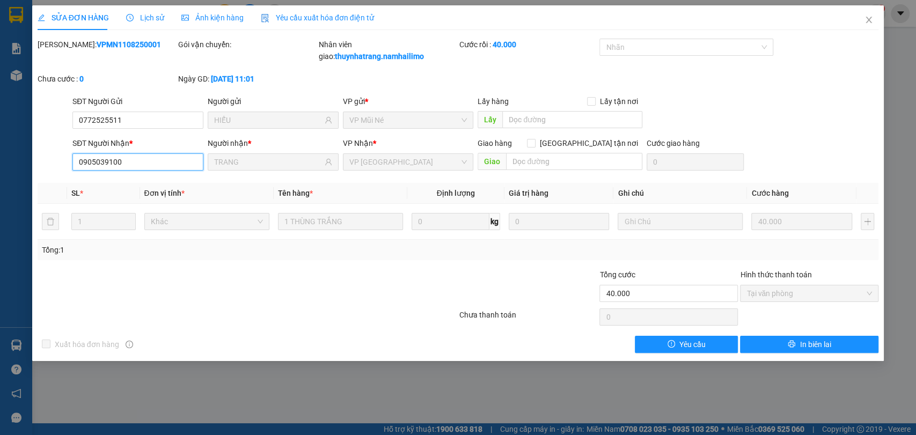
drag, startPoint x: 135, startPoint y: 164, endPoint x: 47, endPoint y: 171, distance: 88.2
click at [32, 174] on div "SỬA ĐƠN HÀNG Lịch sử Ảnh kiện hàng Yêu cầu xuất hóa đơn điện tử Total Paid Fee …" at bounding box center [458, 183] width 852 height 356
click at [870, 23] on icon "close" at bounding box center [868, 20] width 9 height 9
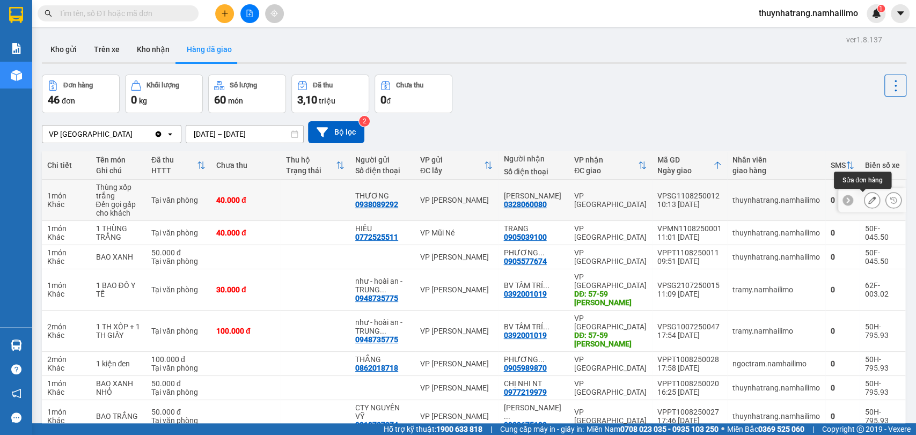
click at [868, 198] on icon at bounding box center [872, 200] width 8 height 8
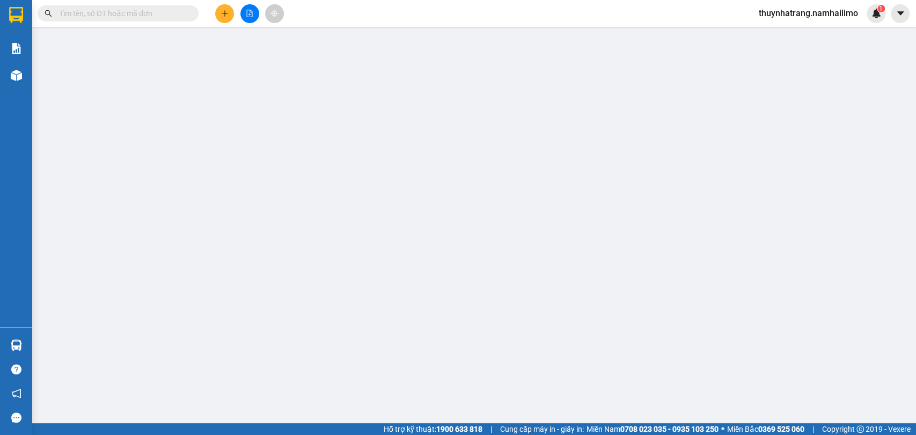
type input "0938089292"
type input "THƯƠNG"
type input "0328060080"
type input "[PERSON_NAME]"
type input "40.000"
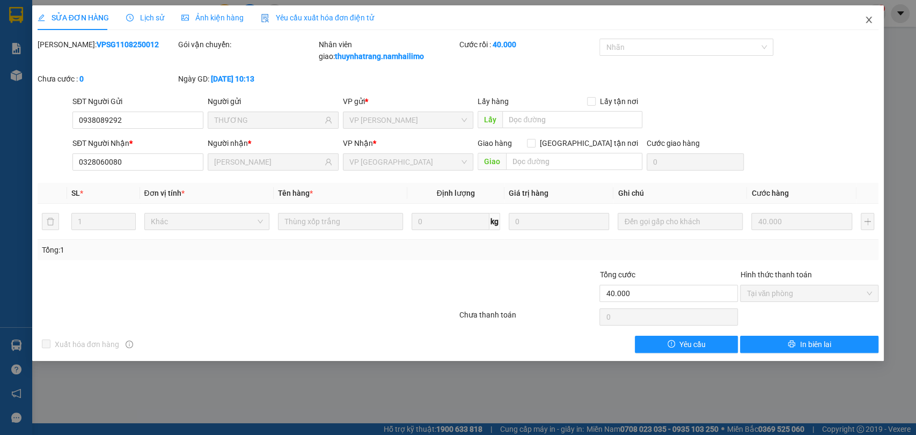
click at [865, 14] on span "Close" at bounding box center [868, 20] width 30 height 30
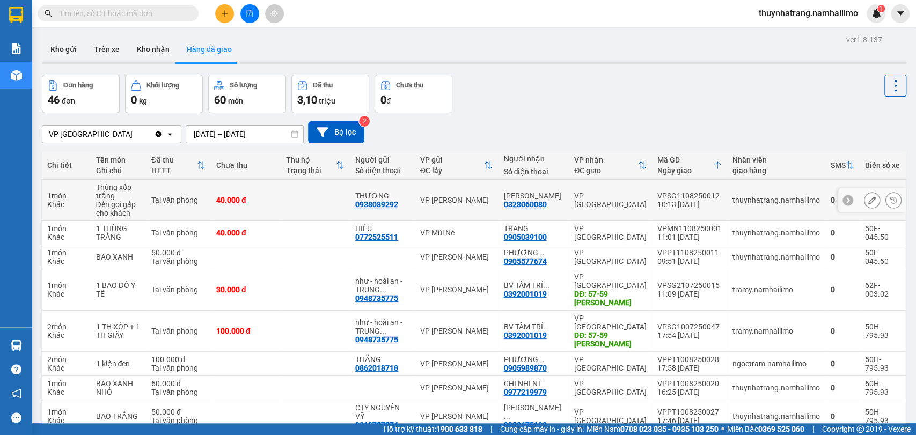
click at [787, 204] on div "thuynhatrang.namhailimo" at bounding box center [775, 200] width 87 height 9
click at [868, 199] on icon at bounding box center [872, 200] width 8 height 8
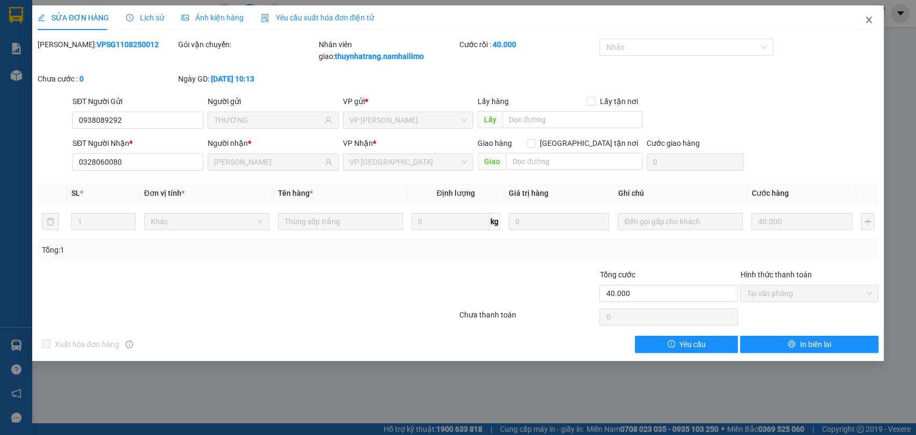
click at [867, 21] on icon "close" at bounding box center [869, 20] width 6 height 6
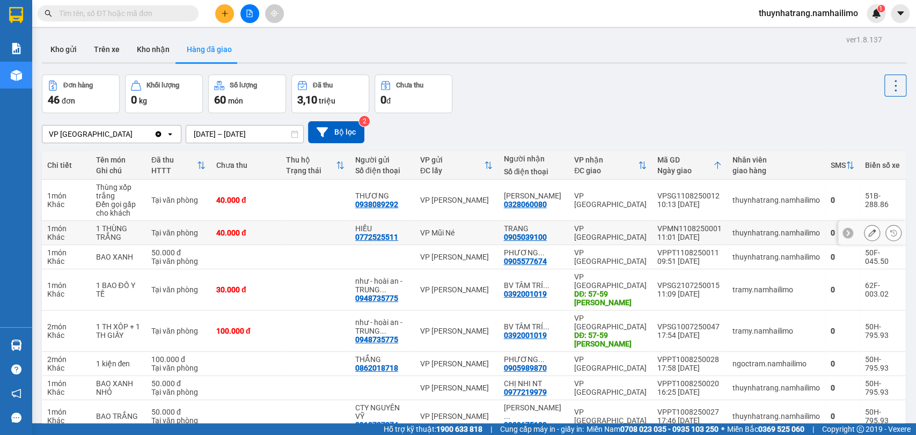
click at [545, 236] on div "0905039100" at bounding box center [524, 237] width 43 height 9
click at [868, 233] on icon at bounding box center [872, 233] width 8 height 8
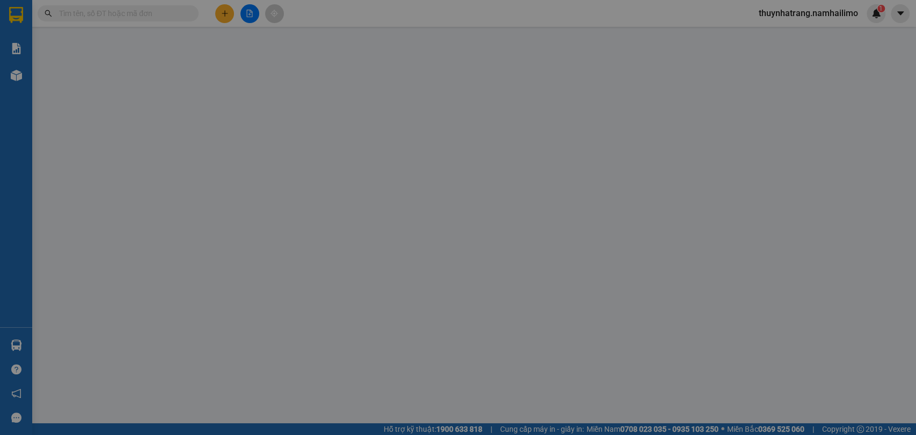
type input "0772525511"
type input "HIẾU"
type input "0905039100"
type input "TRANG"
type input "40.000"
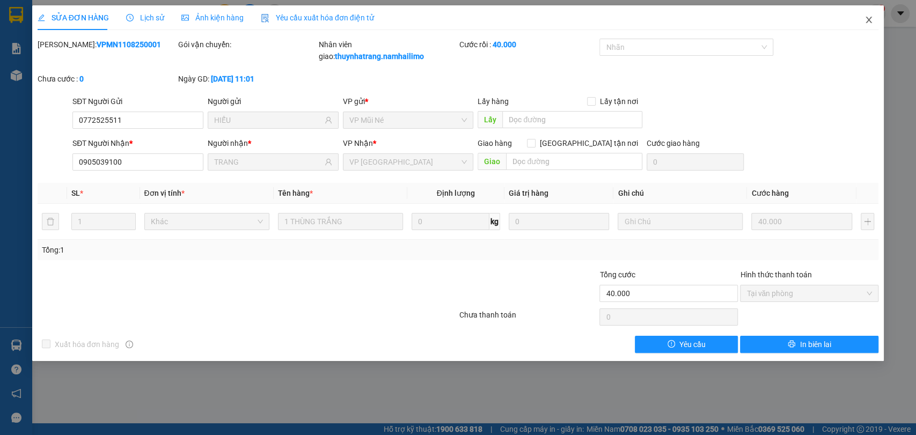
click at [866, 21] on icon "close" at bounding box center [868, 20] width 9 height 9
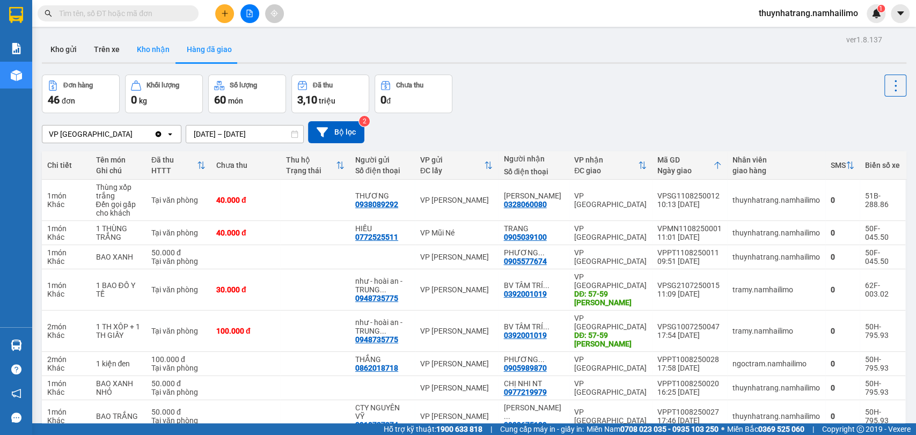
click at [153, 49] on button "Kho nhận" at bounding box center [153, 49] width 50 height 26
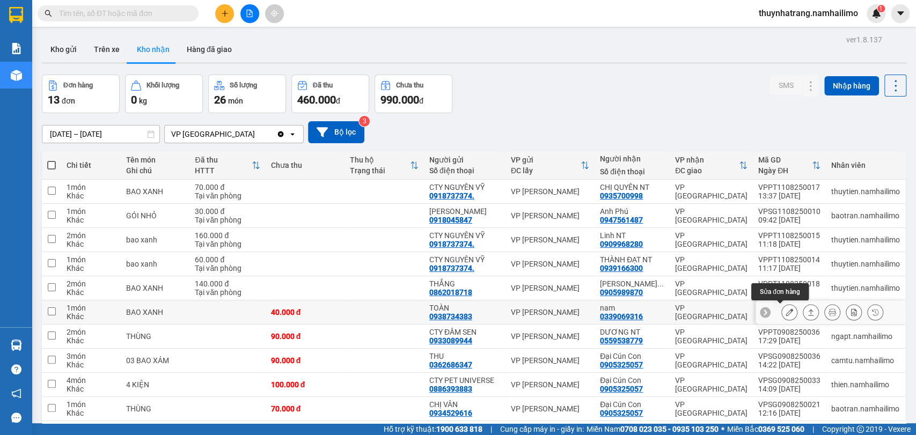
click at [785, 313] on icon at bounding box center [789, 312] width 8 height 8
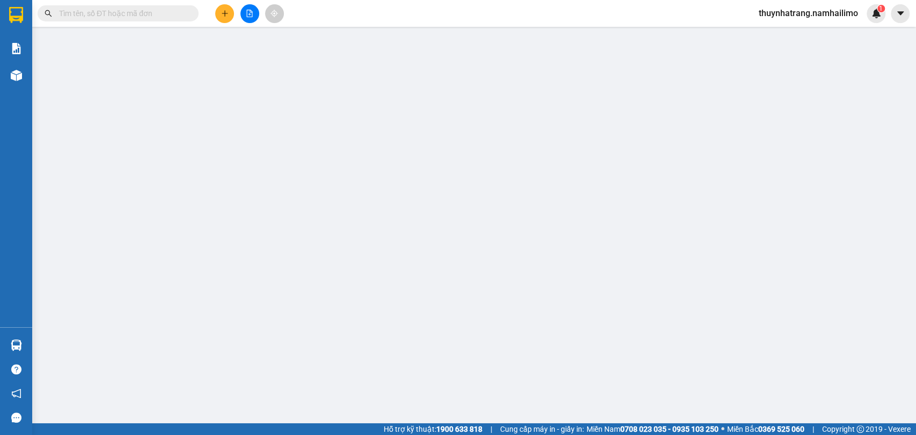
type input "0938734383"
type input "TOÀN"
type input "0339069316"
type input "nam"
type input "40.000"
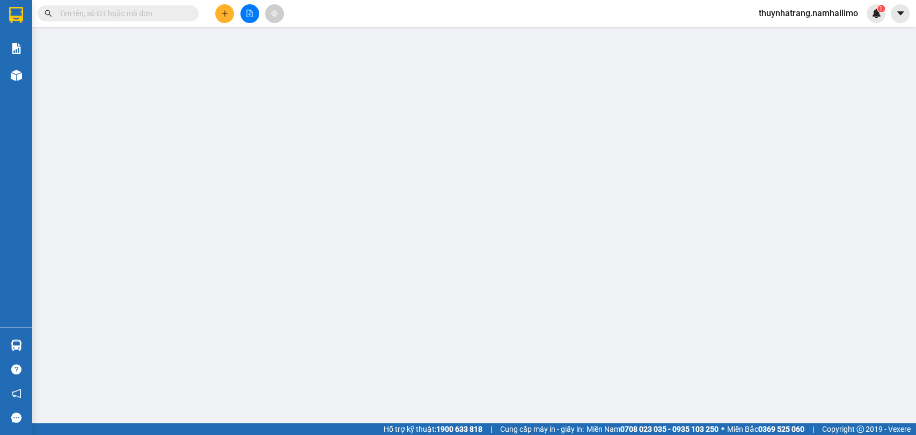
type input "40.000"
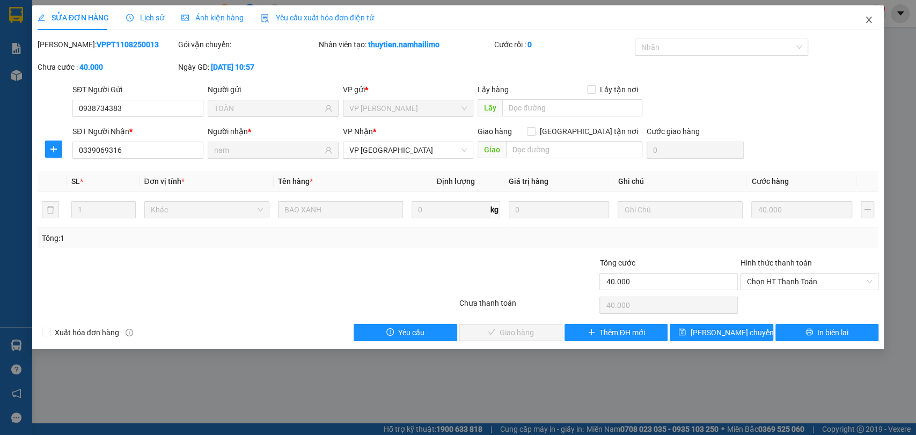
click at [870, 25] on span "Close" at bounding box center [868, 20] width 30 height 30
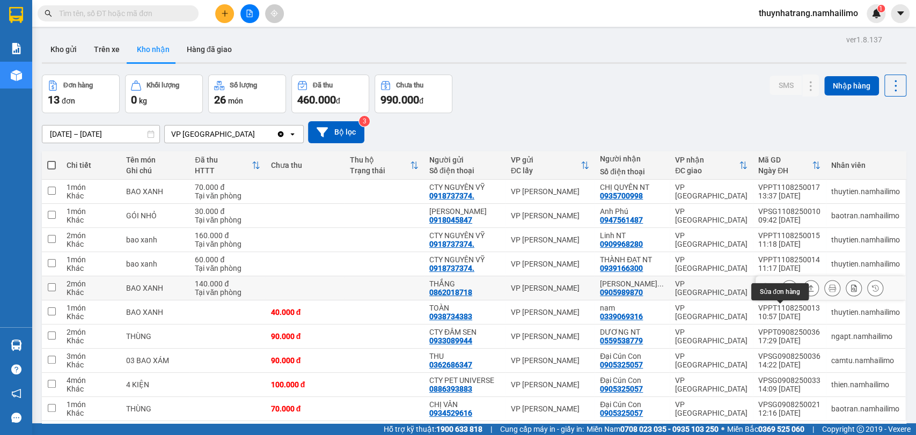
drag, startPoint x: 778, startPoint y: 310, endPoint x: 540, endPoint y: 289, distance: 239.1
click at [584, 294] on tbody "1 món Khác BAO XANH 70.000 đ Tại văn phòng CTY NGUYÊN VỸ 0918737374. VP Phan Th…" at bounding box center [474, 300] width 864 height 241
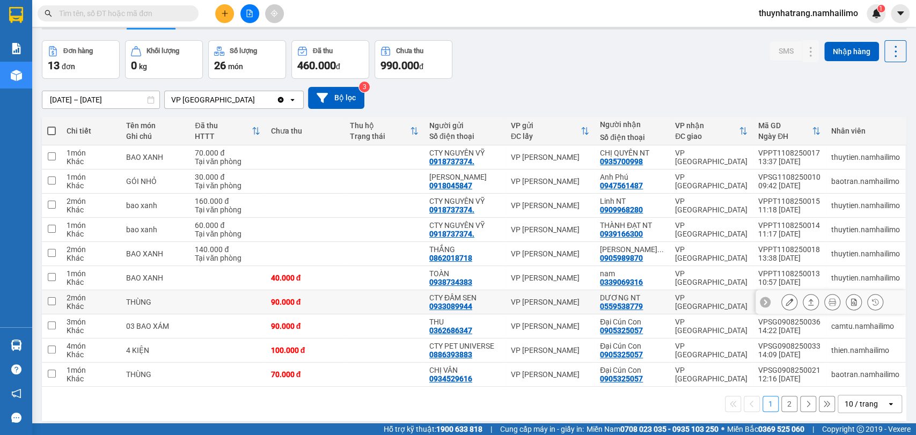
scroll to position [49, 0]
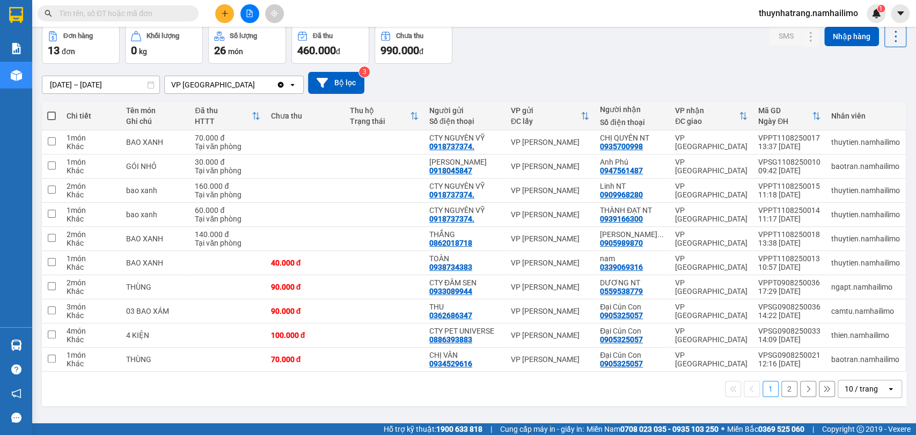
click at [781, 385] on button "2" at bounding box center [789, 389] width 16 height 16
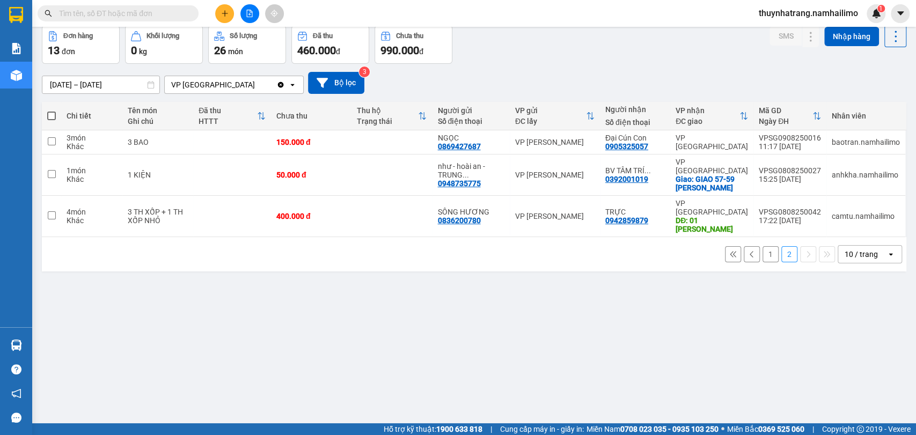
click at [762, 246] on button "1" at bounding box center [770, 254] width 16 height 16
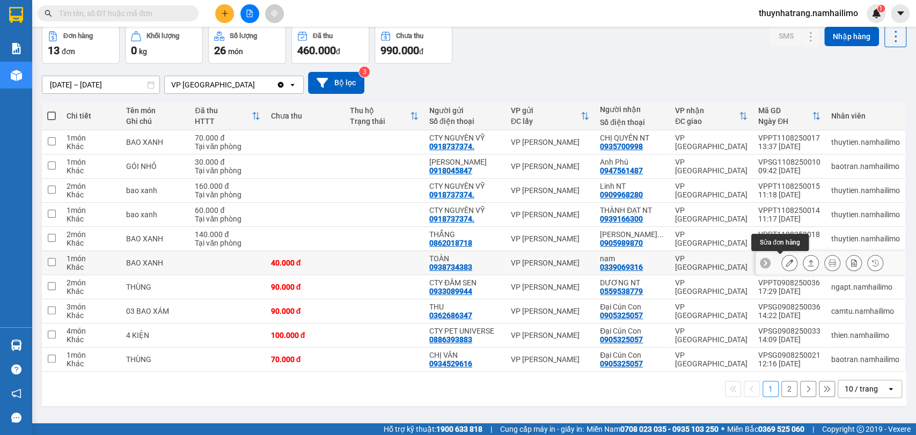
click at [785, 259] on icon at bounding box center [789, 263] width 8 height 8
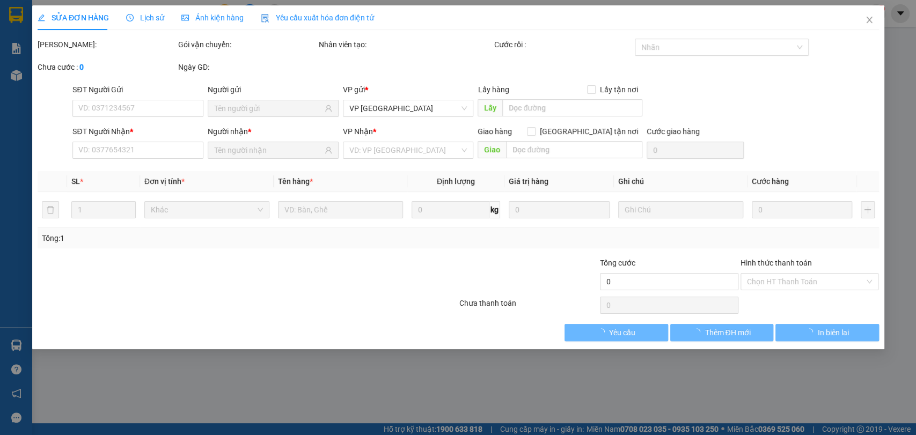
type input "0938734383"
type input "TOÀN"
type input "0339069316"
type input "nam"
type input "40.000"
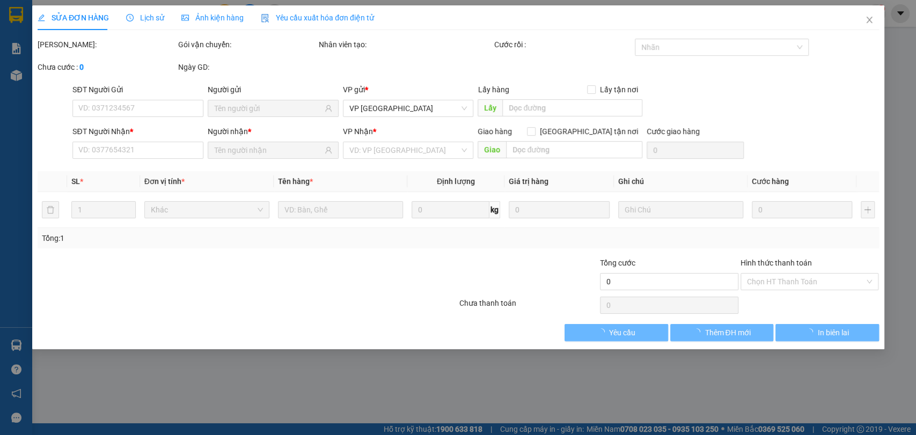
type input "40.000"
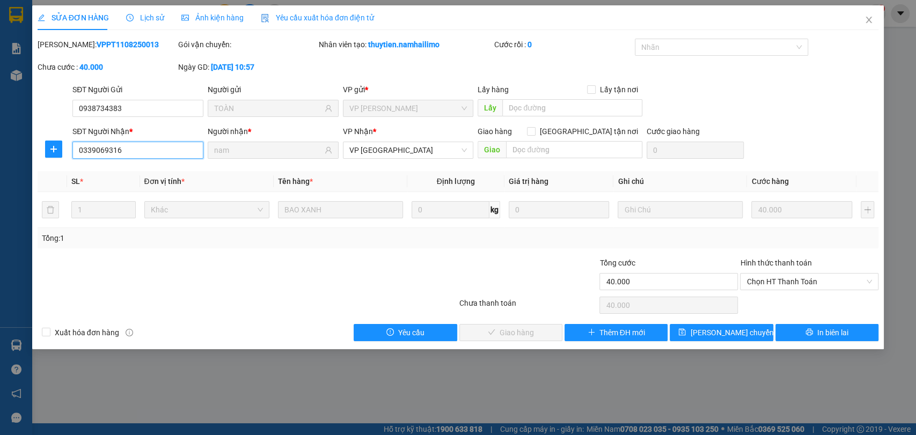
drag, startPoint x: 156, startPoint y: 153, endPoint x: 119, endPoint y: 147, distance: 36.9
click at [46, 151] on div "SĐT Người Nhận * 0339069316 0339069316 Người nhận * nam VP Nhận * VP Nha Trang …" at bounding box center [457, 145] width 843 height 38
click at [210, 387] on div "SỬA ĐƠN HÀNG Lịch sử Ảnh kiện hàng Yêu cầu xuất hóa đơn điện tử Total Paid Fee …" at bounding box center [458, 217] width 916 height 435
click at [867, 23] on icon "close" at bounding box center [868, 20] width 9 height 9
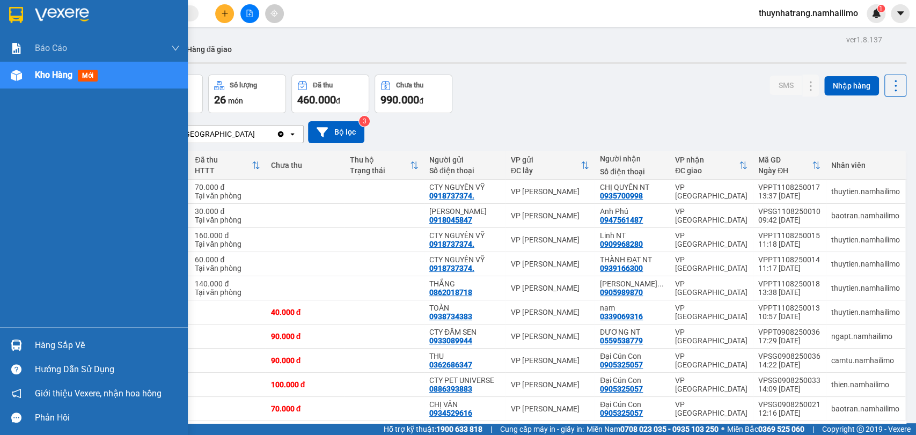
click at [14, 15] on img at bounding box center [16, 15] width 14 height 16
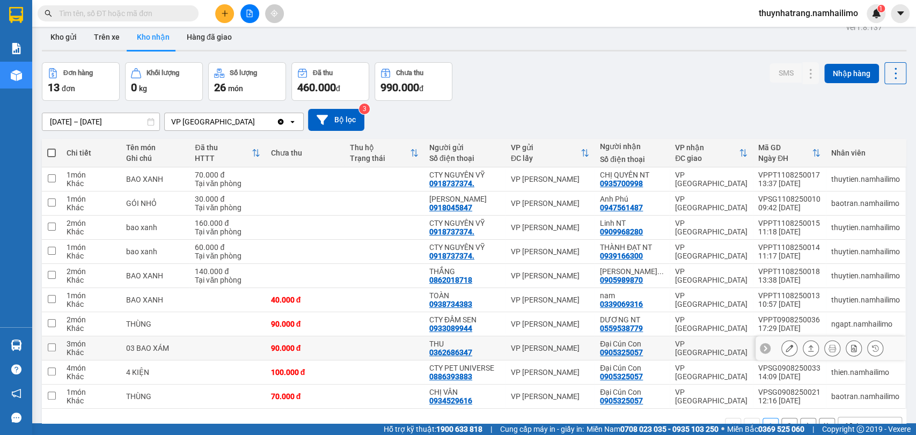
scroll to position [49, 0]
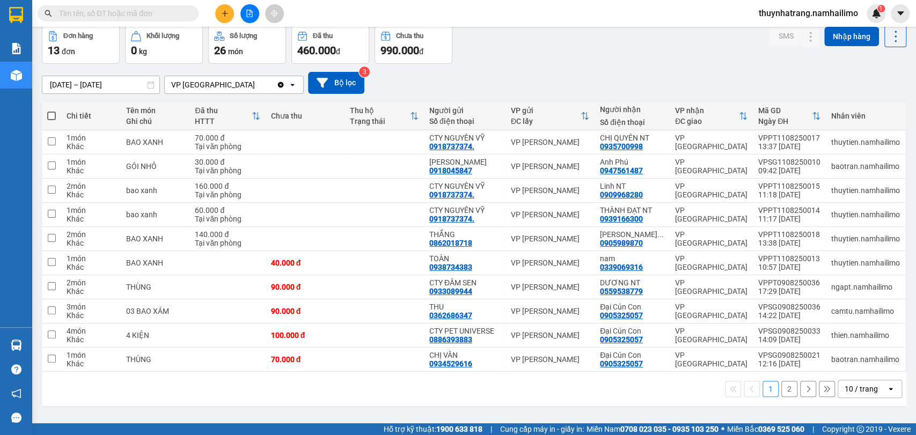
click at [212, 388] on div "1 2 10 / trang open" at bounding box center [474, 389] width 856 height 18
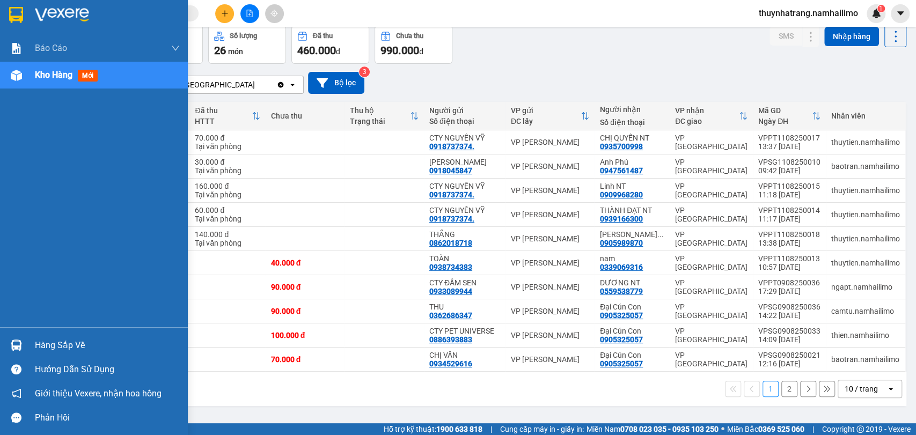
click at [19, 11] on img at bounding box center [16, 15] width 14 height 16
click at [10, 15] on img at bounding box center [16, 15] width 14 height 16
